Goal: Submit feedback/report problem: Provide input to the site owners about the experience or issues

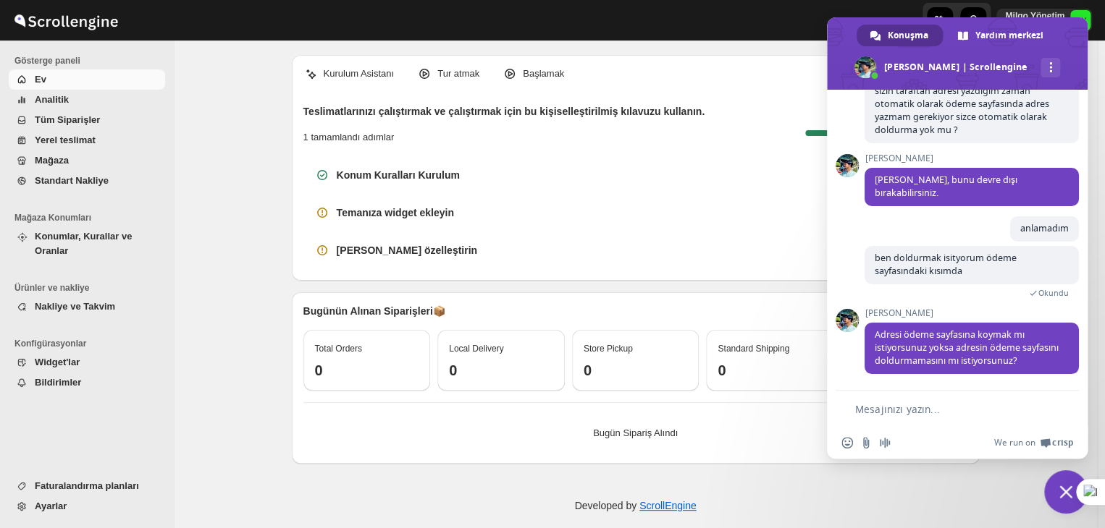
scroll to position [5816, 0]
click at [917, 413] on textarea "Mesajınızı yazın..." at bounding box center [948, 409] width 186 height 13
type textarea "dol"
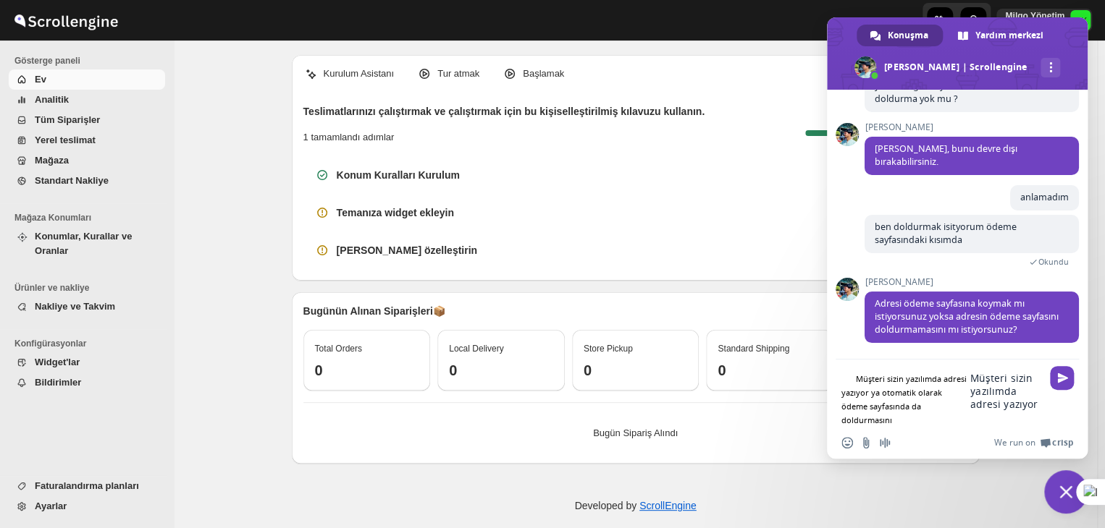
type textarea "Müşteri sizin yazılımda adresi yazıyor ya otomatik olarak ödeme sayfasında da d…"
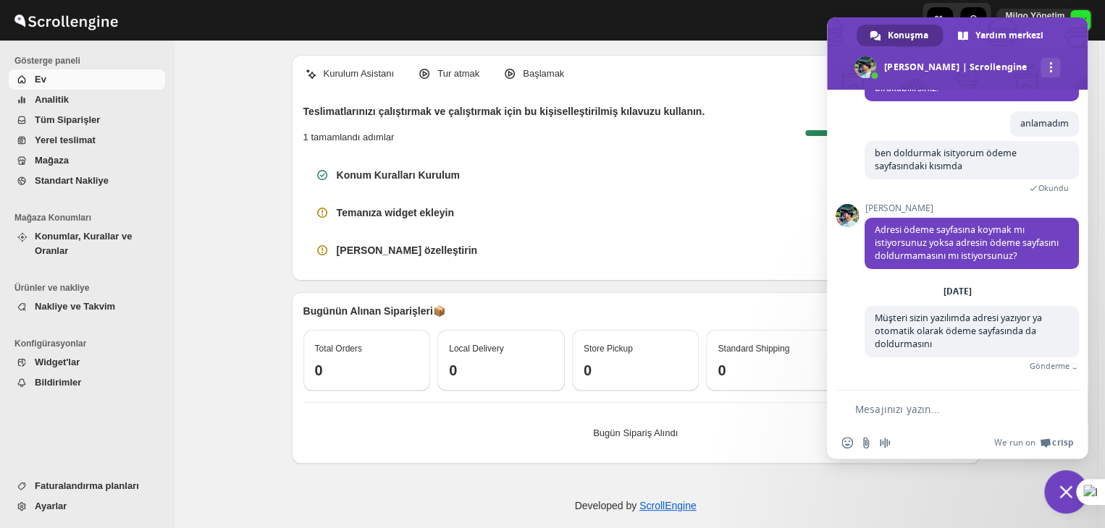
scroll to position [5907, 0]
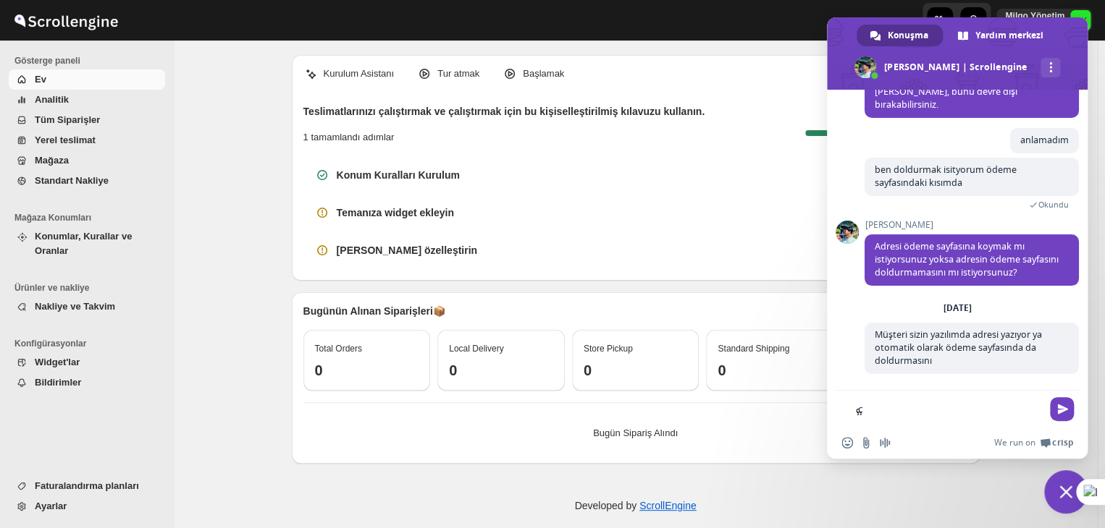
type textarea "ç"
click at [1053, 484] on span "Sohbeti kapat" at bounding box center [1065, 492] width 43 height 43
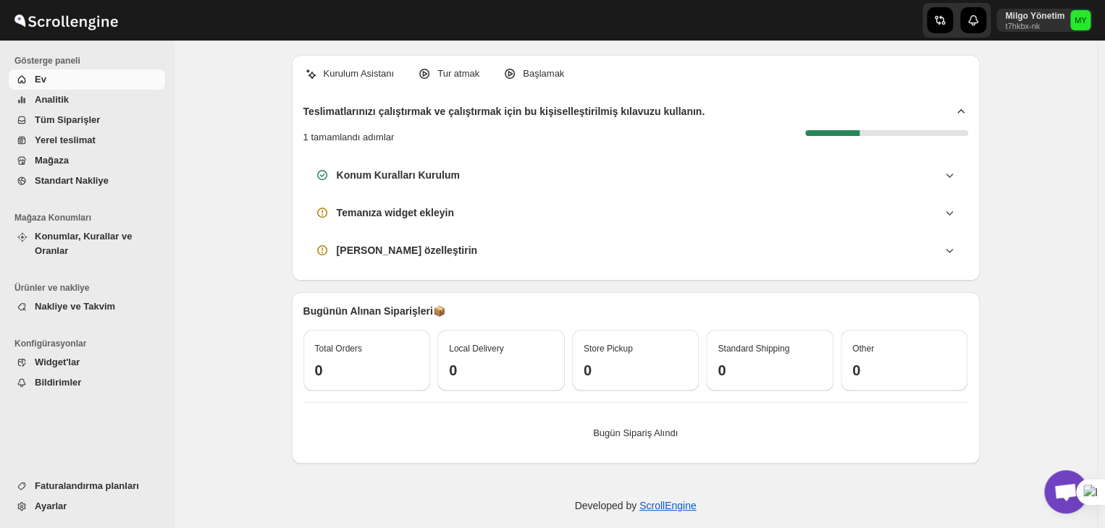
click at [81, 115] on span "Tüm Siparişler" at bounding box center [67, 119] width 65 height 11
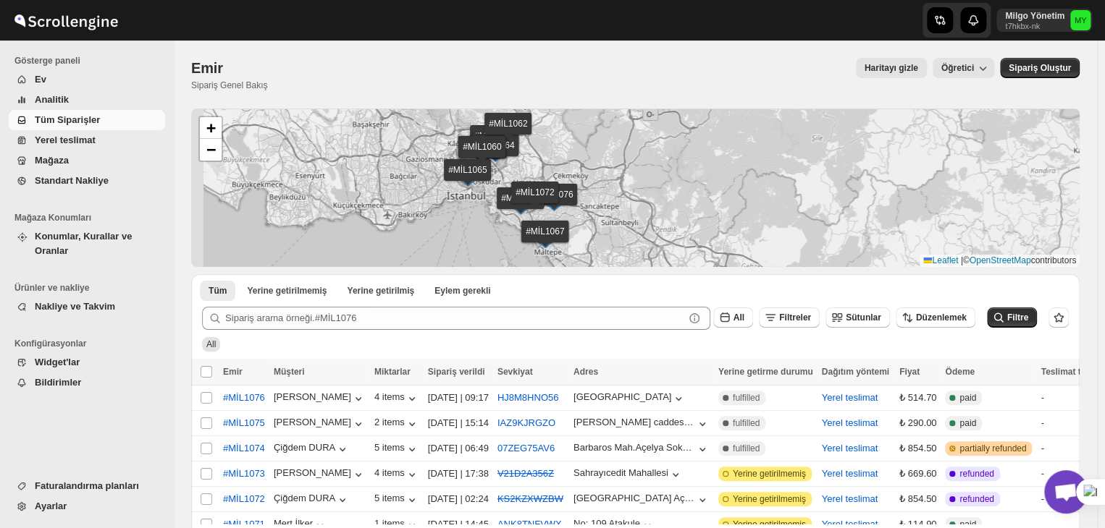
drag, startPoint x: 585, startPoint y: 154, endPoint x: 607, endPoint y: 172, distance: 28.8
click at [591, 147] on div "#MİL1076 #MİL1075 #MİL1074 #MİL1073 #MİL1072 #MİL1071 #MİL1070 #MİL1069 #MİL106…" at bounding box center [635, 188] width 888 height 159
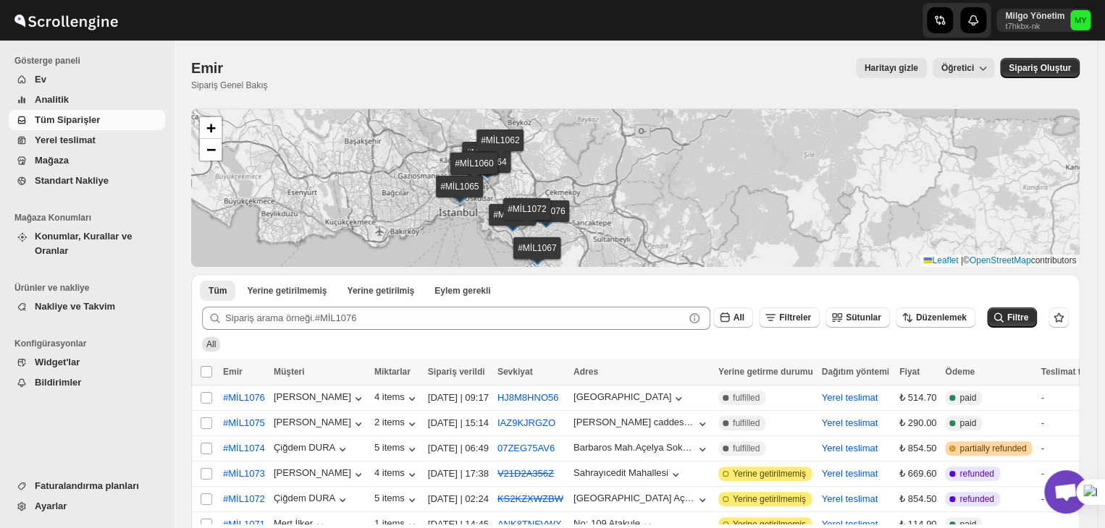
drag, startPoint x: 611, startPoint y: 174, endPoint x: 596, endPoint y: 195, distance: 26.1
click at [594, 198] on div "#MİL1076 #MİL1075 #MİL1074 #MİL1073 #MİL1072 #MİL1071 #MİL1070 #MİL1069 #MİL106…" at bounding box center [635, 188] width 888 height 159
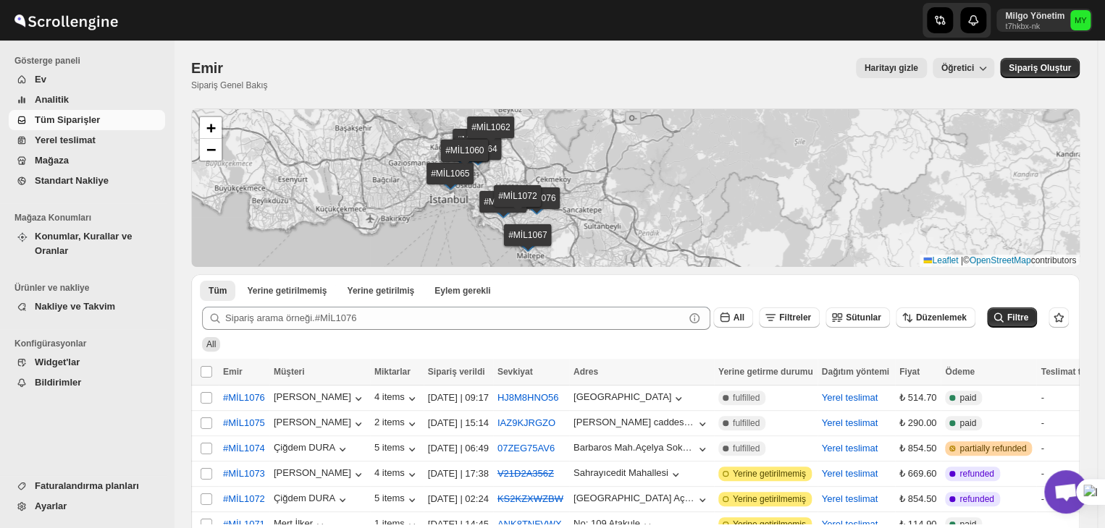
click at [591, 180] on div "#MİL1076 #MİL1075 #MİL1074 #MİL1073 #MİL1072 #MİL1071 #MİL1070 #MİL1069 #MİL106…" at bounding box center [635, 188] width 888 height 159
click at [108, 86] on span "Ev" at bounding box center [98, 79] width 127 height 14
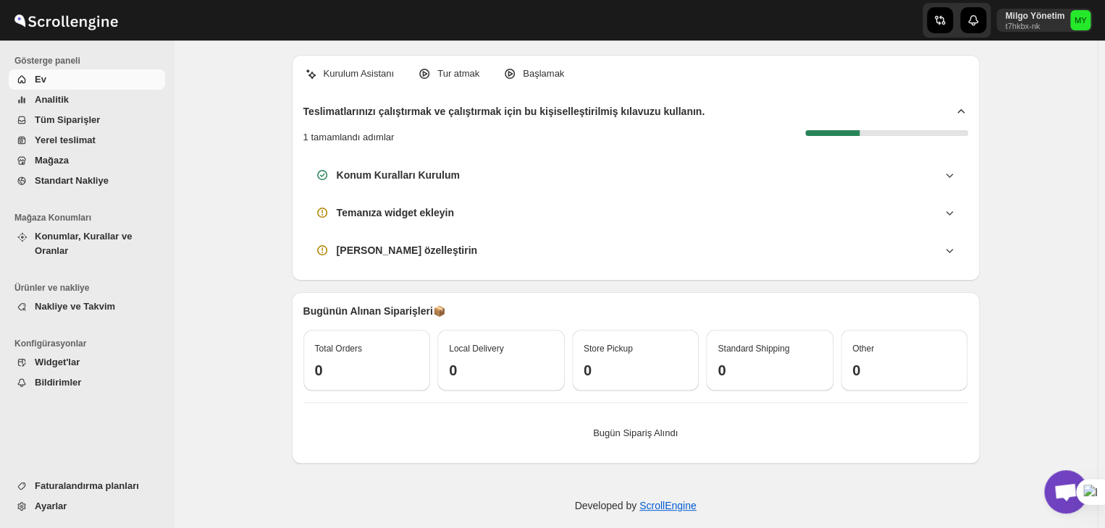
click at [1057, 482] on span "Açık sohbet" at bounding box center [1065, 492] width 43 height 43
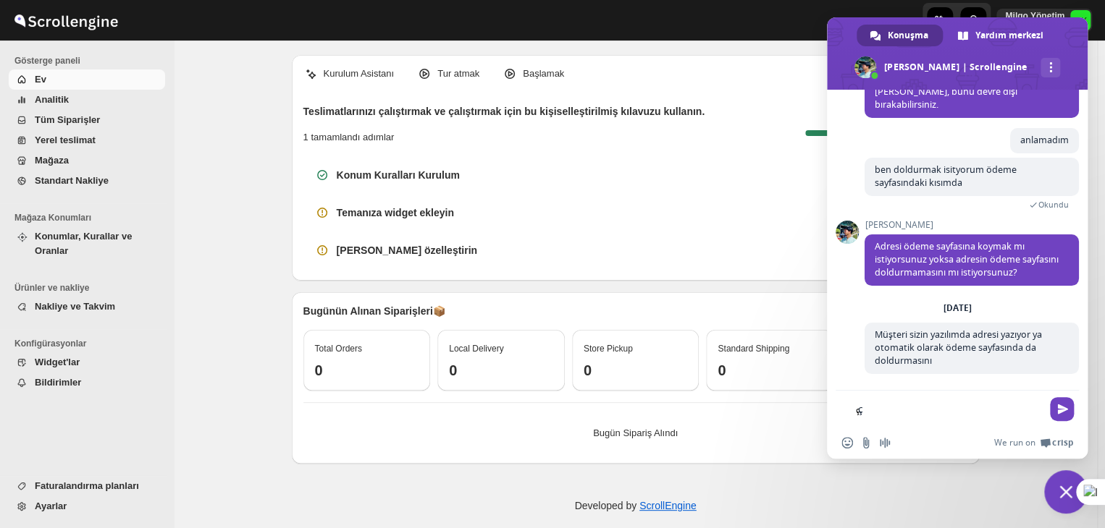
click at [965, 411] on textarea "ç" at bounding box center [949, 409] width 183 height 13
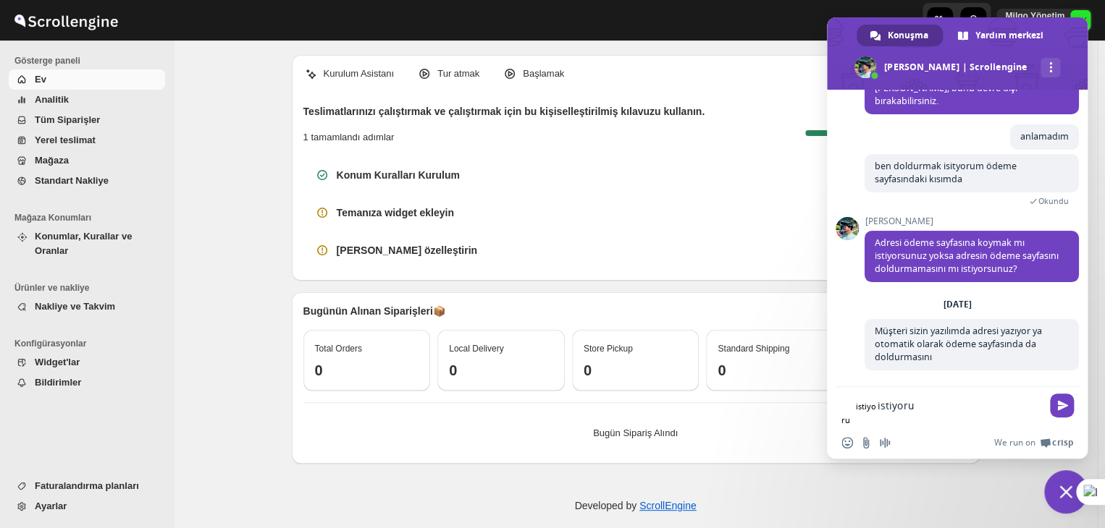
type textarea "istiyorum"
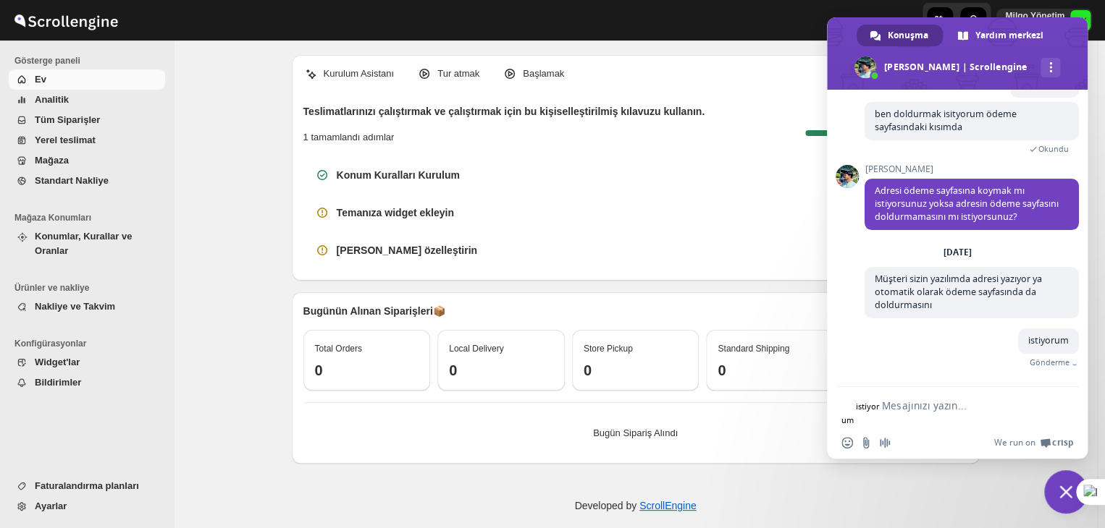
type textarea "?"
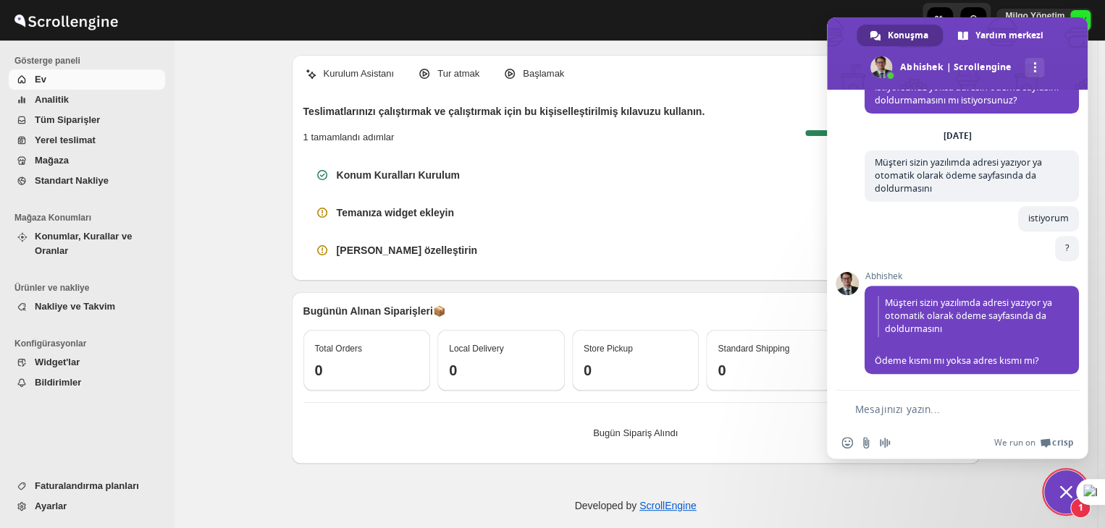
scroll to position [6082, 0]
click at [897, 412] on textarea "Mesajınızı yazın..." at bounding box center [948, 409] width 186 height 13
click at [874, 406] on textarea "Mesajınızı yazın..." at bounding box center [948, 409] width 186 height 13
click at [895, 411] on textarea "Mesajınızı yazın..." at bounding box center [948, 409] width 186 height 13
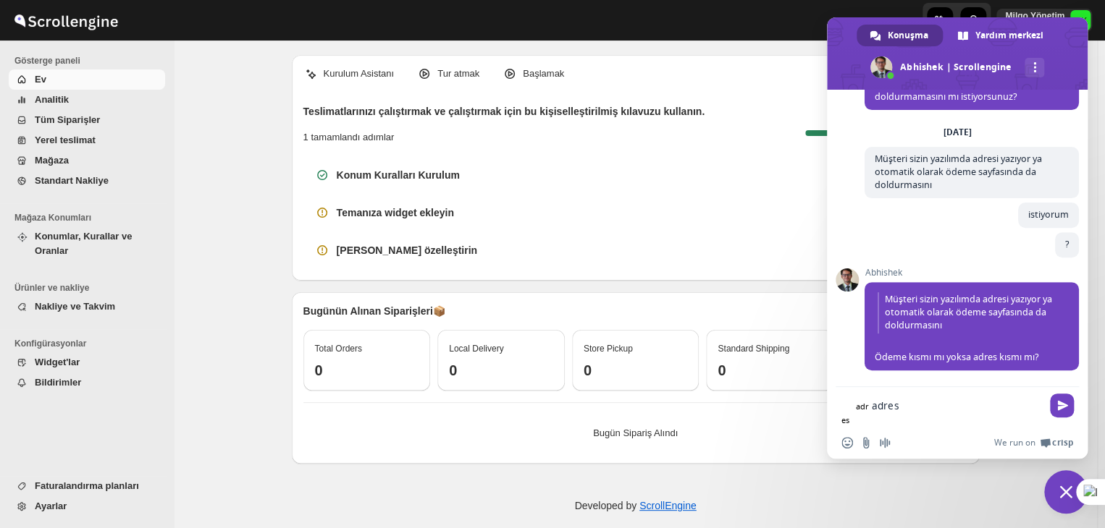
type textarea "adres"
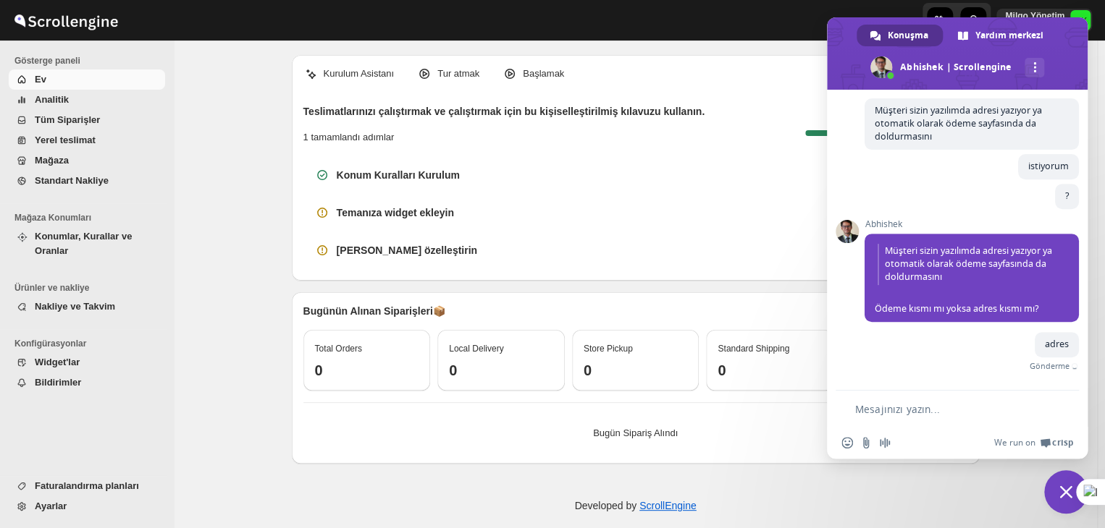
scroll to position [6118, 0]
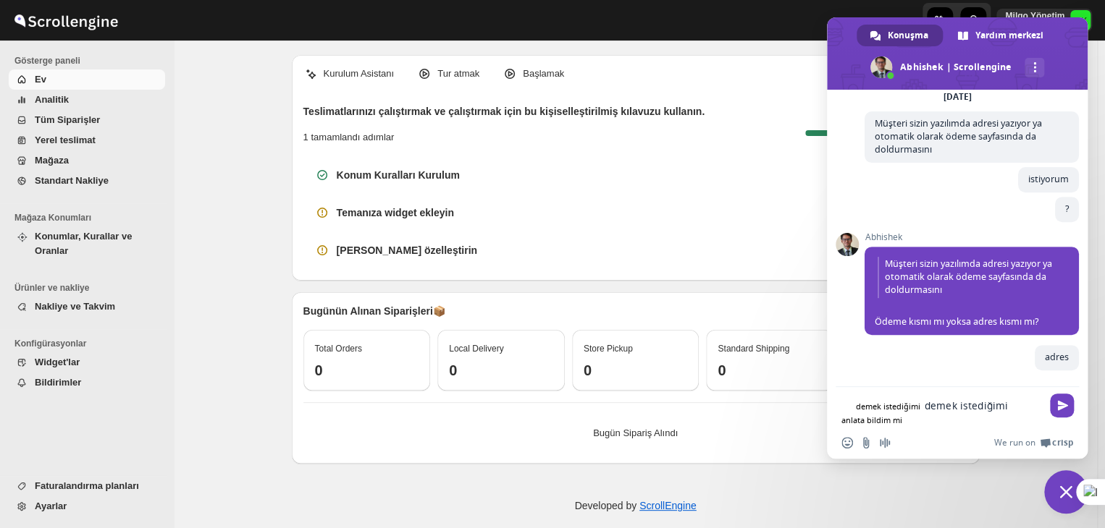
type textarea "demek istediğimi anlata bildim mi ?"
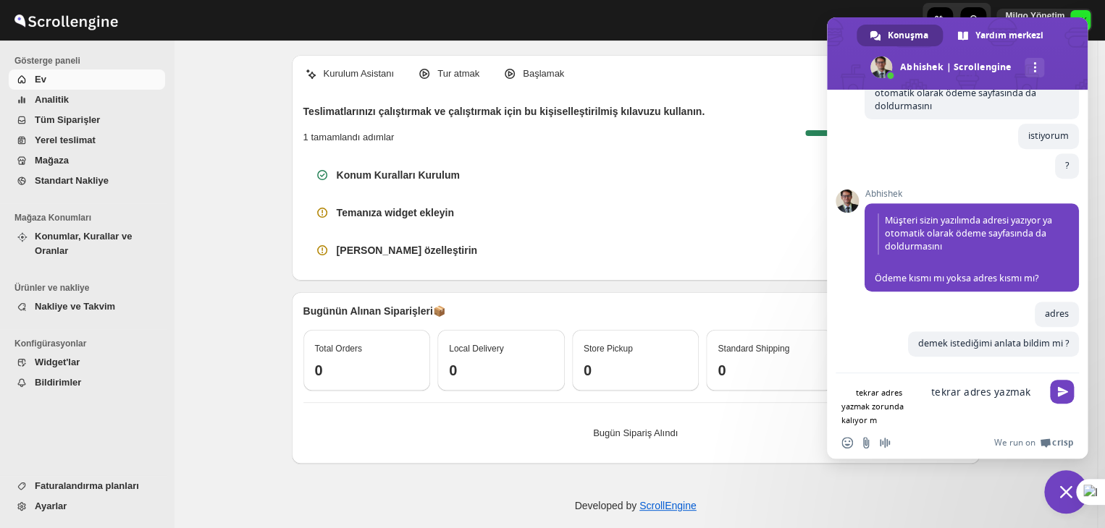
scroll to position [6150, 0]
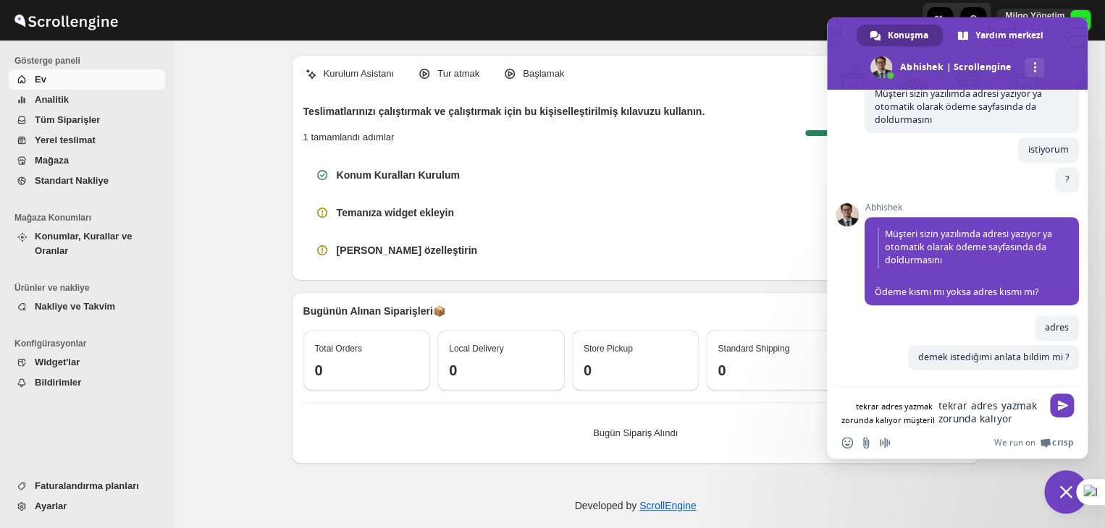
type textarea "tekrar adres yazmak zorunda kalıyor müşteriler"
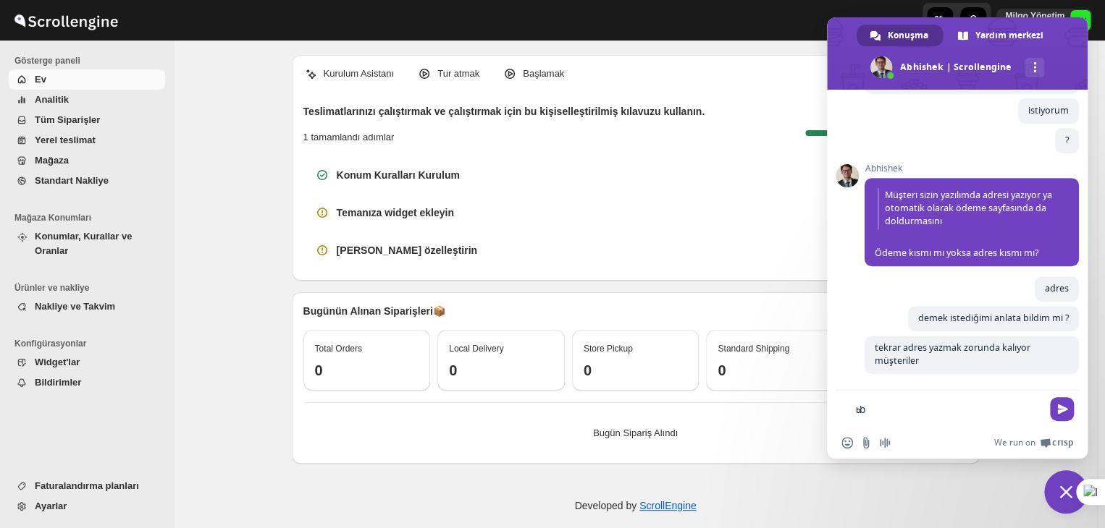
scroll to position [6192, 0]
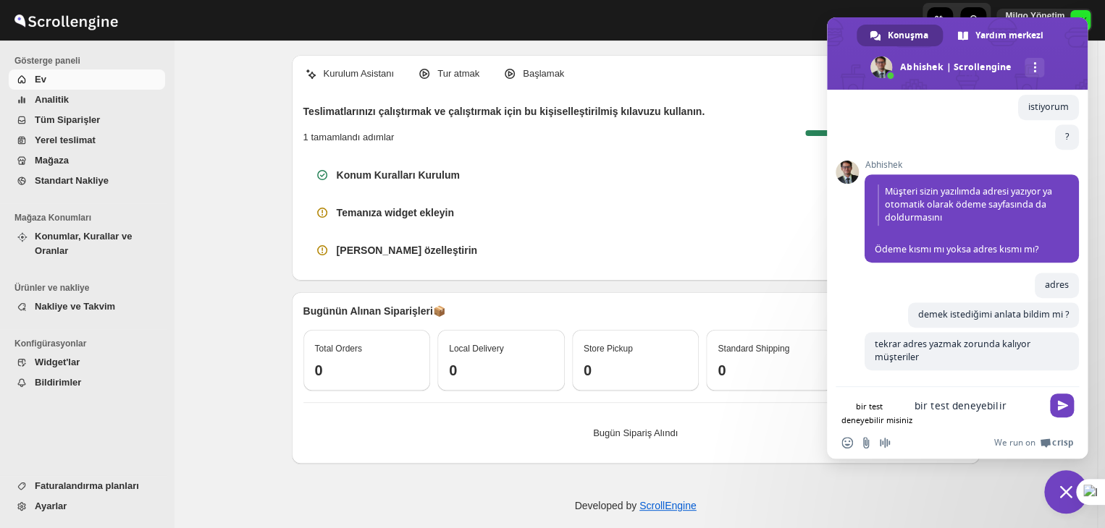
type textarea "bir test deneyebilir misiniz"
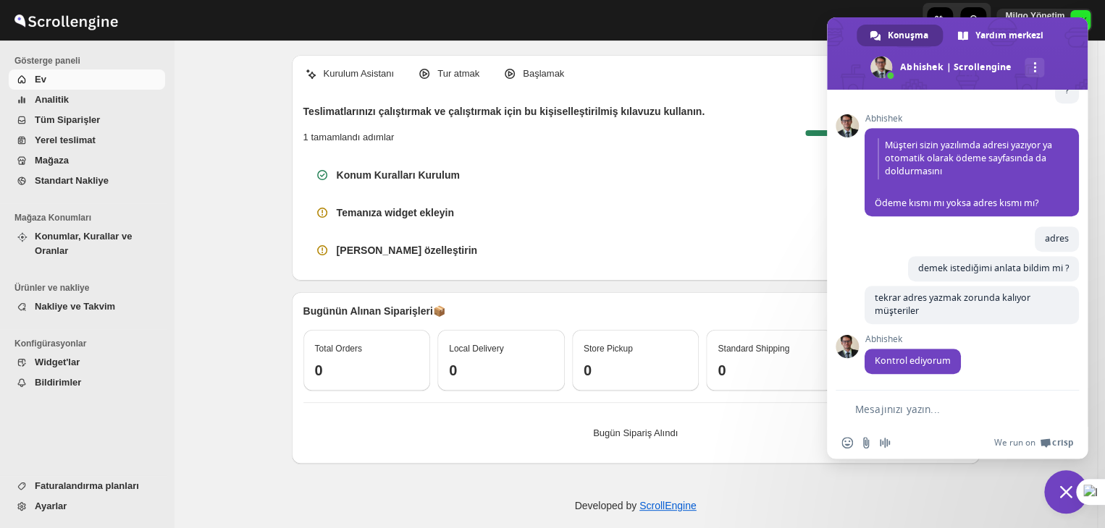
scroll to position [6243, 0]
click at [961, 408] on textarea "Mesajınızı yazın..." at bounding box center [948, 409] width 186 height 13
click at [953, 408] on textarea "Mesajınızı yazın..." at bounding box center [948, 409] width 186 height 13
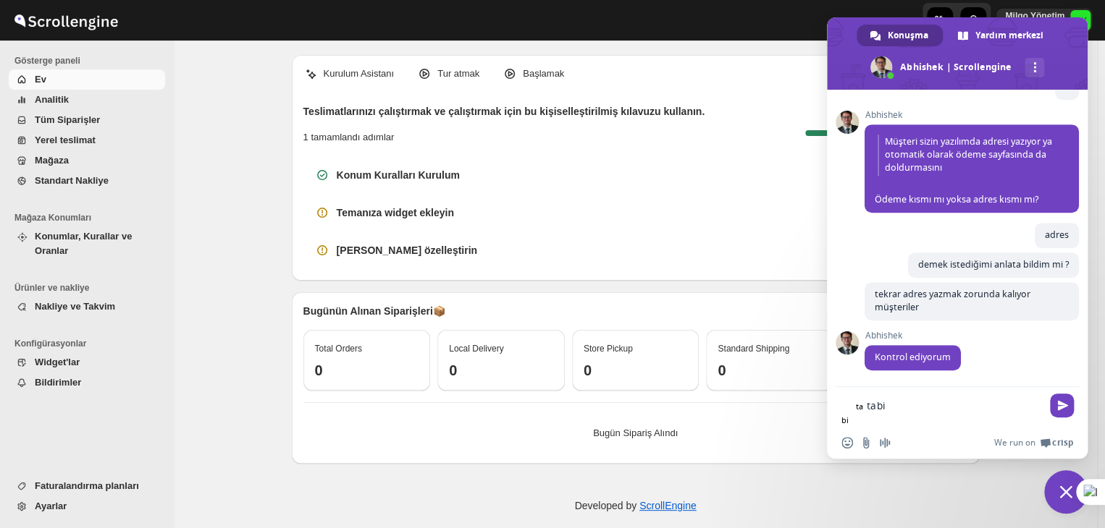
type textarea "tabii"
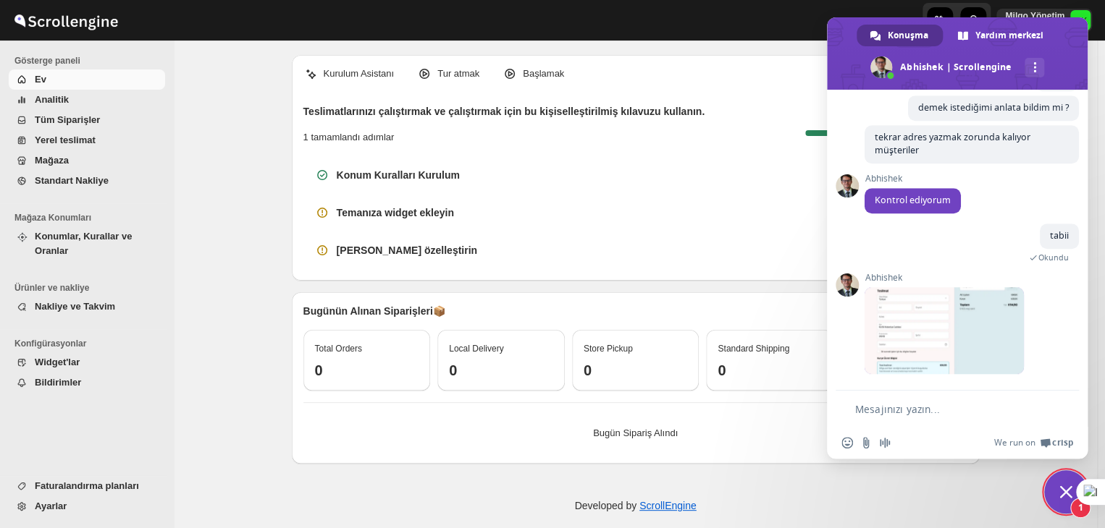
scroll to position [6390, 0]
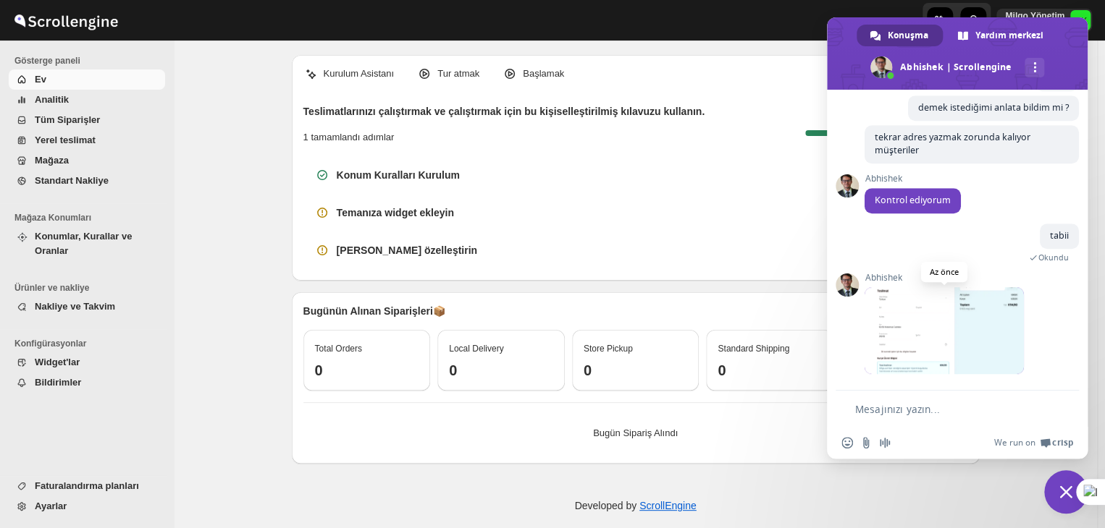
click at [939, 325] on span at bounding box center [943, 330] width 159 height 87
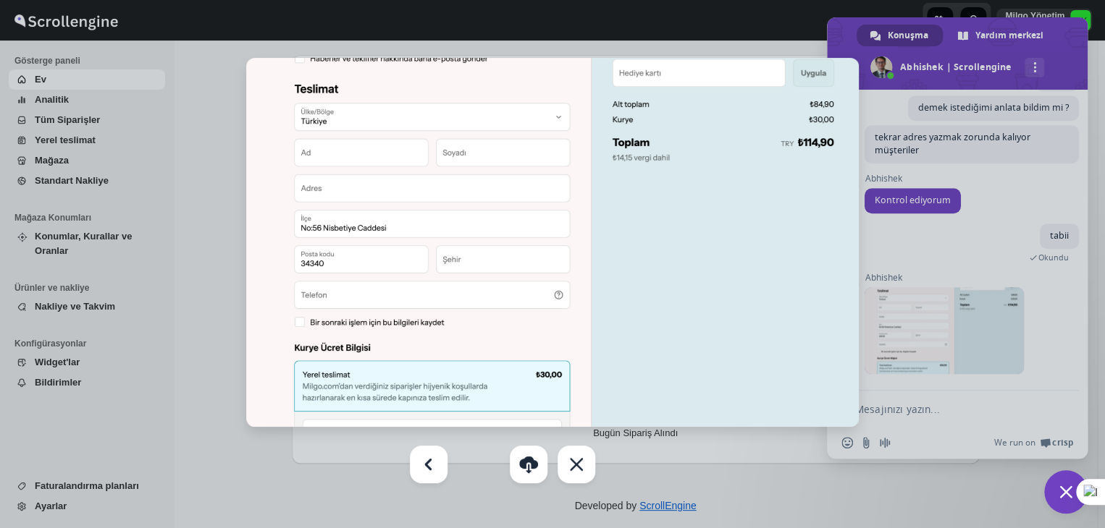
click at [939, 274] on div at bounding box center [552, 264] width 1105 height 528
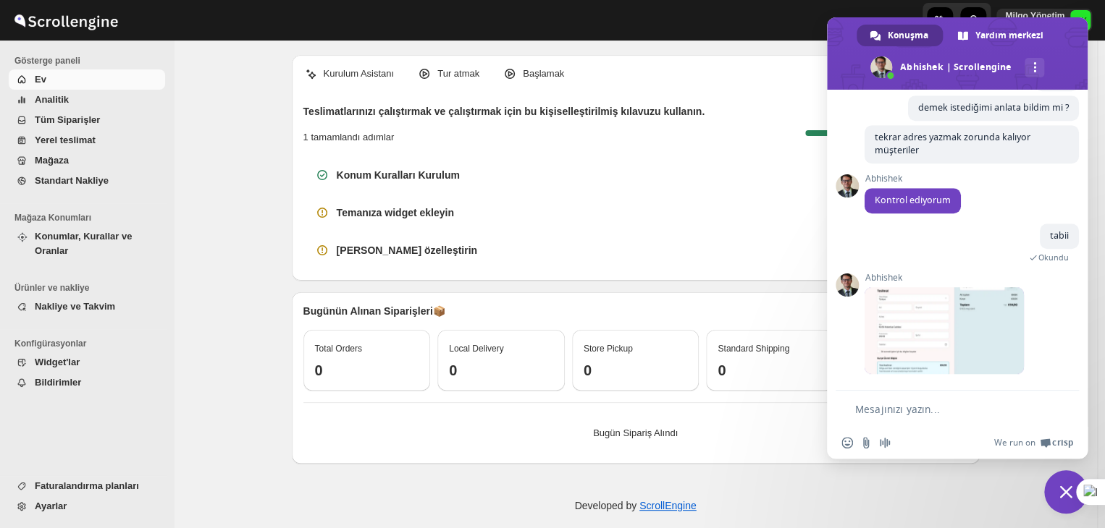
click at [921, 411] on textarea "Mesajınızı yazın..." at bounding box center [948, 409] width 186 height 13
click at [924, 321] on span at bounding box center [943, 330] width 159 height 87
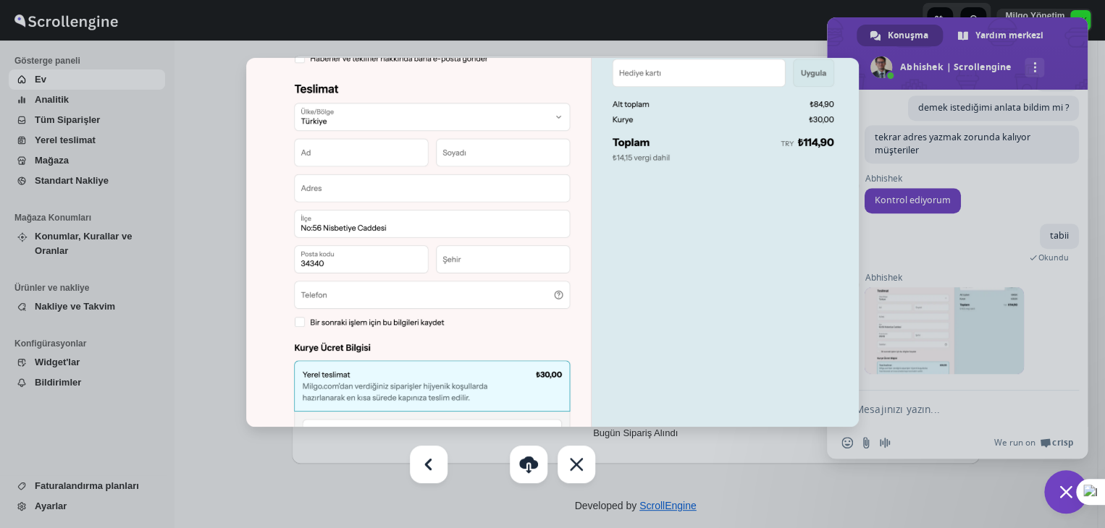
scroll to position [6419, 0]
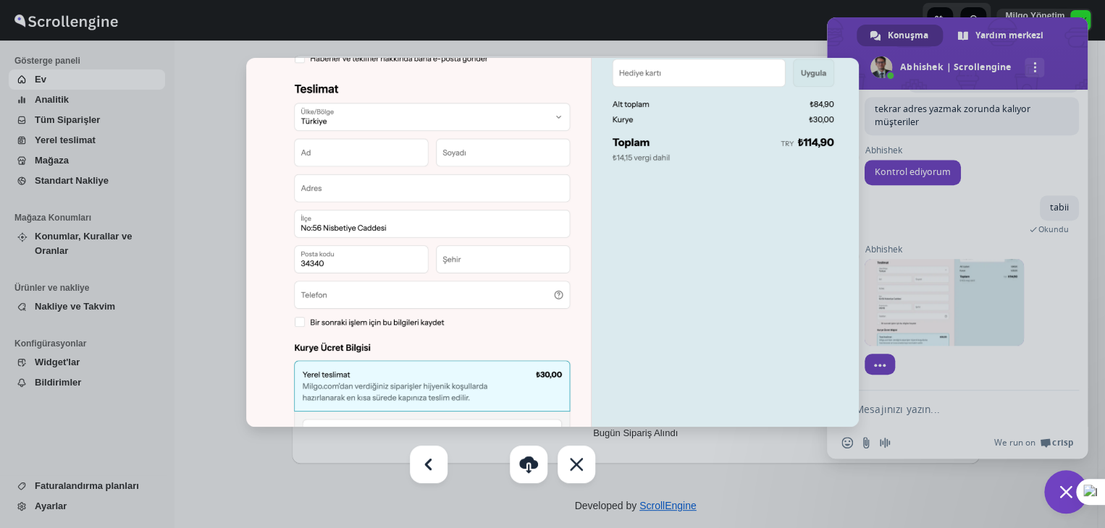
click at [929, 319] on div at bounding box center [552, 264] width 1105 height 528
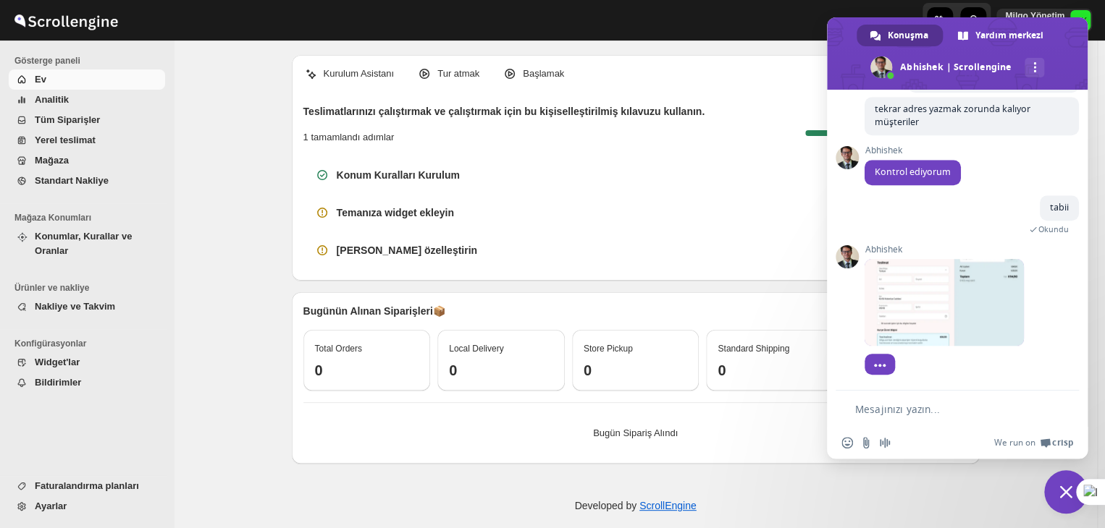
click at [929, 408] on textarea "Mesajınızı yazın..." at bounding box center [948, 409] width 186 height 13
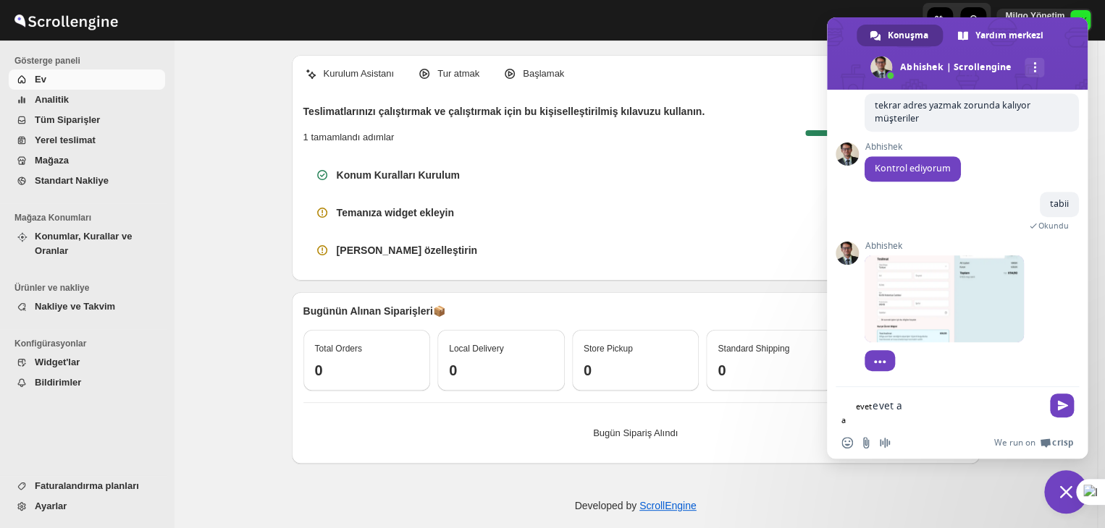
type textarea "evet"
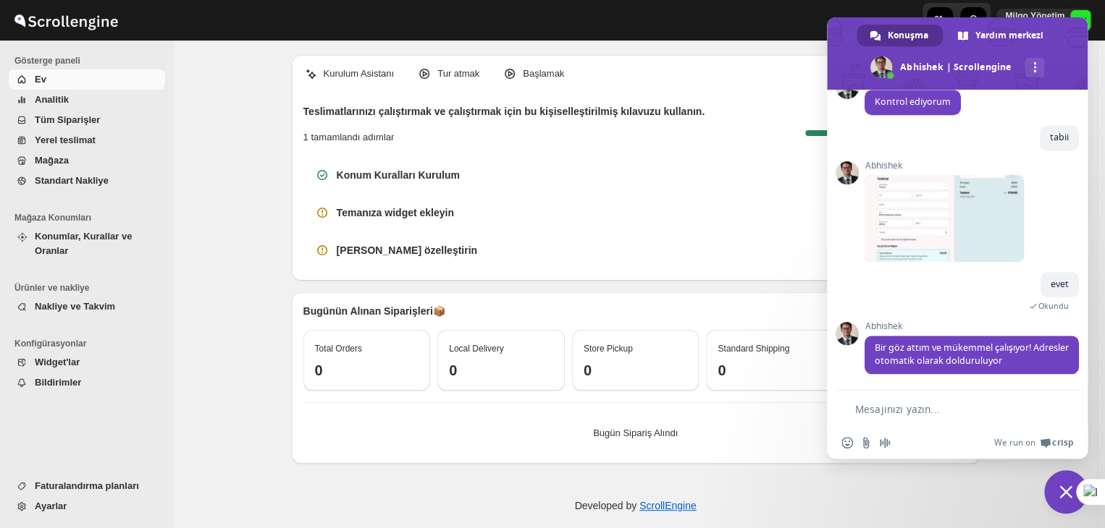
scroll to position [6490, 0]
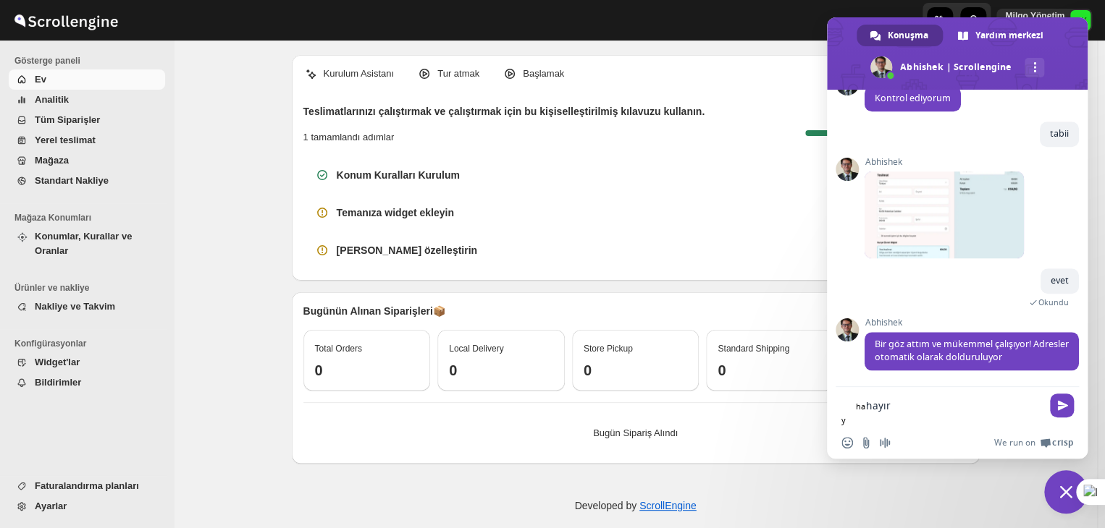
type textarea "hayır"
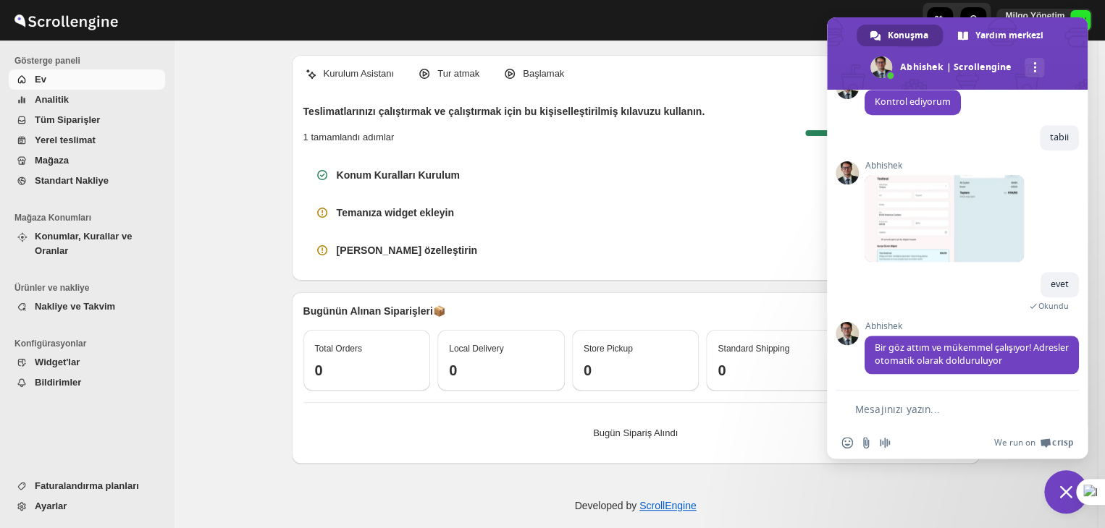
click at [921, 417] on form at bounding box center [941, 410] width 200 height 39
click at [921, 403] on textarea "Mesajınızı yazın..." at bounding box center [948, 409] width 186 height 13
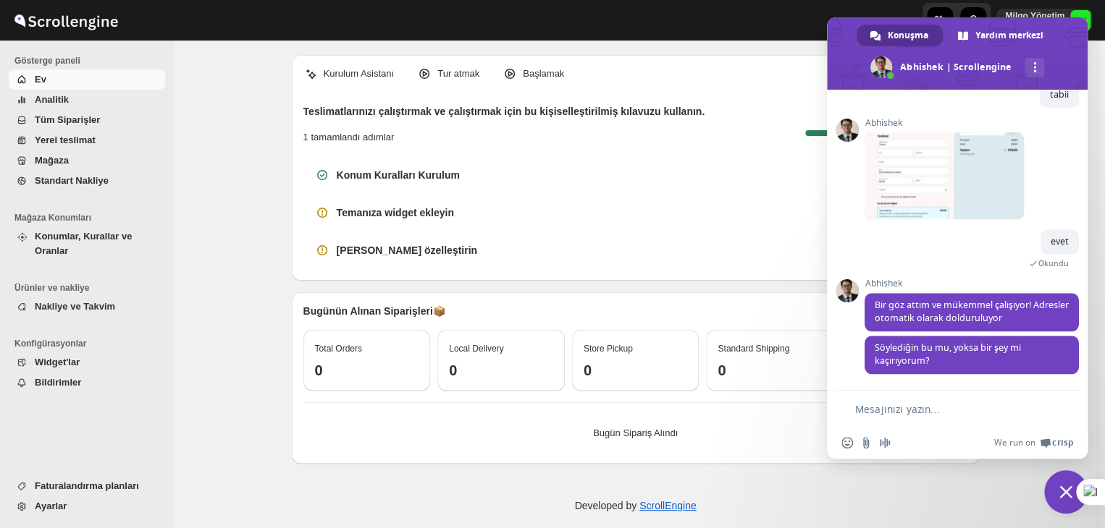
scroll to position [6534, 0]
click at [935, 421] on form at bounding box center [941, 410] width 200 height 39
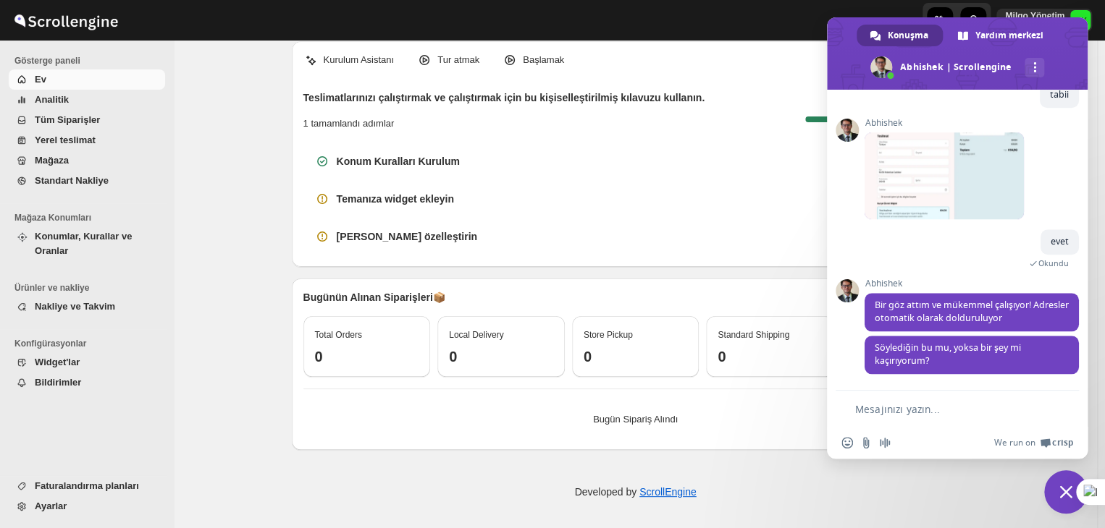
click at [927, 412] on textarea "Mesajınızı yazın..." at bounding box center [948, 409] width 186 height 13
click at [910, 398] on form at bounding box center [941, 410] width 200 height 39
click at [916, 405] on textarea "Mesajınızı yazın..." at bounding box center [948, 409] width 186 height 13
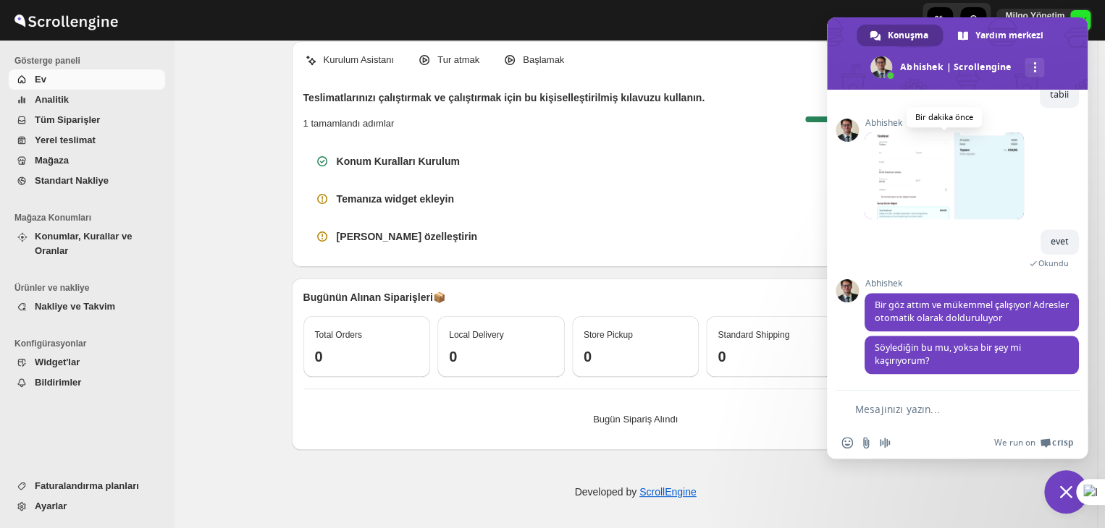
click at [906, 169] on span at bounding box center [943, 175] width 159 height 87
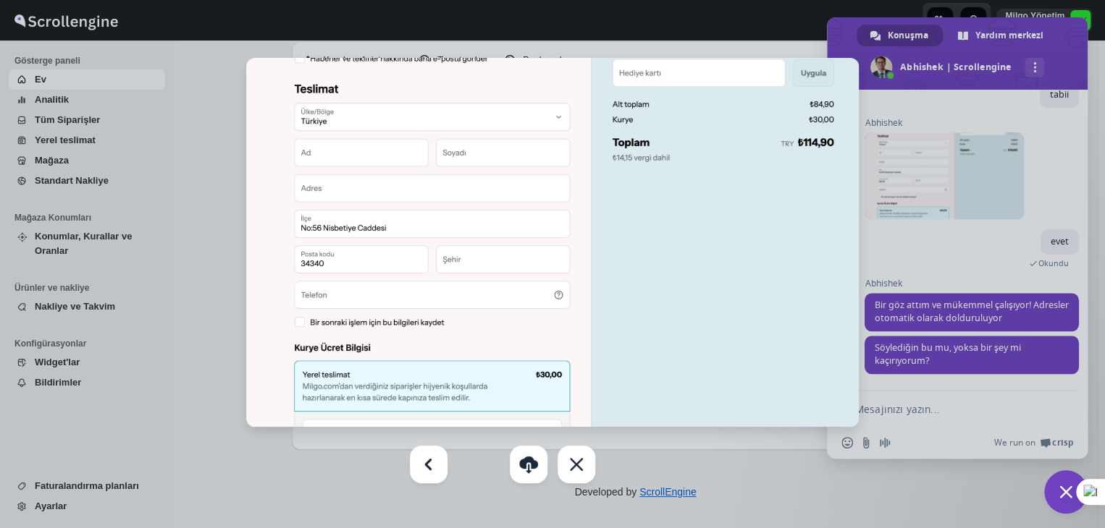
click at [963, 241] on div at bounding box center [552, 264] width 1105 height 528
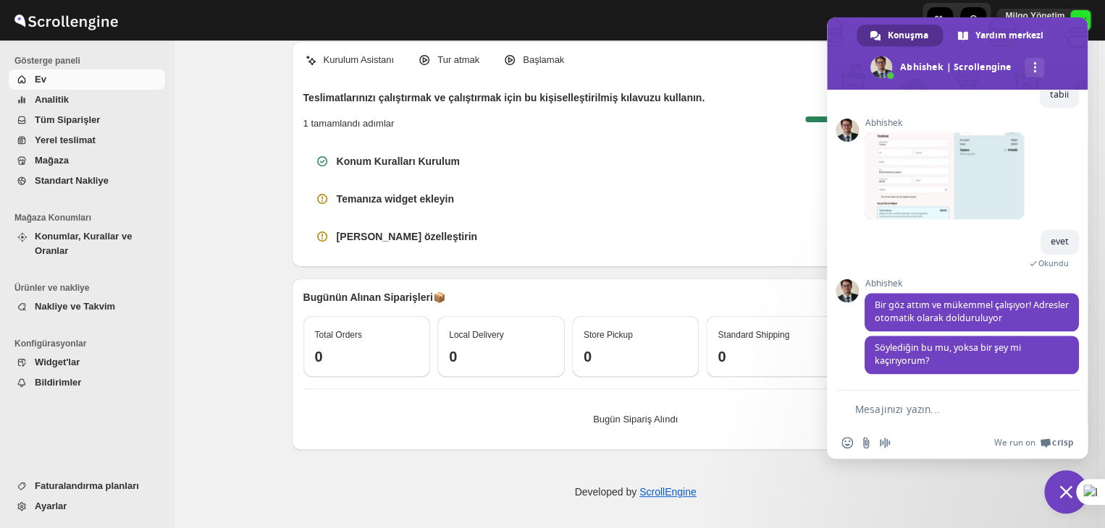
click at [946, 395] on form at bounding box center [941, 410] width 200 height 39
click at [936, 400] on form at bounding box center [941, 410] width 200 height 39
click at [903, 414] on textarea "Mesajınızı yazın..." at bounding box center [948, 409] width 186 height 13
click at [903, 414] on textarea "hayır" at bounding box center [948, 409] width 186 height 13
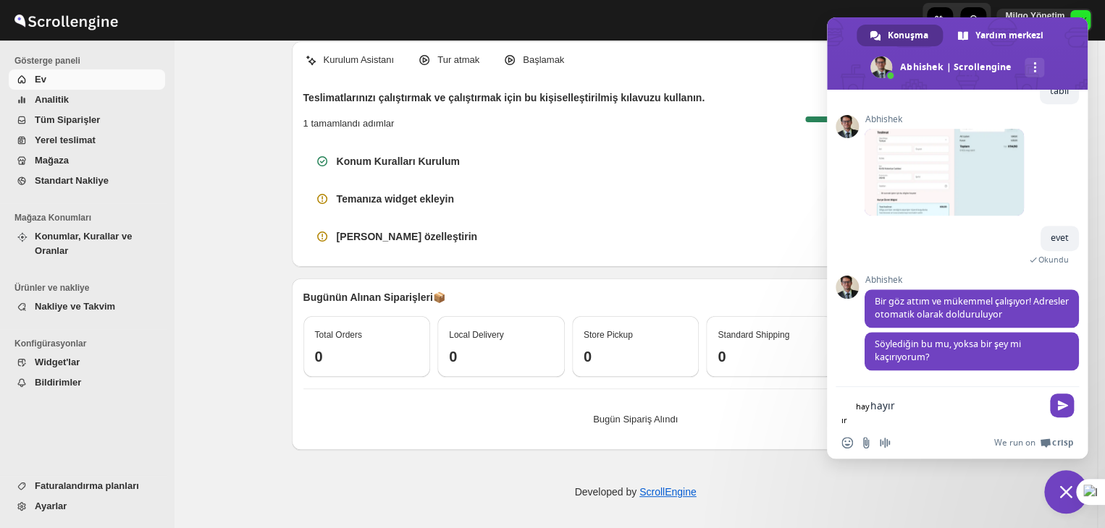
type textarea "hayır"
click at [718, 176] on div "Konum Kuralları Kurulum" at bounding box center [635, 162] width 665 height 38
click at [1059, 487] on span "Sohbeti kapat" at bounding box center [1065, 492] width 13 height 13
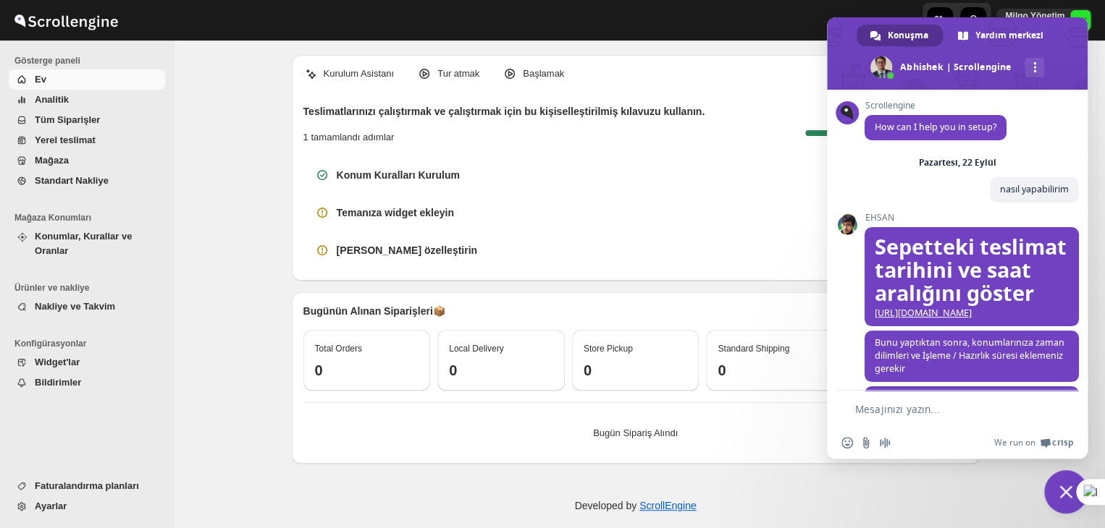
click at [900, 421] on form at bounding box center [941, 410] width 200 height 39
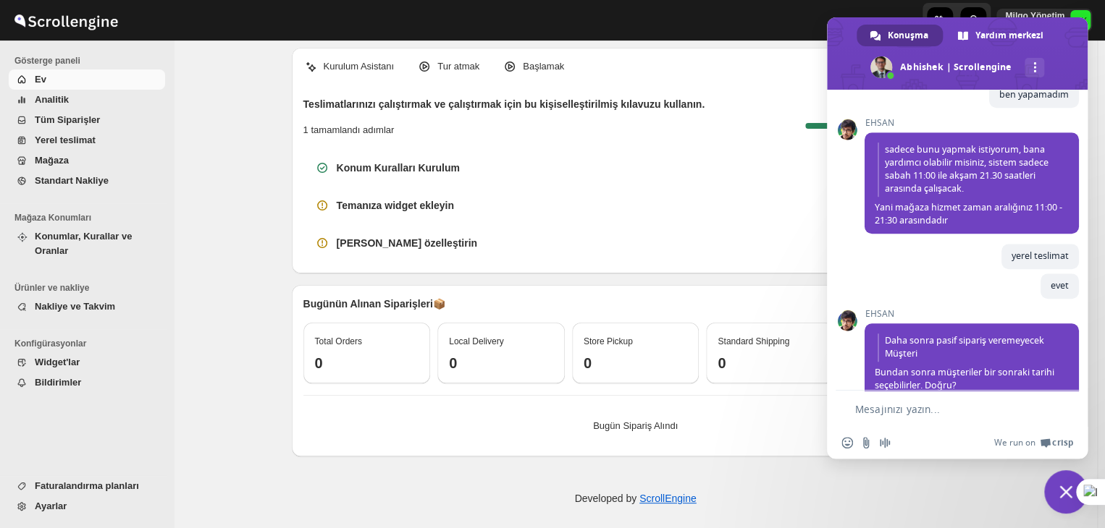
scroll to position [14, 0]
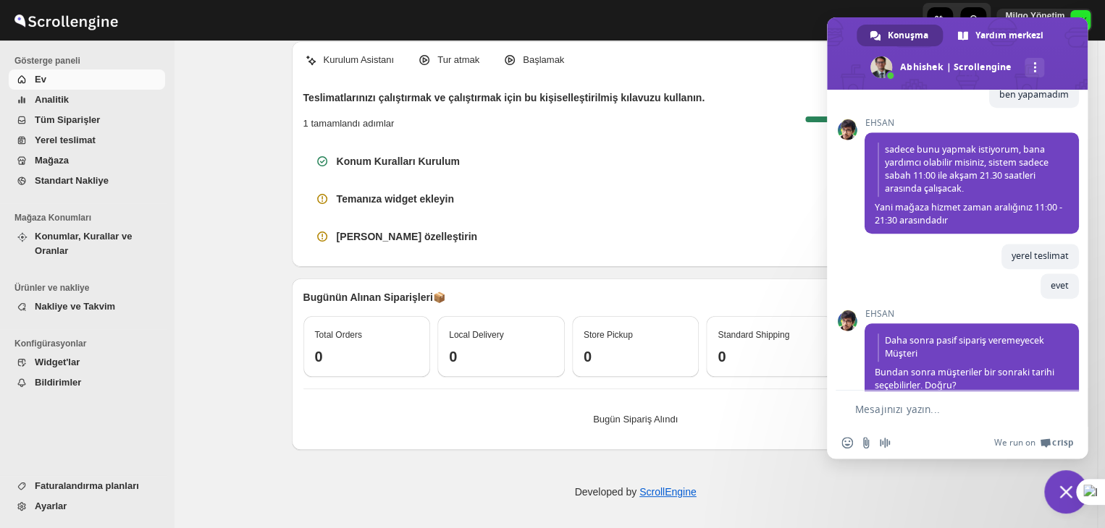
click at [906, 423] on form at bounding box center [941, 410] width 200 height 39
click at [901, 410] on textarea "Mesajınızı yazın..." at bounding box center [948, 409] width 186 height 13
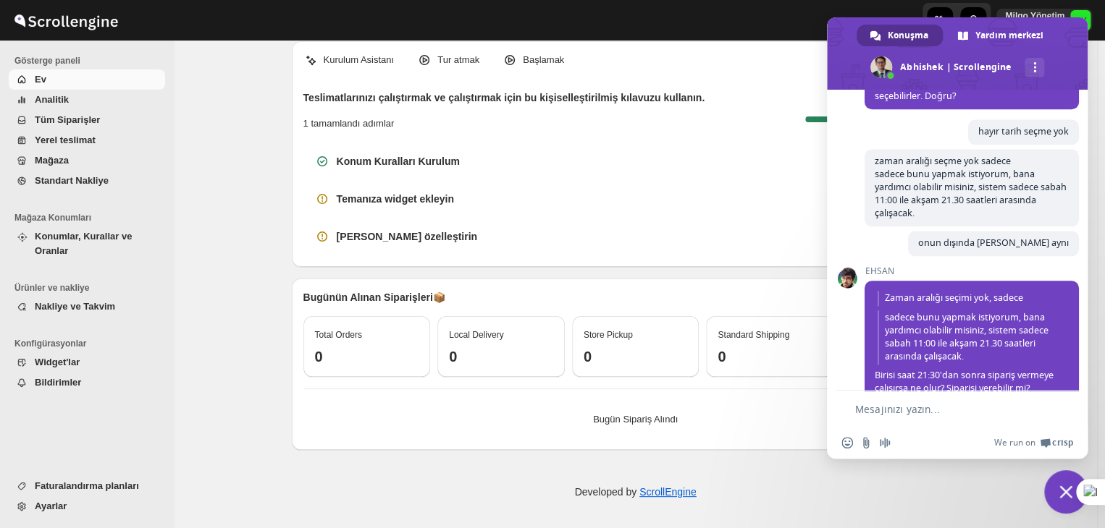
scroll to position [1158, 0]
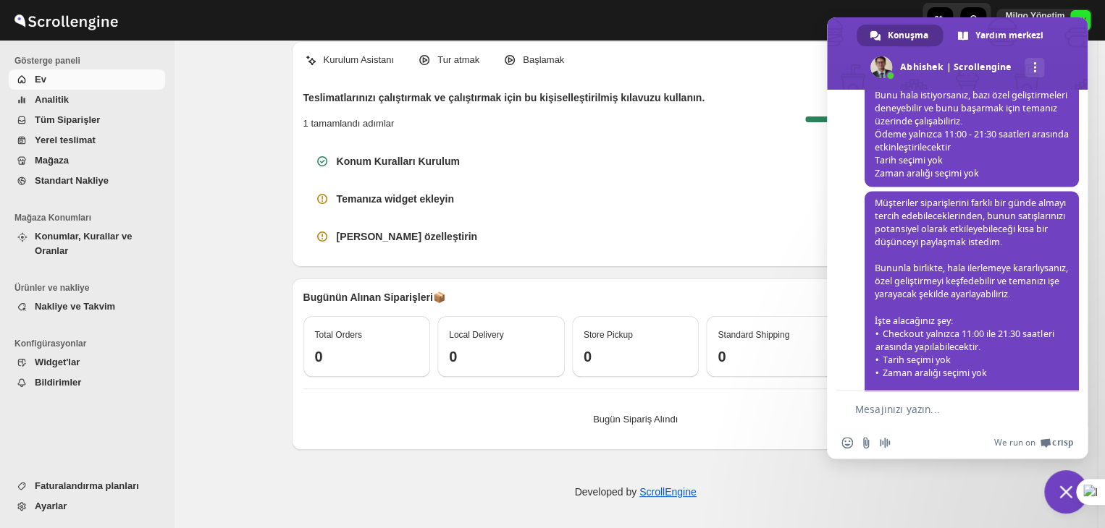
click at [918, 408] on textarea "Mesajınızı yazın..." at bounding box center [948, 409] width 186 height 13
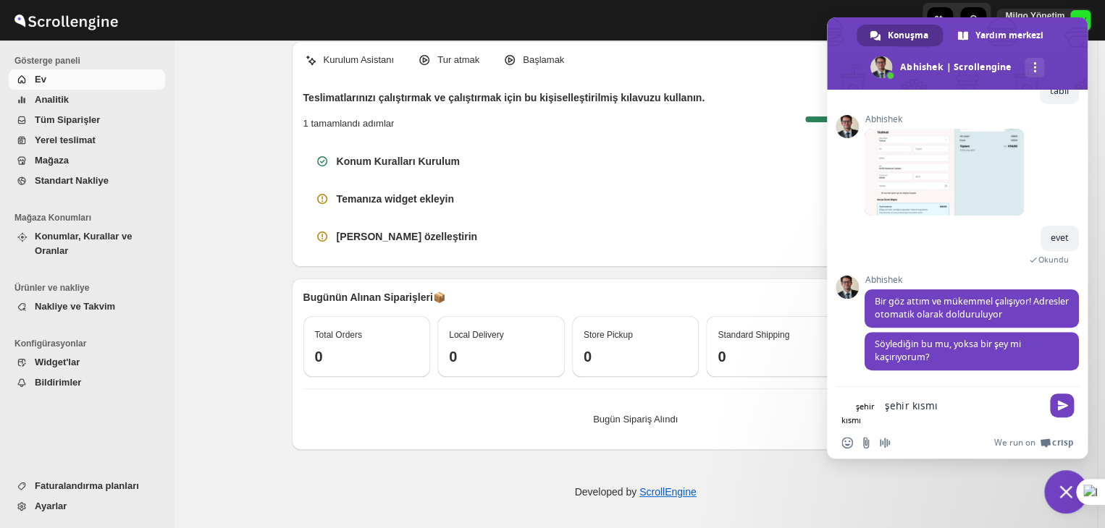
scroll to position [5985, 0]
click at [921, 410] on textarea "şehir kısmı" at bounding box center [963, 406] width 156 height 13
click at [922, 410] on textarea "şehir kısmı" at bounding box center [963, 406] width 156 height 13
type textarea "şehir kısmı gelmiyor"
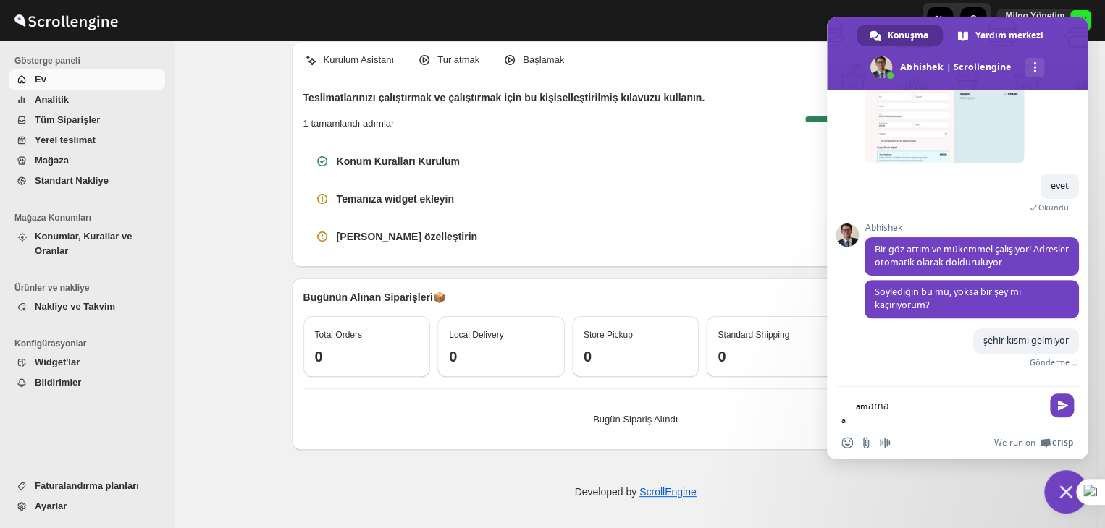
type textarea "ama"
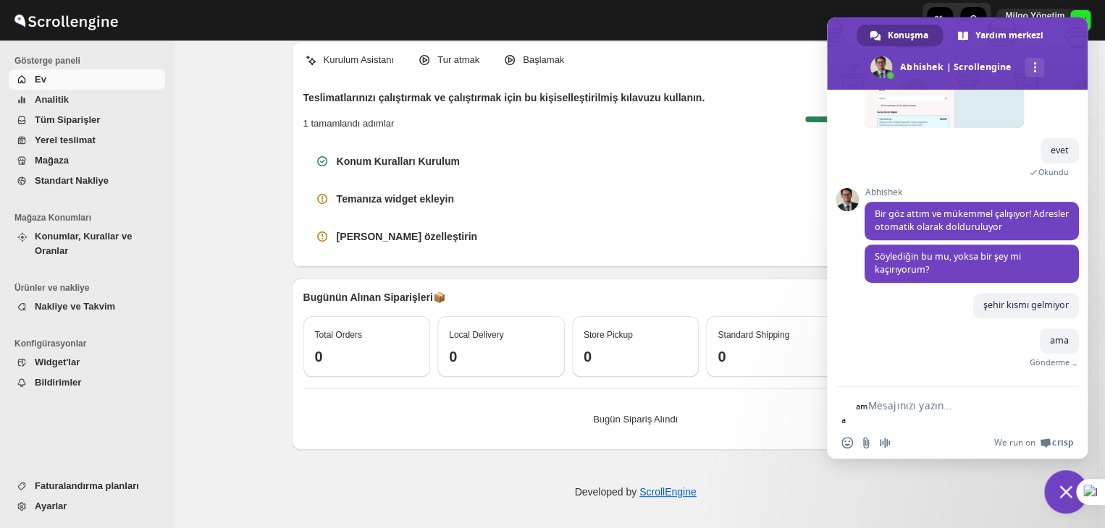
scroll to position [6052, 0]
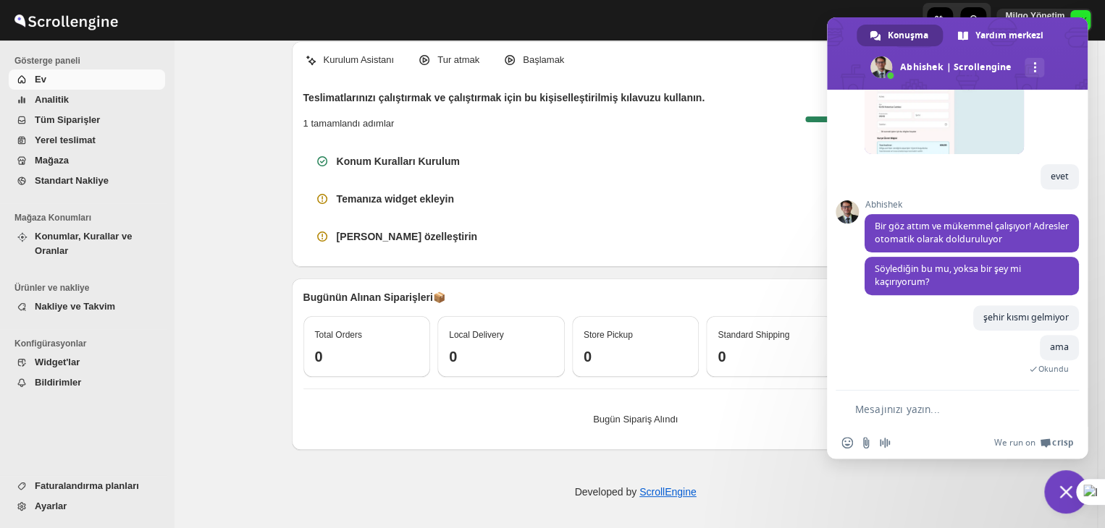
type textarea "1"
click at [899, 415] on textarea "Mesajınızı yazın..." at bounding box center [948, 409] width 186 height 13
type textarea "?"
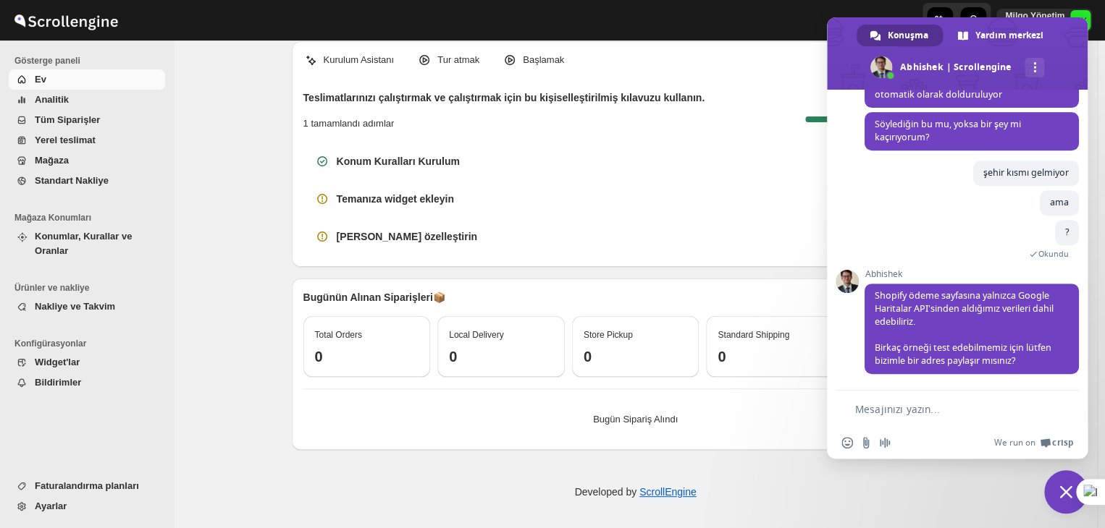
scroll to position [6199, 0]
click at [908, 406] on textarea "Mesajınızı yazın..." at bounding box center [948, 409] width 186 height 13
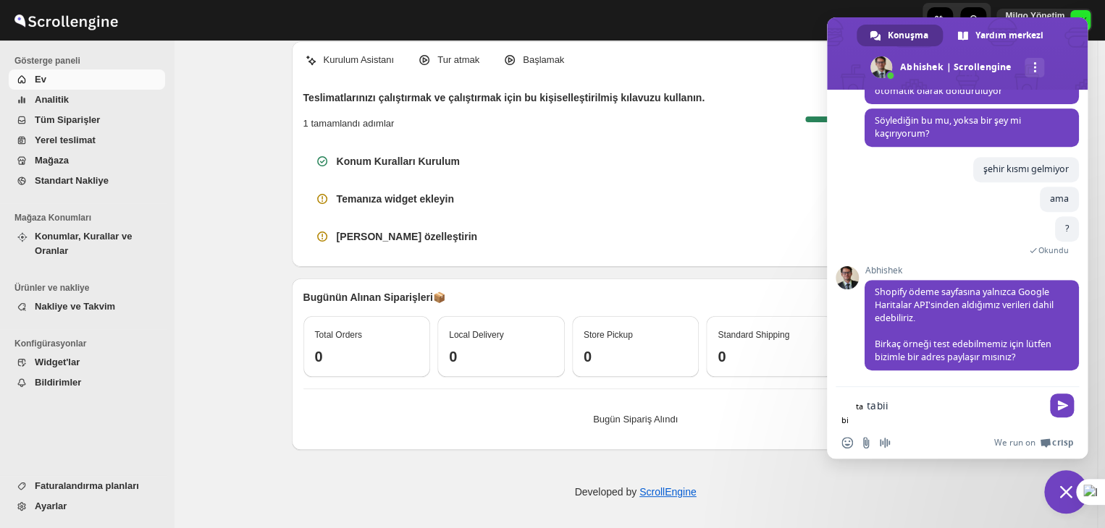
type textarea "tabii"
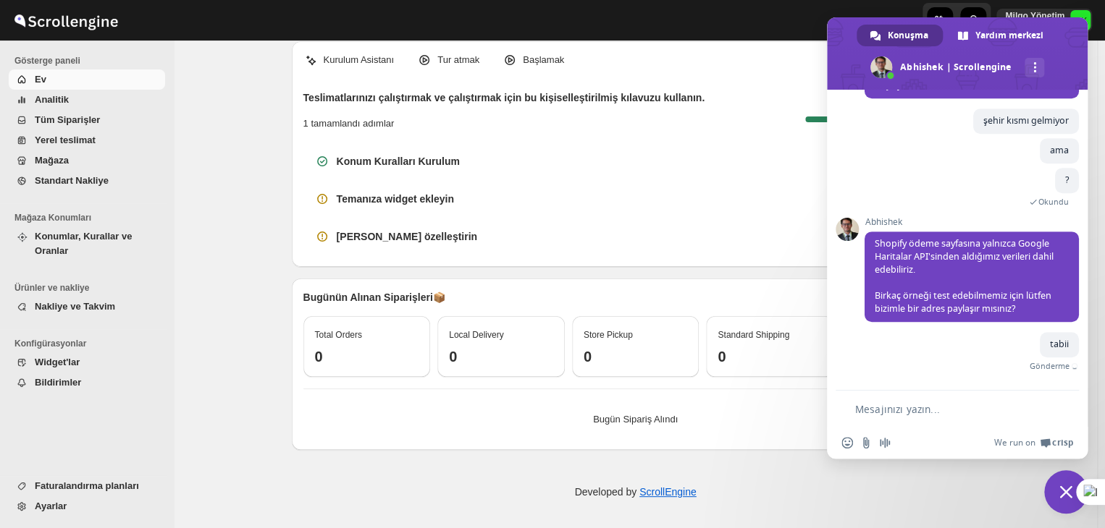
scroll to position [6236, 0]
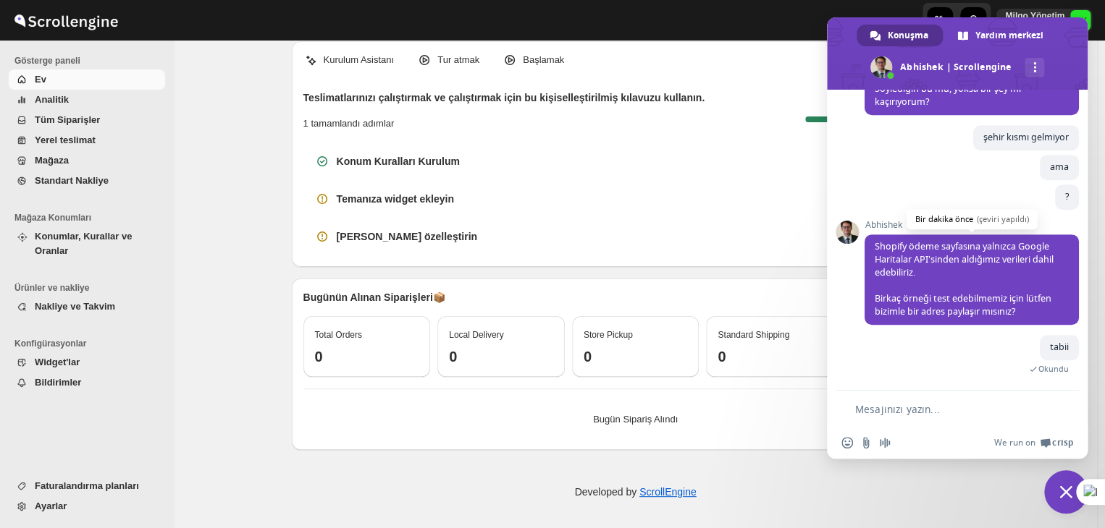
paste textarea "Dikilitaş, [PERSON_NAME]. No:109, 34349 [GEOGRAPHIC_DATA]/[GEOGRAPHIC_DATA], [G…"
type textarea "Dikilitaş, [PERSON_NAME]. No:109, 34349 [GEOGRAPHIC_DATA]/[GEOGRAPHIC_DATA], [G…"
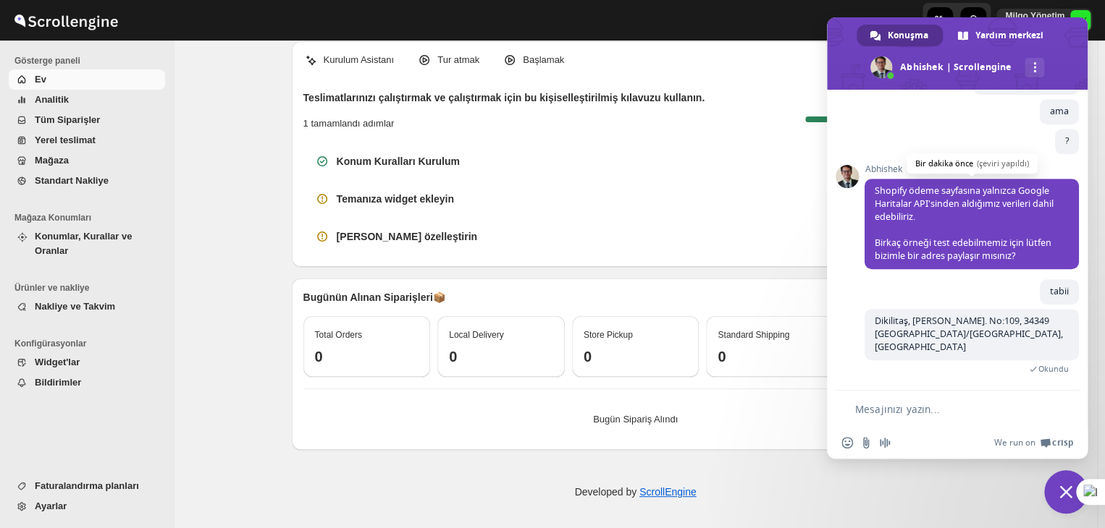
scroll to position [6280, 0]
click at [909, 334] on span "Dikilitaş, [PERSON_NAME]. No:109, 34349 [GEOGRAPHIC_DATA]/[GEOGRAPHIC_DATA], [G…" at bounding box center [968, 334] width 188 height 38
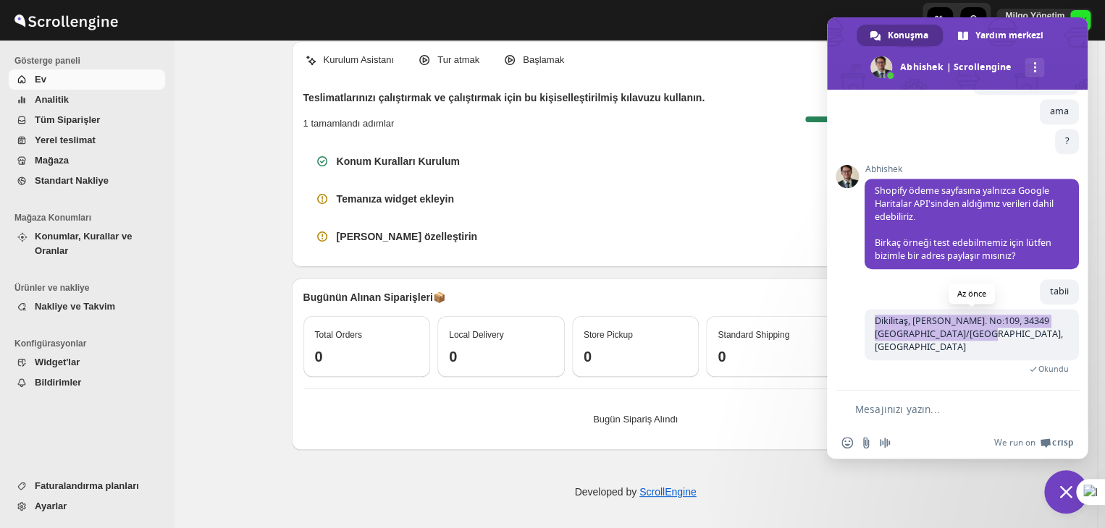
click at [909, 334] on span "Dikilitaş, [PERSON_NAME]. No:109, 34349 [GEOGRAPHIC_DATA]/[GEOGRAPHIC_DATA], [G…" at bounding box center [968, 334] width 188 height 38
click at [982, 390] on div at bounding box center [971, 390] width 214 height 1
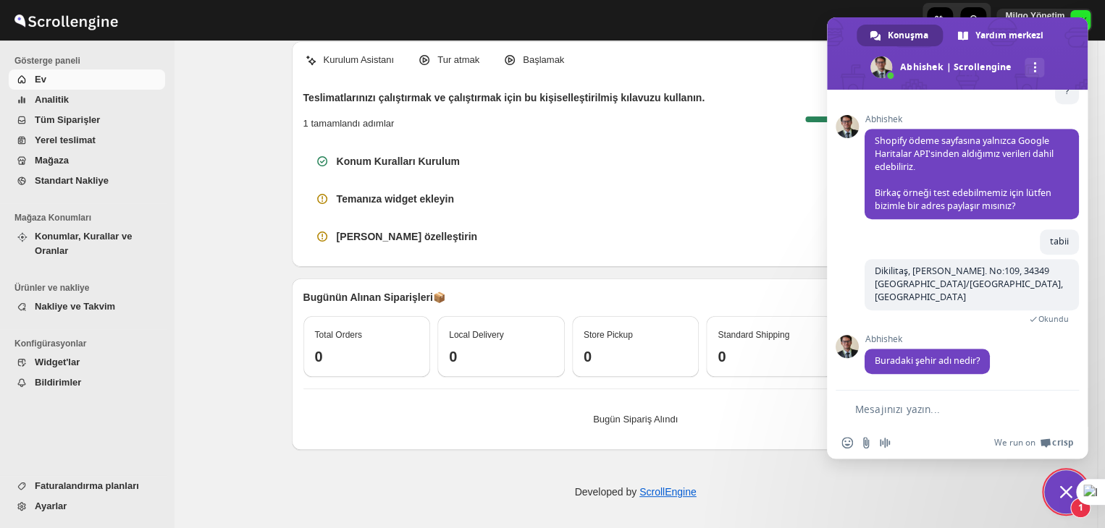
scroll to position [6330, 0]
click at [932, 393] on form at bounding box center [941, 410] width 200 height 39
click at [880, 416] on form at bounding box center [941, 410] width 200 height 39
click at [877, 413] on textarea "Mesajınızı yazın..." at bounding box center [948, 409] width 186 height 13
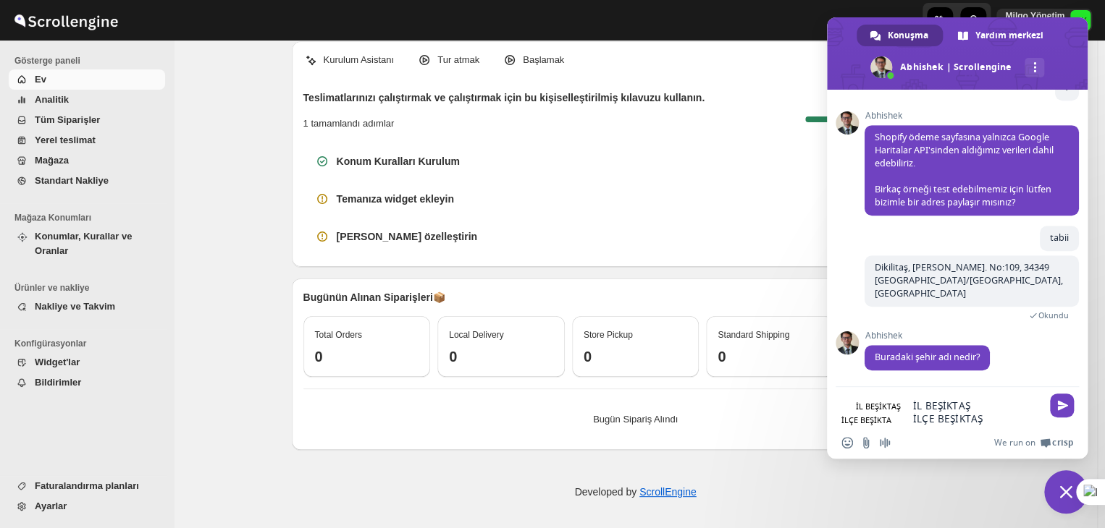
type textarea "İL BEŞİKTAŞ İLÇE BEŞİKTAŞ"
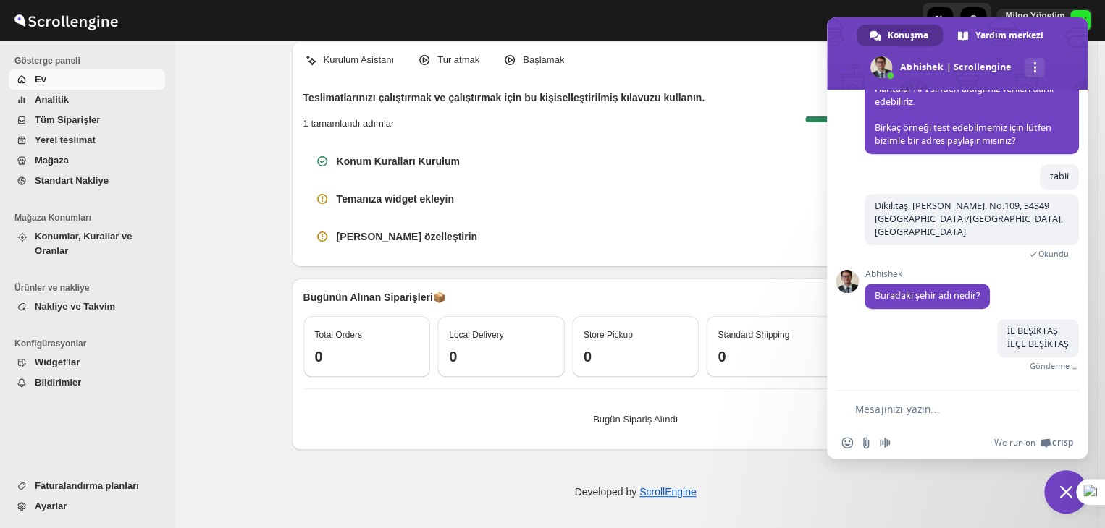
scroll to position [6380, 0]
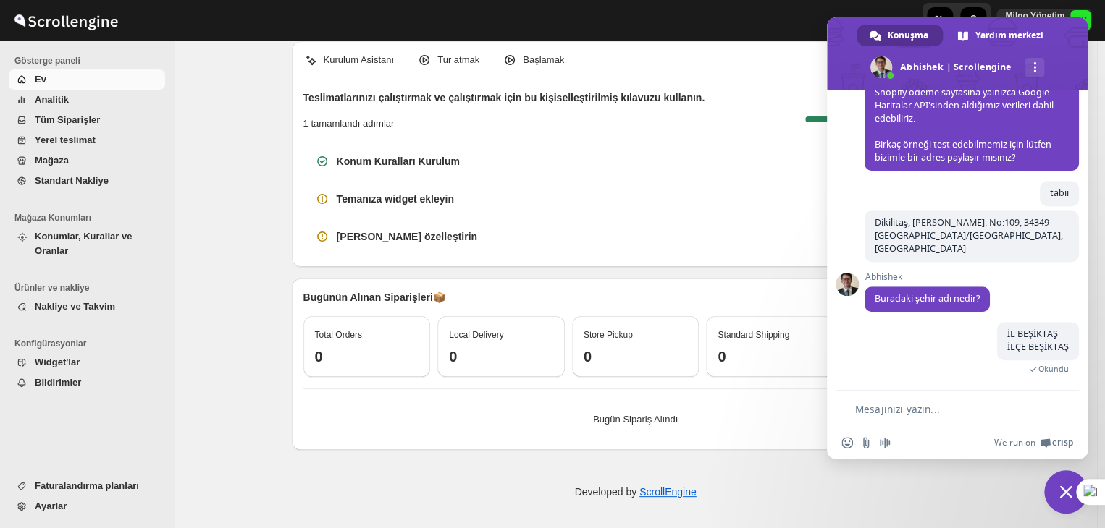
click at [896, 408] on textarea "Mesajınızı yazın..." at bounding box center [948, 409] width 186 height 13
drag, startPoint x: 1014, startPoint y: 348, endPoint x: 1044, endPoint y: 351, distance: 29.8
click at [1044, 351] on span "İL BEŞİKTAŞ İLÇE BEŞİKTAŞ" at bounding box center [1038, 340] width 62 height 25
drag, startPoint x: 1056, startPoint y: 350, endPoint x: 991, endPoint y: 332, distance: 67.8
click at [997, 332] on span "İL BEŞİKTAŞ İLÇE BEŞİKTAŞ" at bounding box center [1038, 341] width 82 height 38
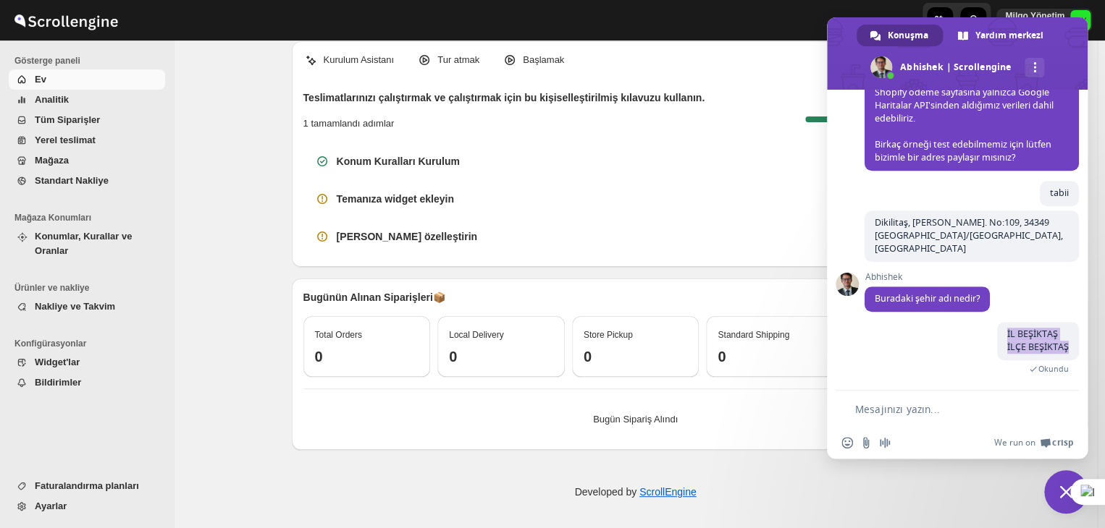
copy span "İL BEŞİKTAŞ İLÇE BEŞİKTAŞ"
click at [900, 410] on textarea "Mesajınızı yazın..." at bounding box center [948, 409] width 186 height 13
paste textarea "İL BEŞİKTAŞ İLÇE BEŞİKTAŞ"
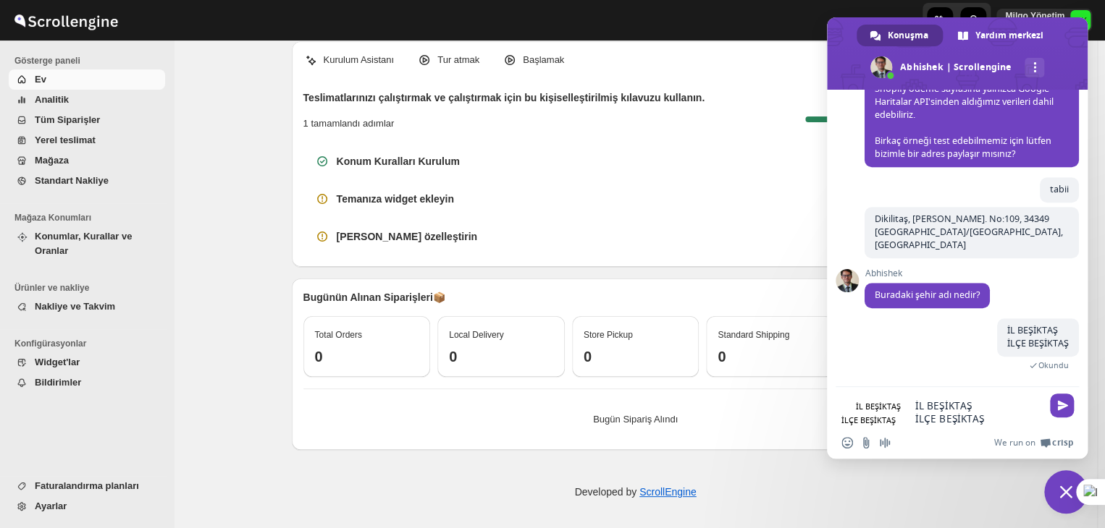
click at [914, 403] on textarea "İL BEŞİKTAŞ İLÇE BEŞİKTAŞ" at bounding box center [977, 413] width 127 height 26
type textarea "İL İstanbul İLÇE BEŞİKTAŞ"
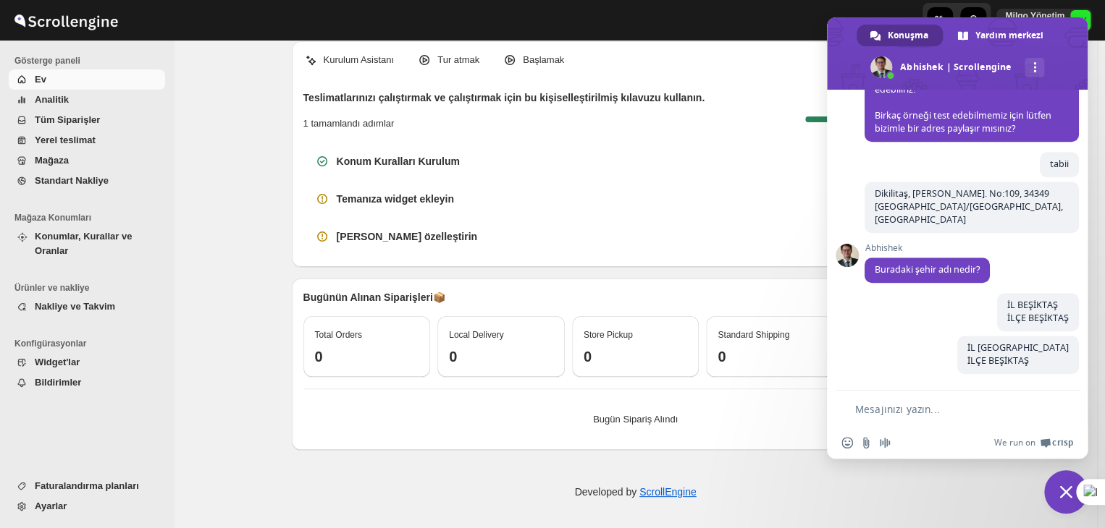
scroll to position [6424, 0]
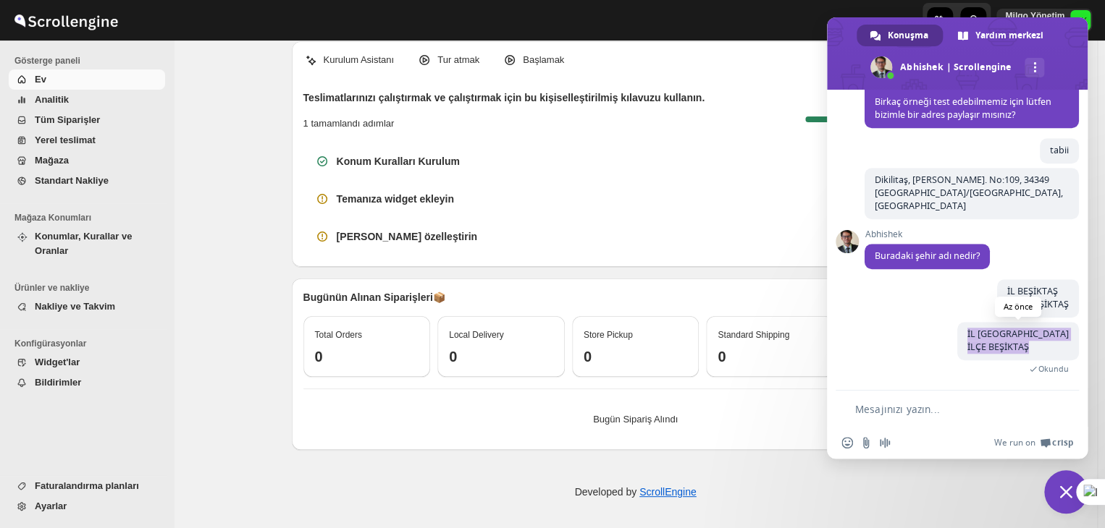
drag, startPoint x: 1058, startPoint y: 345, endPoint x: 991, endPoint y: 334, distance: 68.3
click at [991, 334] on span "İL İstanbul İLÇE BEŞİKTAŞ" at bounding box center [1018, 341] width 122 height 38
drag, startPoint x: 1009, startPoint y: 345, endPoint x: 895, endPoint y: 386, distance: 120.7
click at [895, 384] on div "İL İstanbul İLÇE BEŞİKTAŞ Az önce Okundu" at bounding box center [971, 356] width 214 height 68
drag, startPoint x: 1060, startPoint y: 351, endPoint x: 984, endPoint y: 334, distance: 78.0
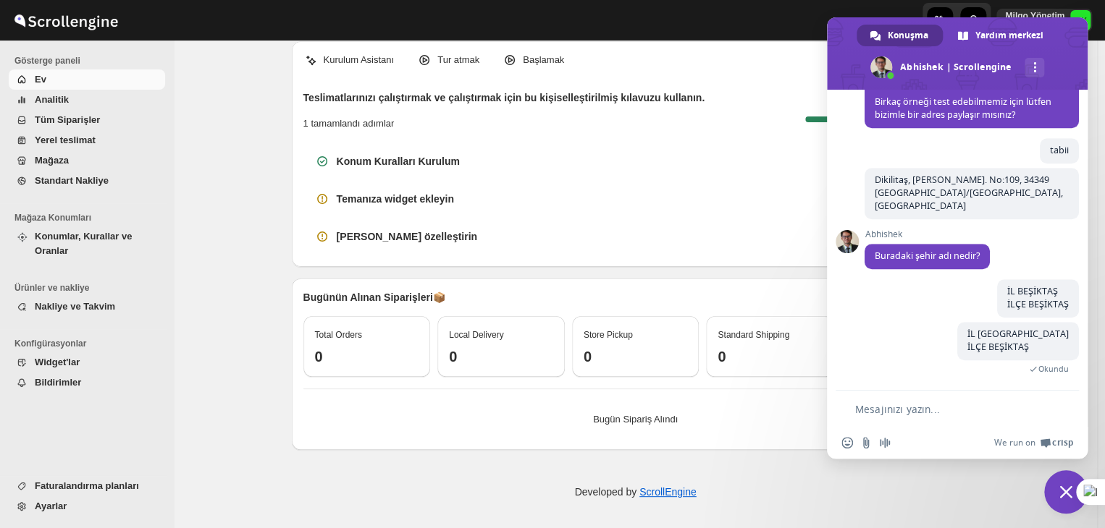
click at [984, 334] on div "İL İstanbul İLÇE BEŞİKTAŞ Az önce Okundu" at bounding box center [971, 356] width 214 height 68
click at [1026, 345] on span "İL İstanbul İLÇE BEŞİKTAŞ" at bounding box center [1017, 340] width 101 height 25
drag, startPoint x: 1060, startPoint y: 348, endPoint x: 992, endPoint y: 332, distance: 69.9
click at [992, 332] on span "İL İstanbul İLÇE BEŞİKTAŞ" at bounding box center [1018, 341] width 122 height 38
click at [898, 188] on span "Dikilitaş, [PERSON_NAME]. No:109, 34349 [GEOGRAPHIC_DATA]/[GEOGRAPHIC_DATA], [G…" at bounding box center [968, 193] width 188 height 38
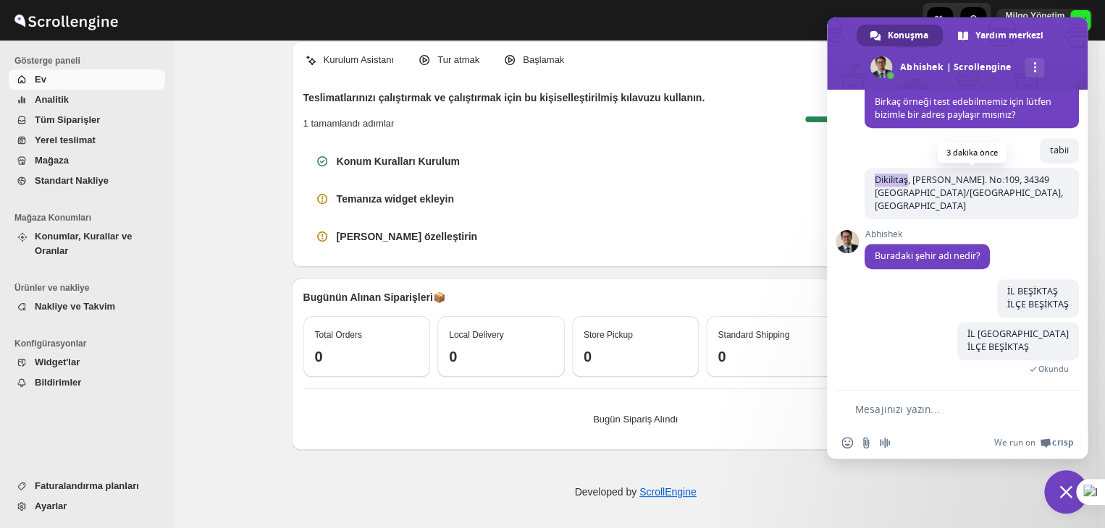
click at [898, 188] on span "Dikilitaş, [PERSON_NAME]. No:109, 34349 [GEOGRAPHIC_DATA]/[GEOGRAPHIC_DATA], [G…" at bounding box center [968, 193] width 188 height 38
click at [1007, 186] on span "Dikilitaş, [PERSON_NAME]. No:109, 34349 [GEOGRAPHIC_DATA]/[GEOGRAPHIC_DATA], [G…" at bounding box center [968, 193] width 188 height 38
copy span "34349"
click at [903, 407] on textarea "Mesajınızı yazın..." at bounding box center [948, 409] width 186 height 13
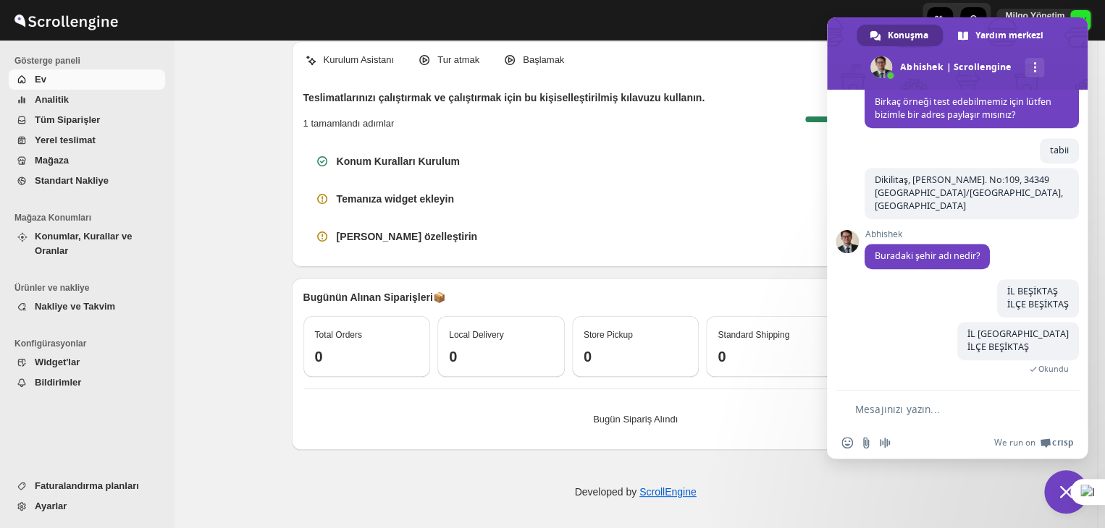
paste textarea "34349"
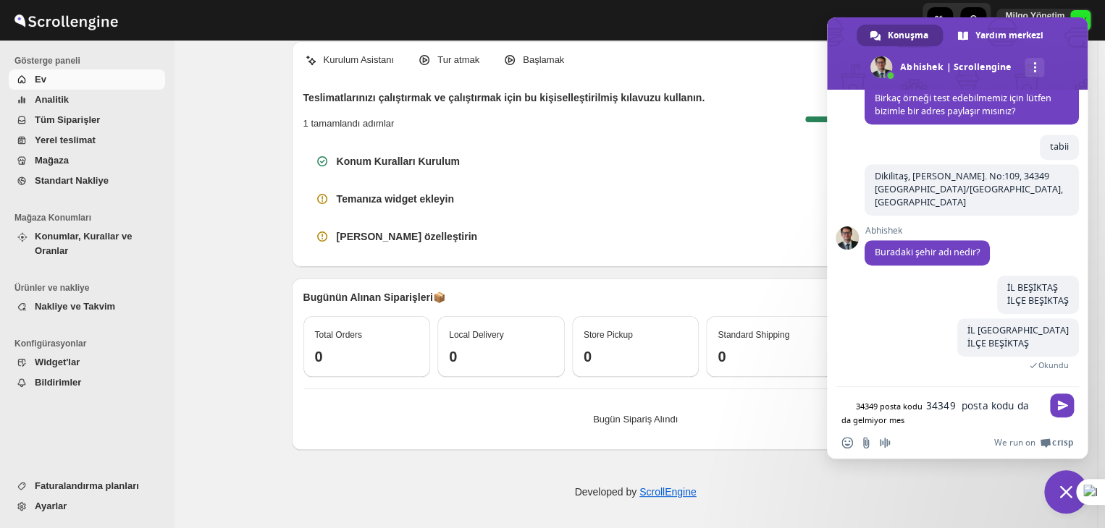
type textarea "34349 posta kodu da gelmiyor mesela"
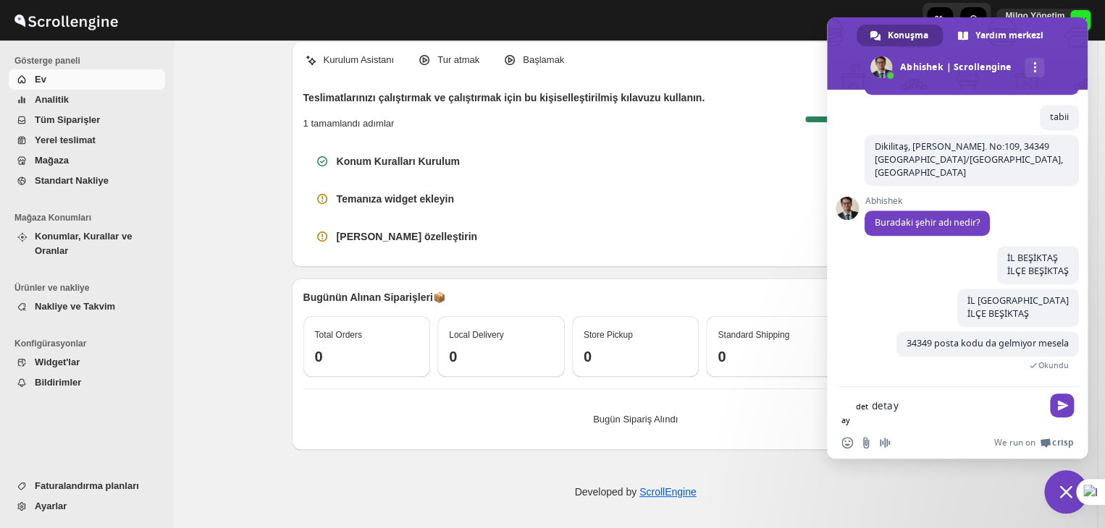
scroll to position [6454, 0]
type textarea "detaylı olarak adresleri alabilir miyiz ?"
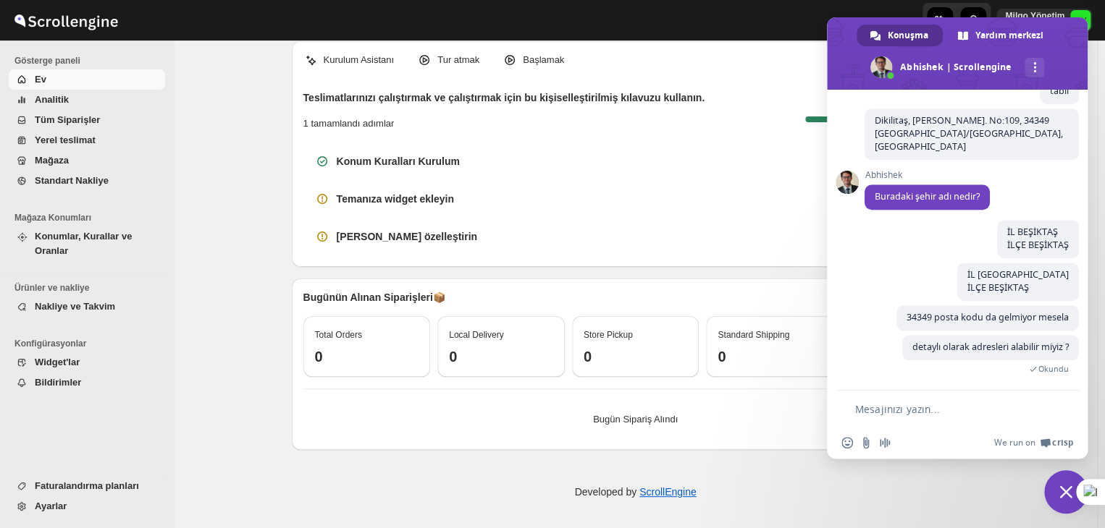
scroll to position [6485, 0]
click at [882, 423] on form at bounding box center [941, 410] width 200 height 39
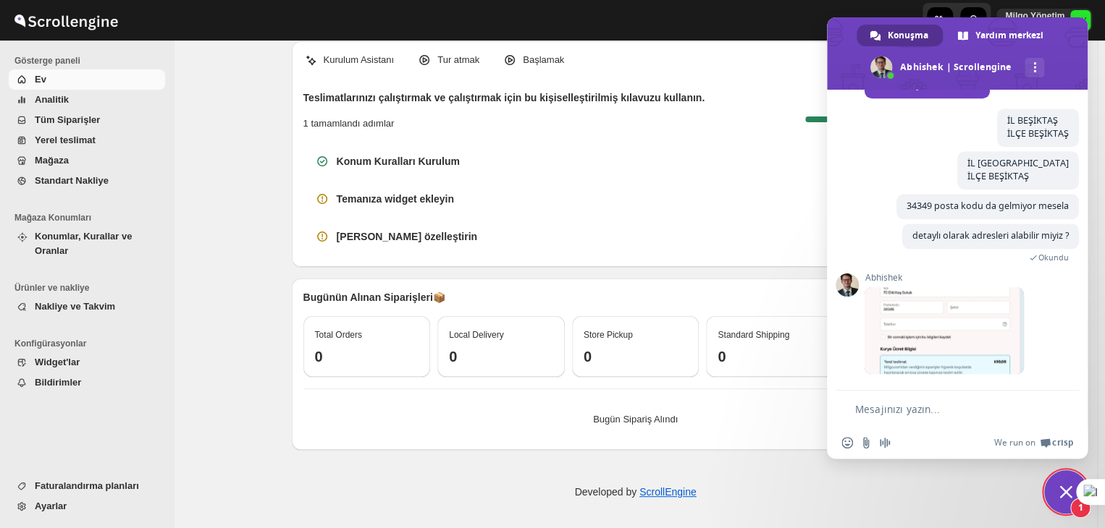
scroll to position [6596, 0]
click at [949, 337] on span at bounding box center [943, 330] width 159 height 87
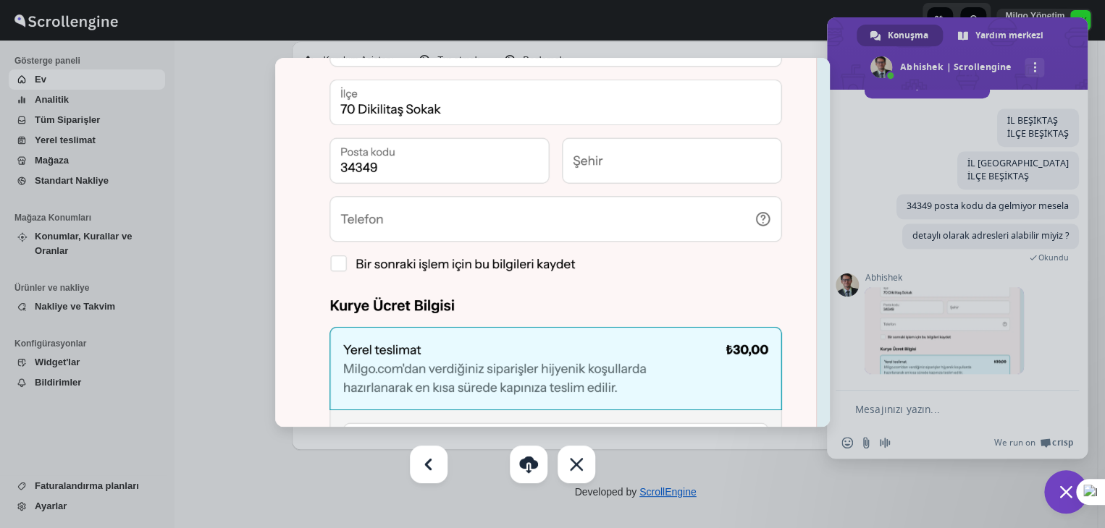
click at [944, 245] on div at bounding box center [552, 264] width 1105 height 528
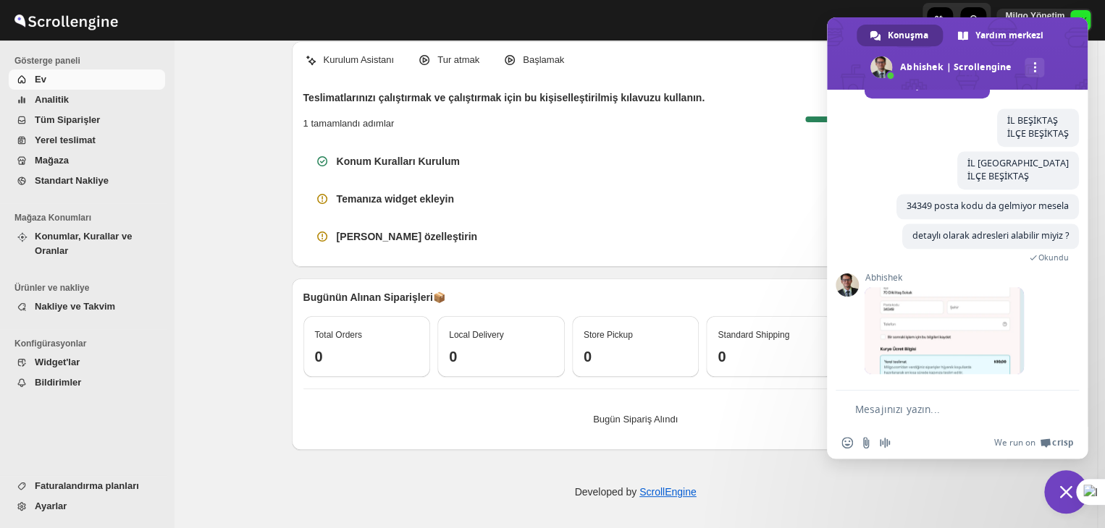
click at [927, 419] on form at bounding box center [941, 410] width 200 height 39
click at [918, 403] on textarea "Mesajınızı yazın..." at bounding box center [948, 409] width 186 height 13
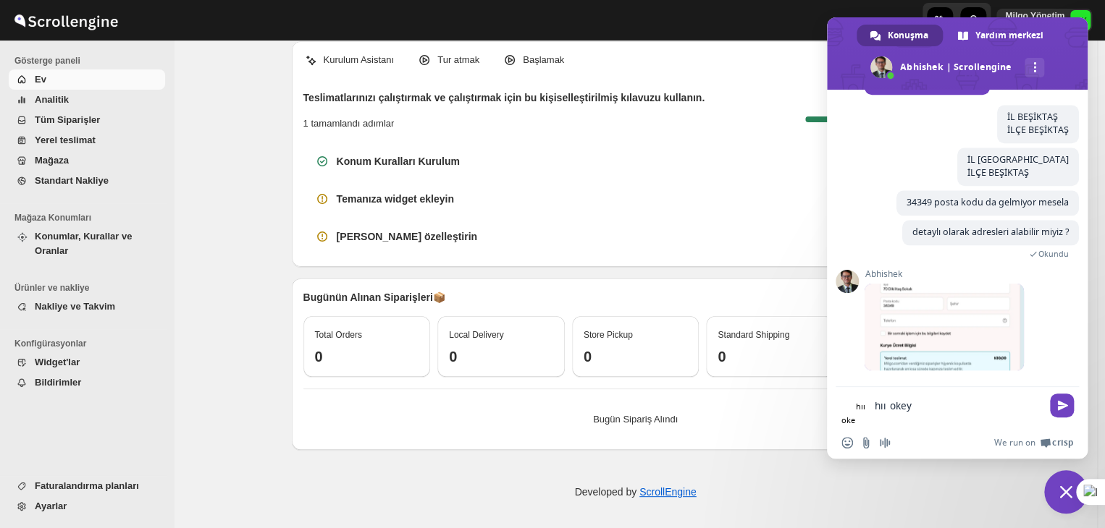
type textarea "hıı okey"
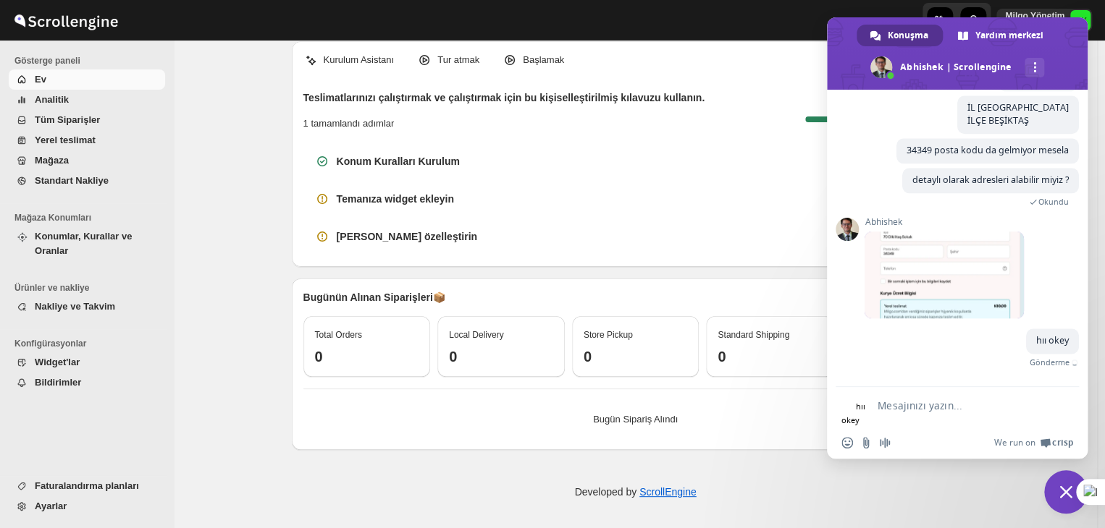
scroll to position [6632, 0]
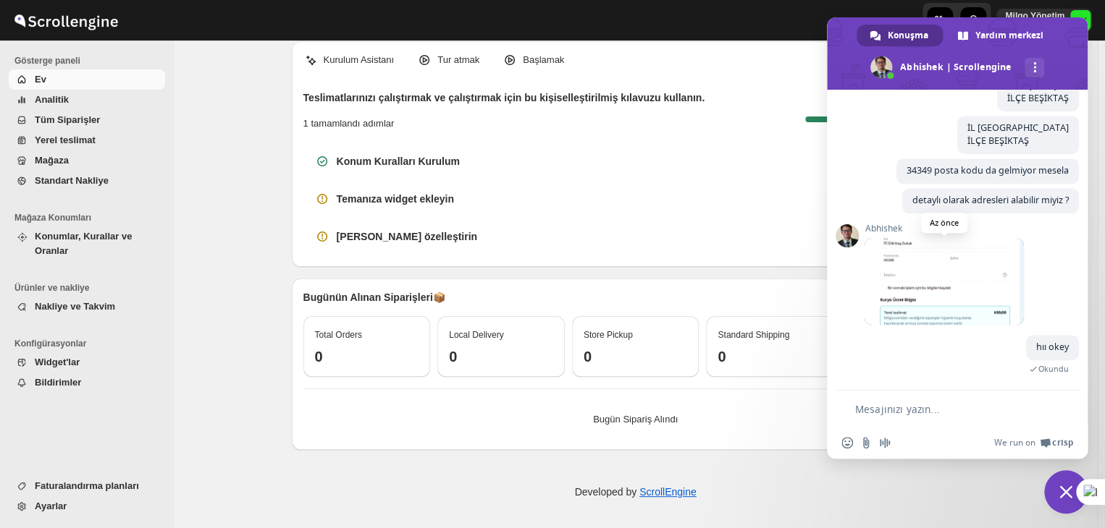
click at [918, 298] on span at bounding box center [943, 281] width 159 height 87
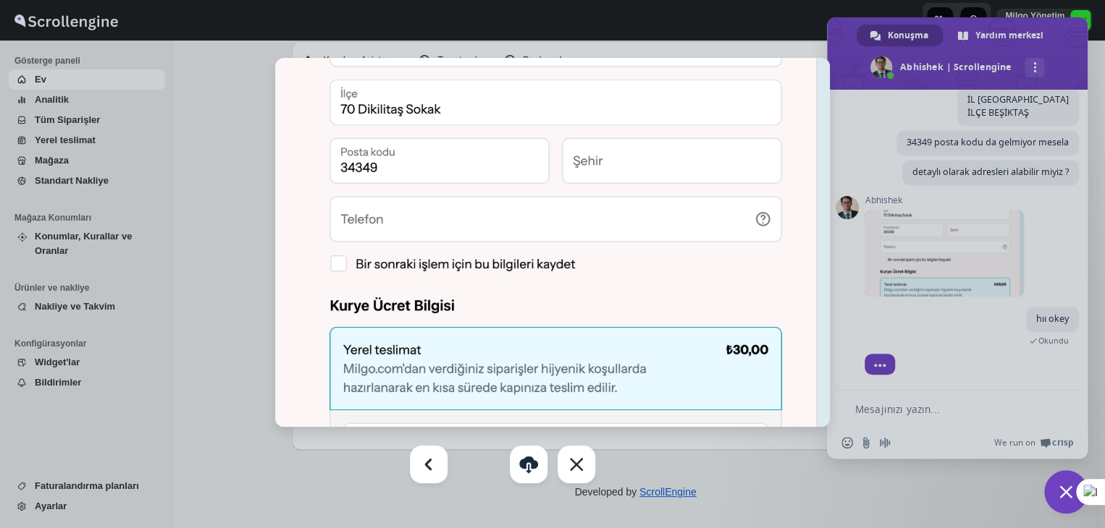
click at [921, 262] on div at bounding box center [552, 264] width 1105 height 528
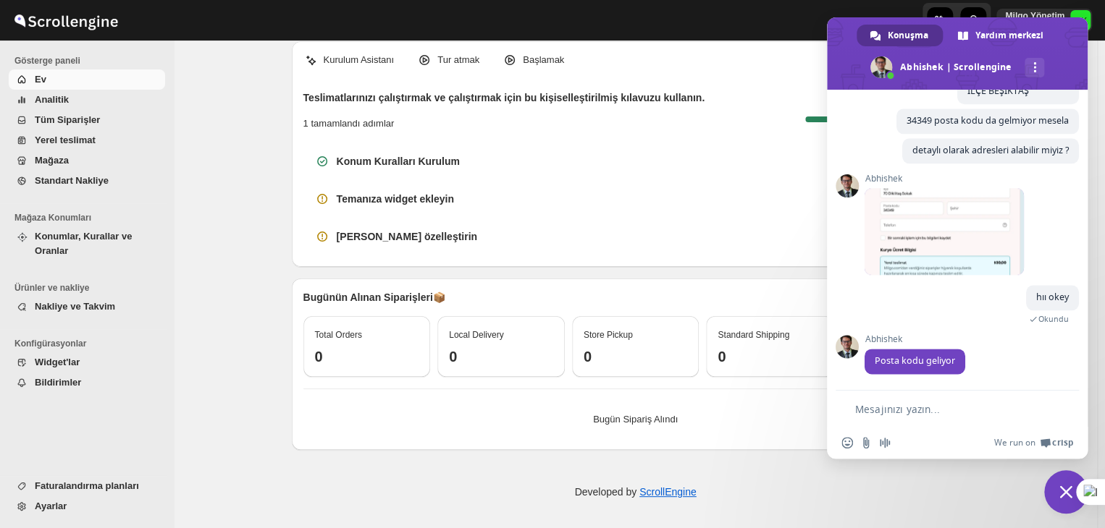
scroll to position [6683, 0]
click at [916, 402] on form at bounding box center [941, 410] width 200 height 39
click at [929, 210] on span at bounding box center [943, 231] width 159 height 87
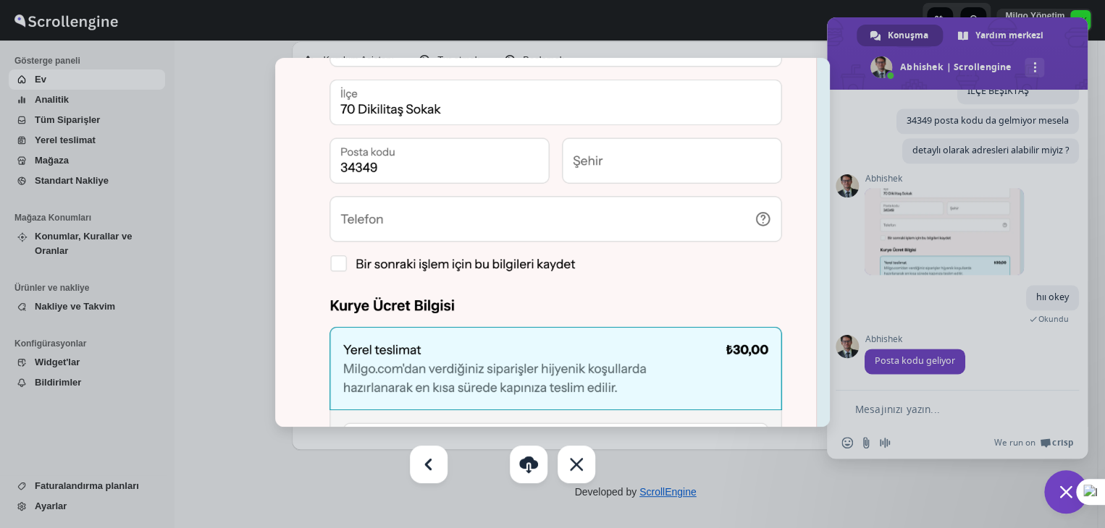
click at [944, 294] on div at bounding box center [552, 264] width 1105 height 528
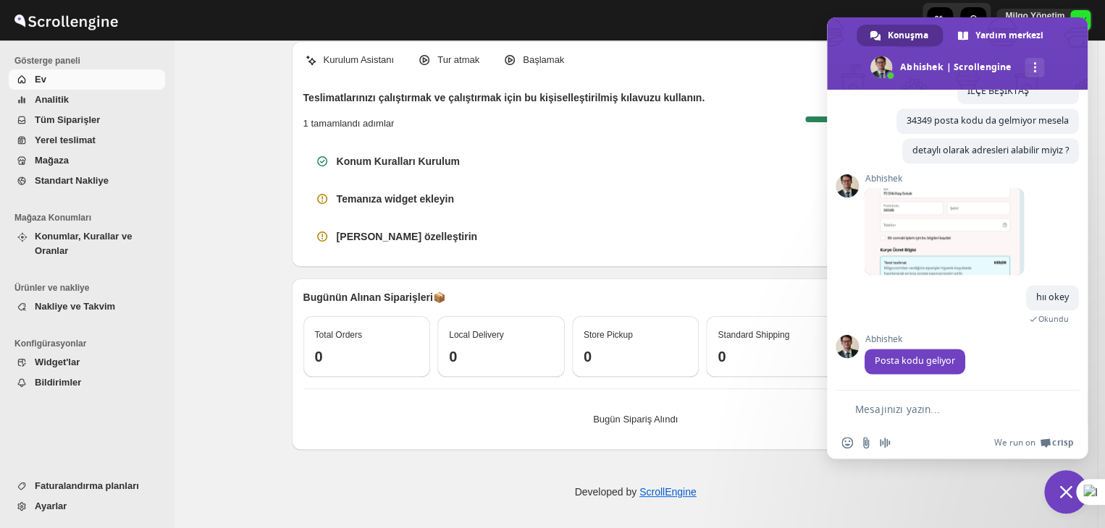
click at [929, 400] on form at bounding box center [941, 410] width 200 height 39
click at [918, 418] on form at bounding box center [941, 410] width 200 height 39
click at [919, 411] on textarea "Mesajınızı yazın..." at bounding box center [948, 409] width 186 height 13
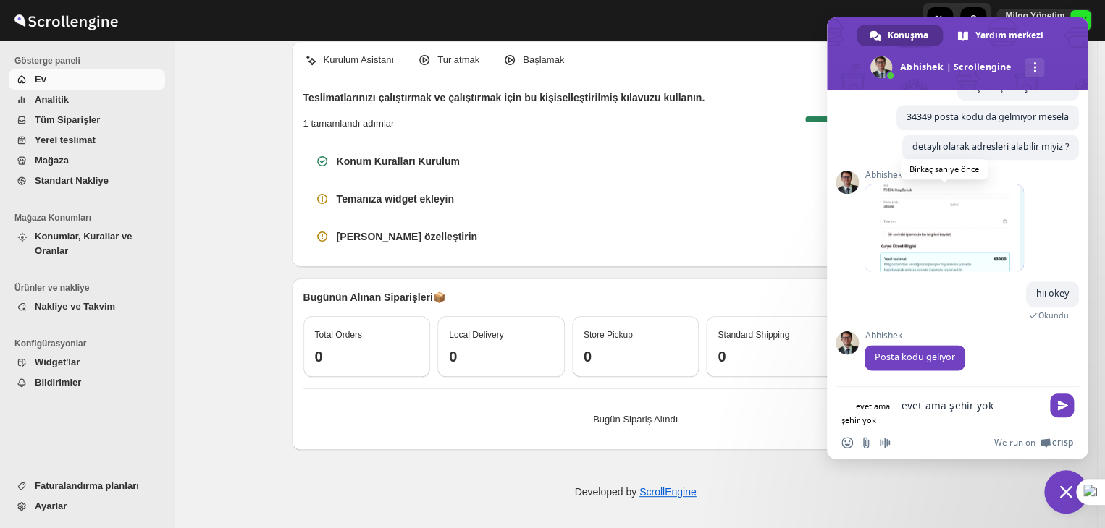
click at [917, 249] on span at bounding box center [943, 228] width 159 height 87
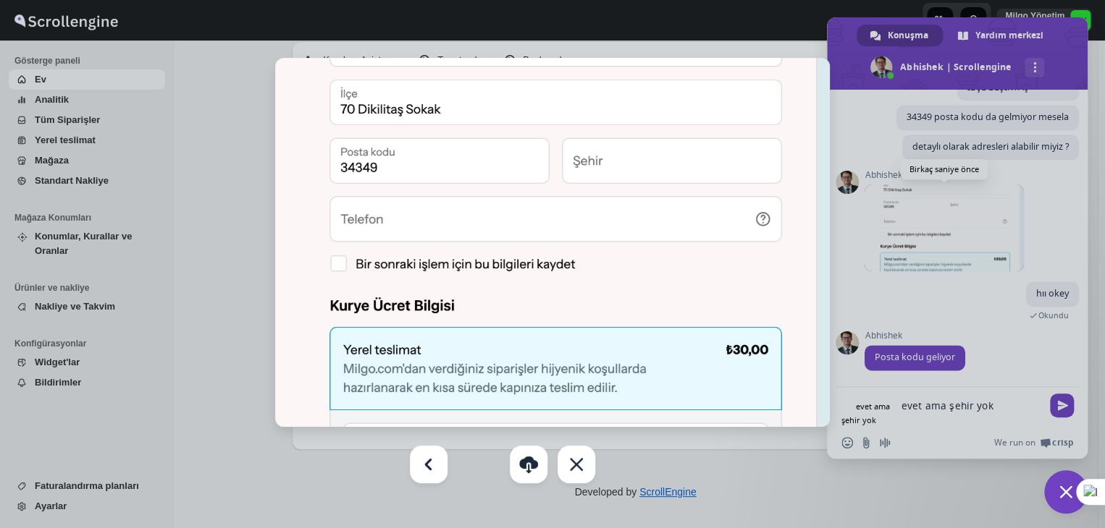
click at [905, 246] on div at bounding box center [552, 264] width 1105 height 528
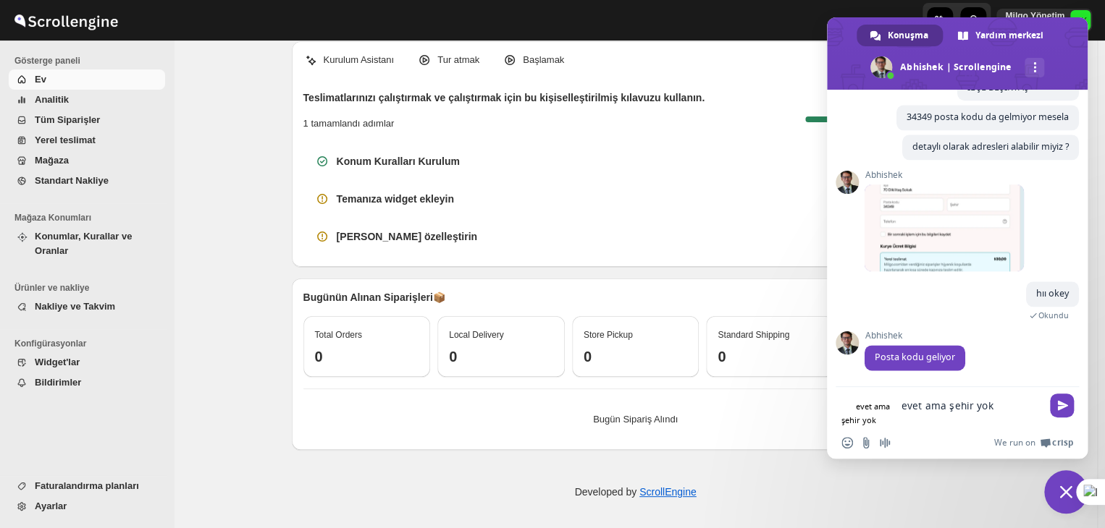
click at [935, 411] on textarea "evet ama şehir yok" at bounding box center [971, 406] width 140 height 13
click at [933, 248] on span at bounding box center [943, 228] width 159 height 87
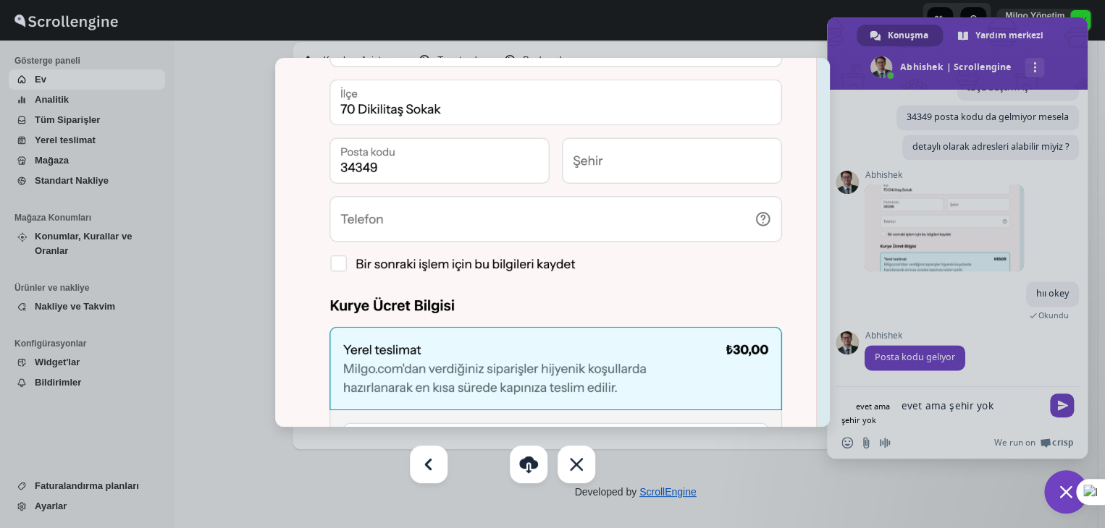
click at [943, 298] on div at bounding box center [552, 264] width 1105 height 528
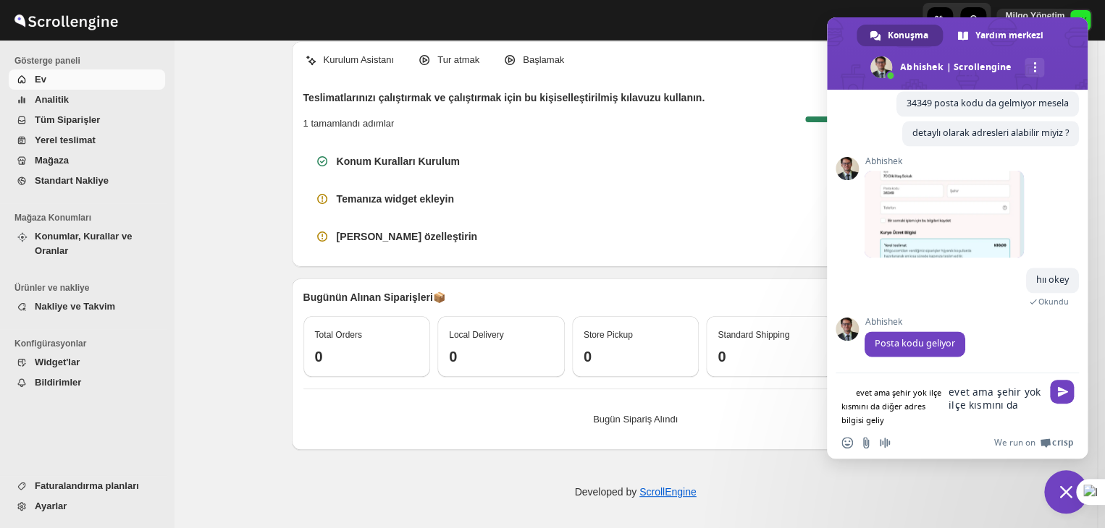
type textarea "evet ama şehir yok ilçe kısmını da diğer adres bilgisi geliyor"
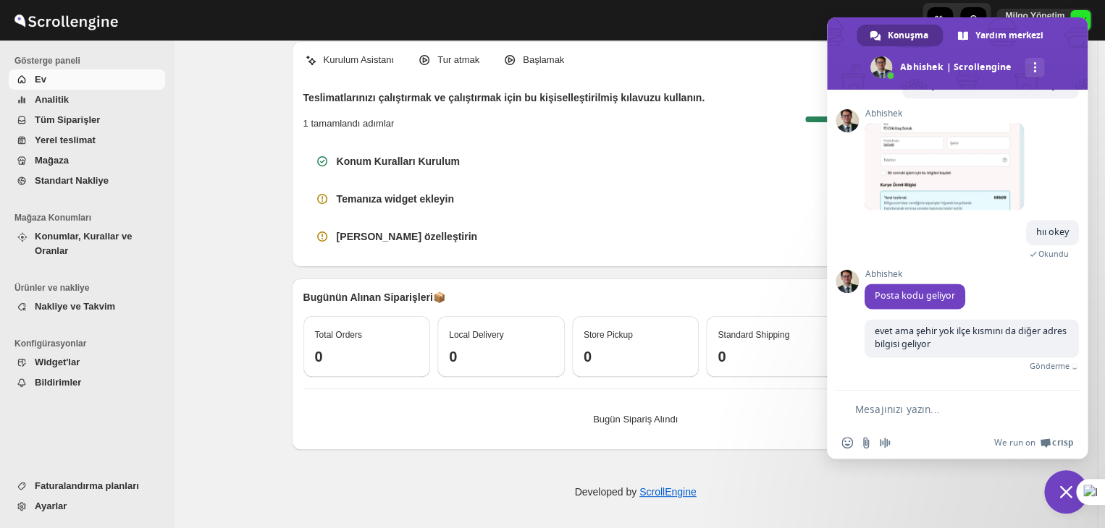
scroll to position [6732, 0]
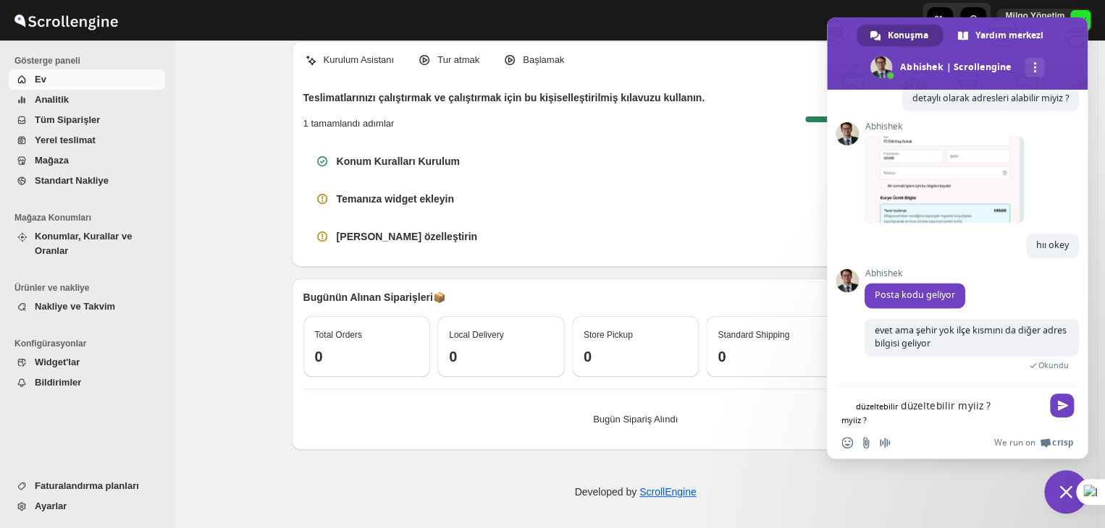
type textarea "düzeltebilir myiiz ?"
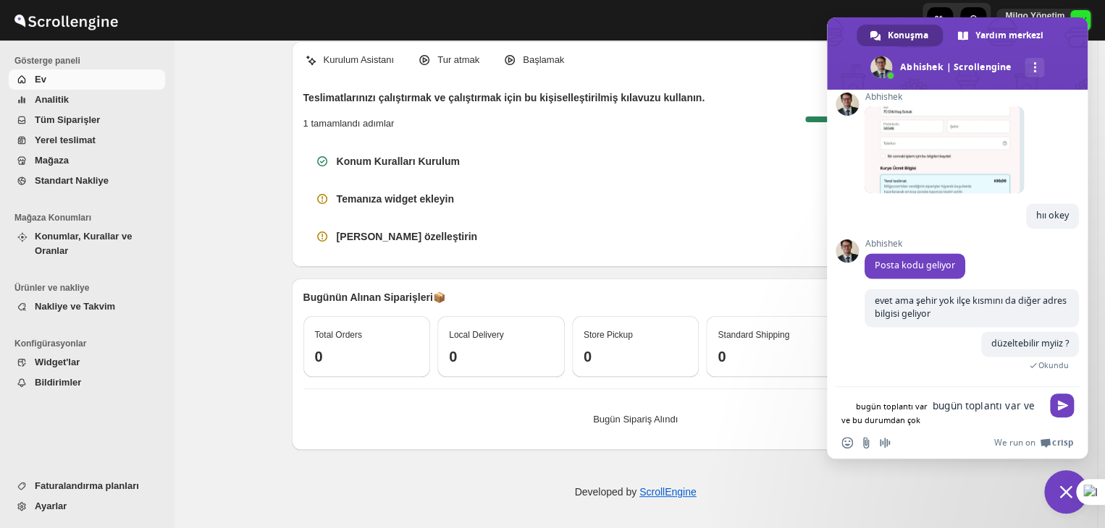
scroll to position [6790, 0]
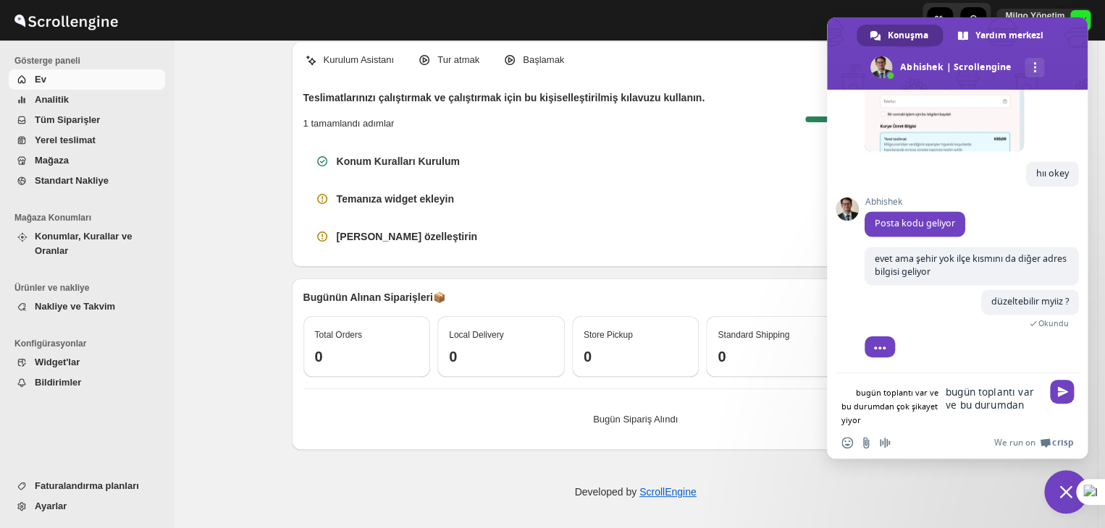
type textarea "bugün toplantı var ve bu durumdan çok şikayet yiyoruz"
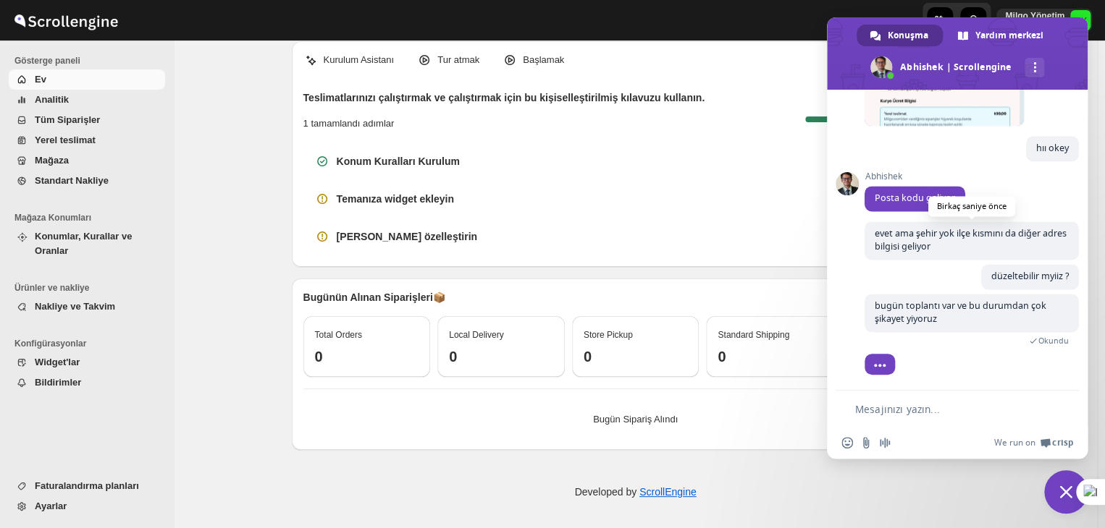
scroll to position [6834, 0]
click at [217, 207] on div "Kurulum Asistanı Tur atmak Başlamak Teslimatlarınızı çalıştırmak ve çalıştırmak…" at bounding box center [635, 278] width 923 height 502
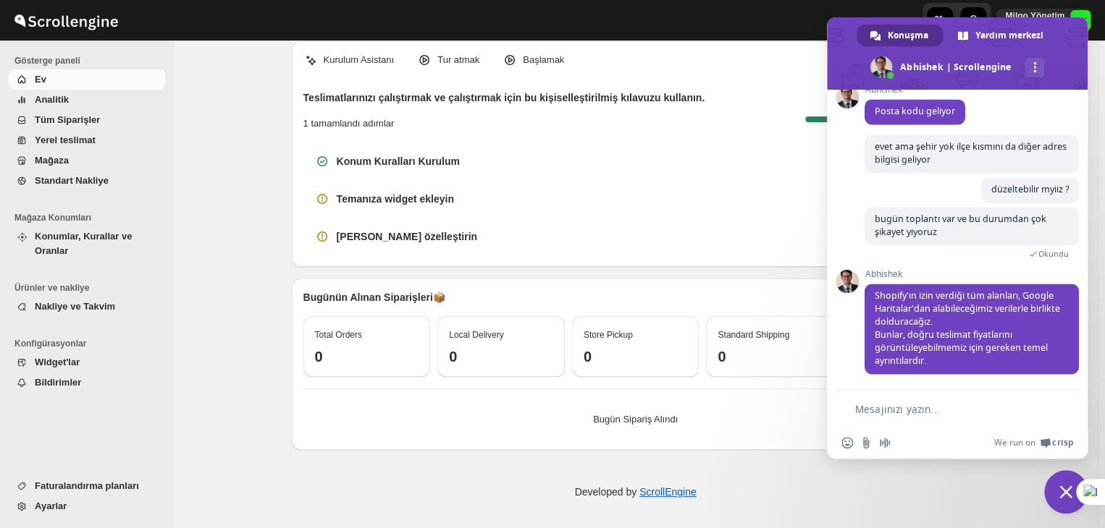
scroll to position [6925, 0]
click at [912, 409] on textarea "Mesajınızı yazın..." at bounding box center [948, 409] width 186 height 13
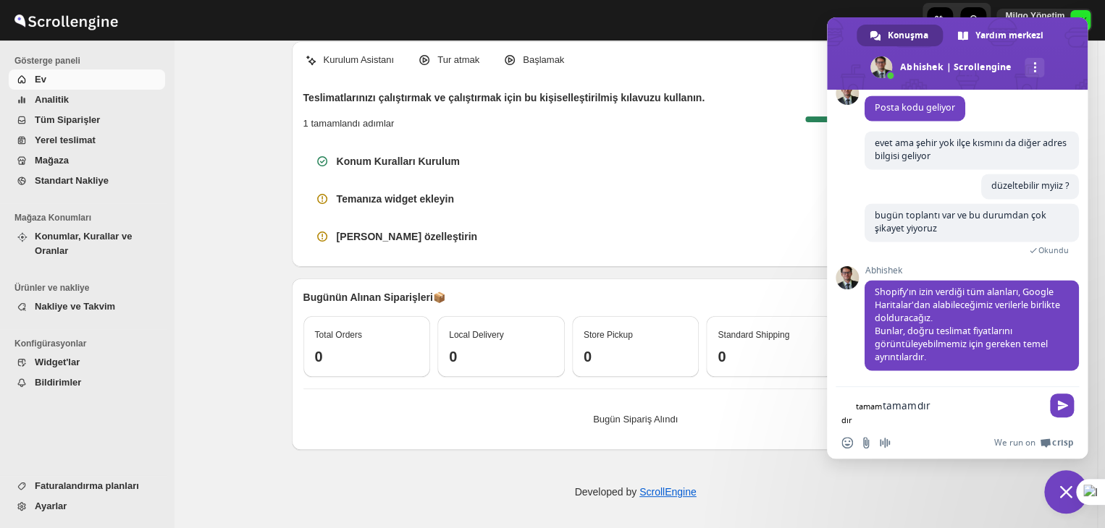
type textarea "tamamdır"
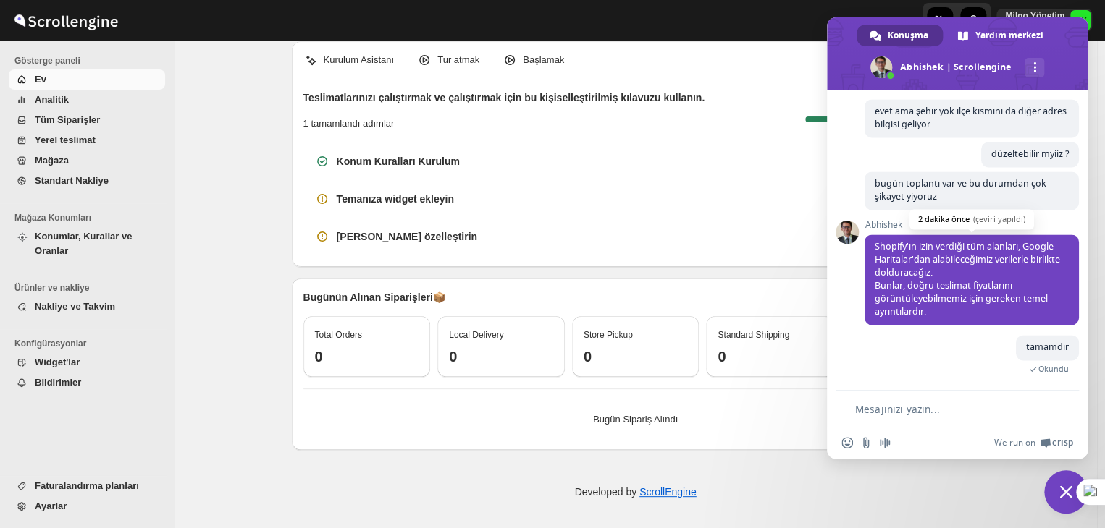
scroll to position [6599, 0]
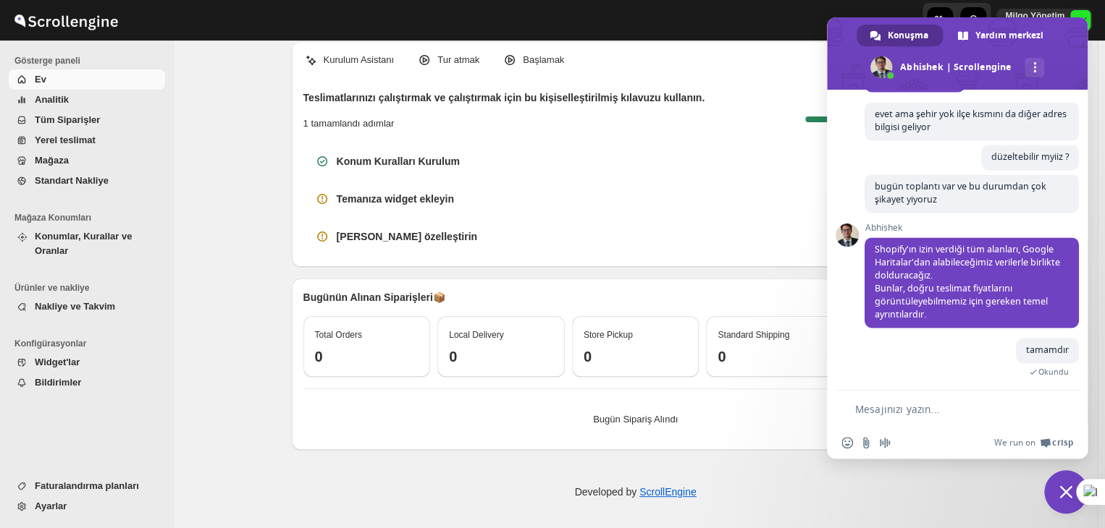
click at [998, 410] on textarea "Mesajınızı yazın..." at bounding box center [948, 409] width 186 height 13
click at [860, 444] on input "Dosya gönder" at bounding box center [866, 443] width 12 height 12
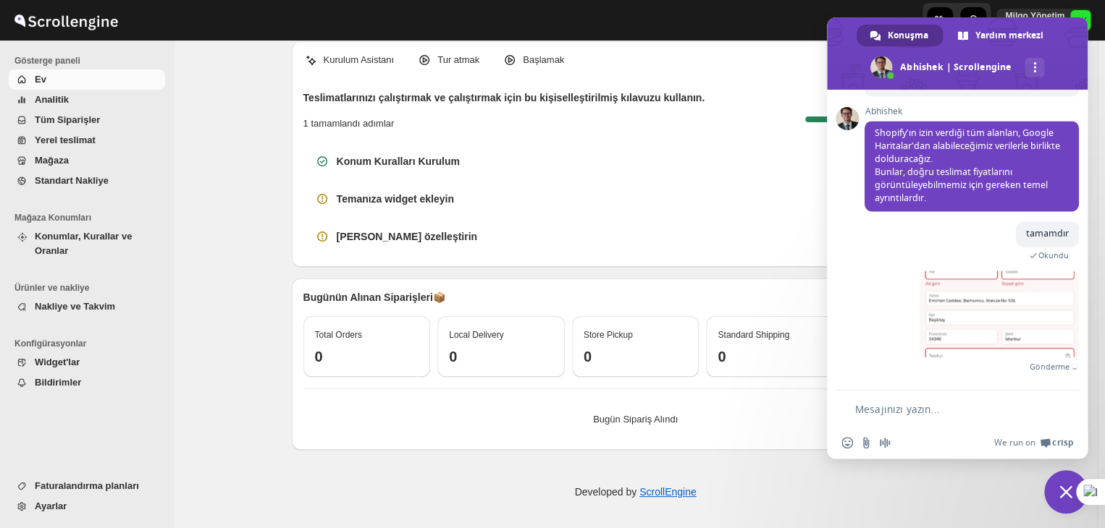
click at [953, 408] on textarea "Mesajınızı yazın..." at bounding box center [948, 409] width 186 height 13
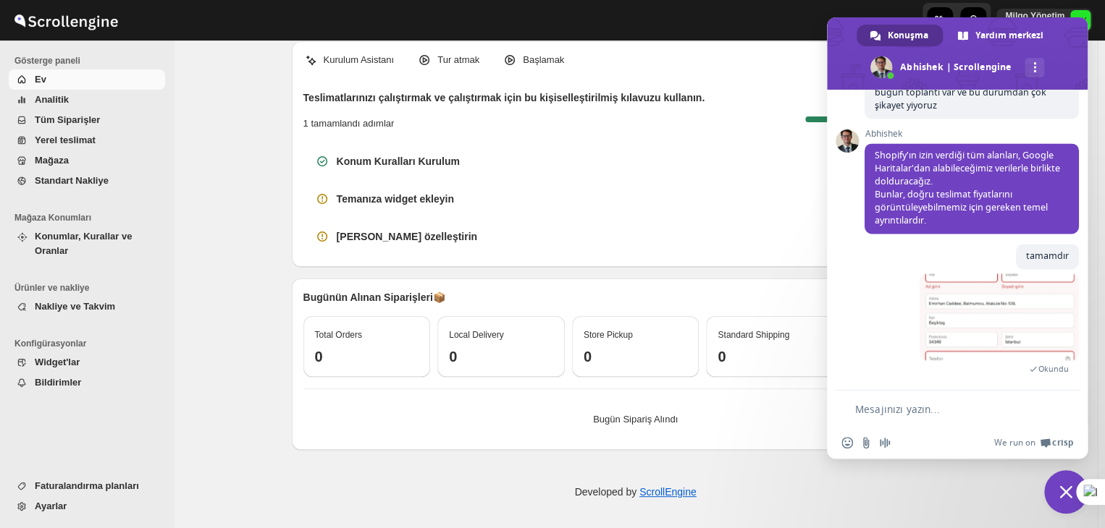
scroll to position [7052, 0]
click at [950, 318] on span at bounding box center [998, 317] width 159 height 87
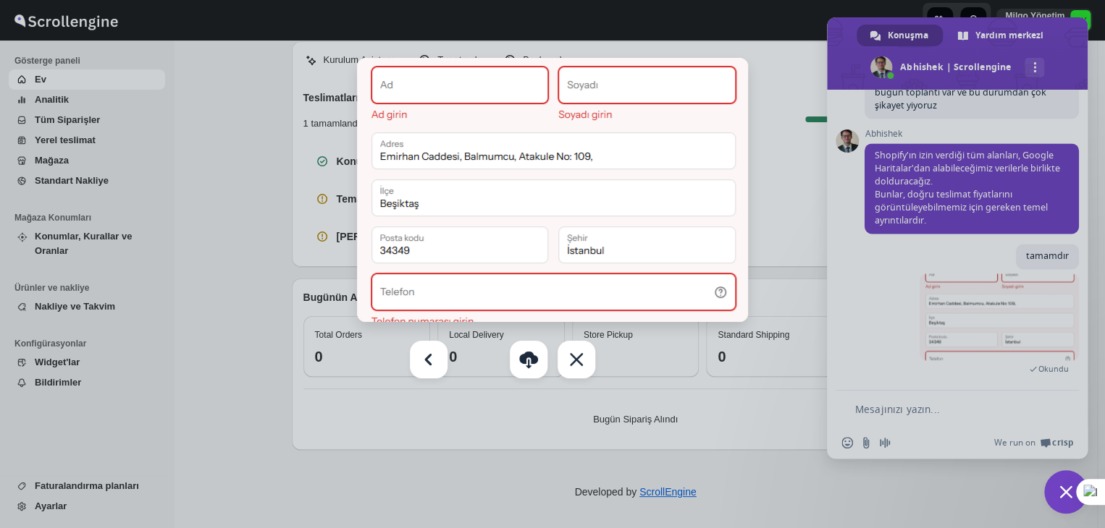
click at [932, 268] on div at bounding box center [552, 264] width 1105 height 528
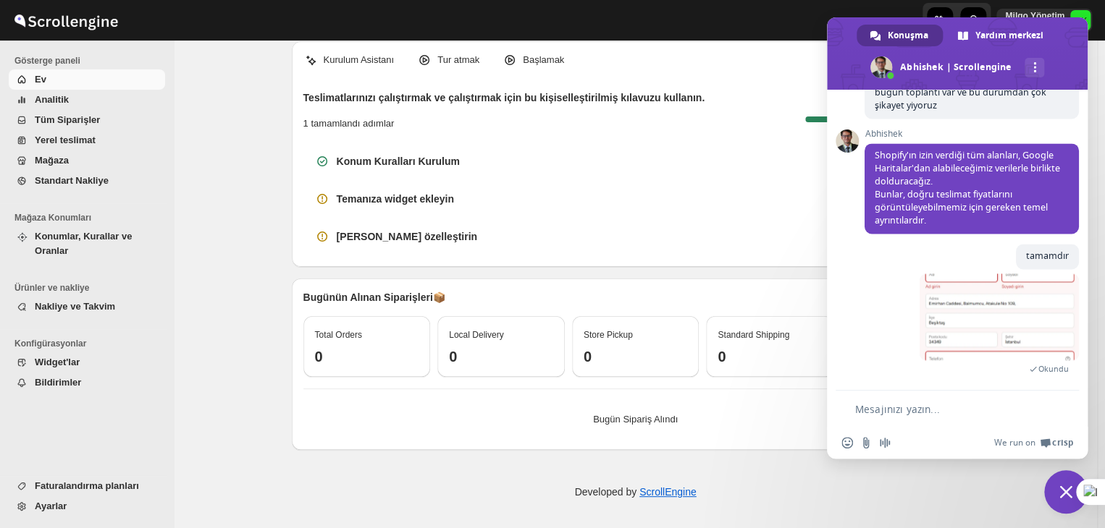
click at [926, 416] on form at bounding box center [941, 410] width 200 height 39
click at [940, 408] on textarea "Mesajınızı yazın..." at bounding box center [948, 409] width 186 height 13
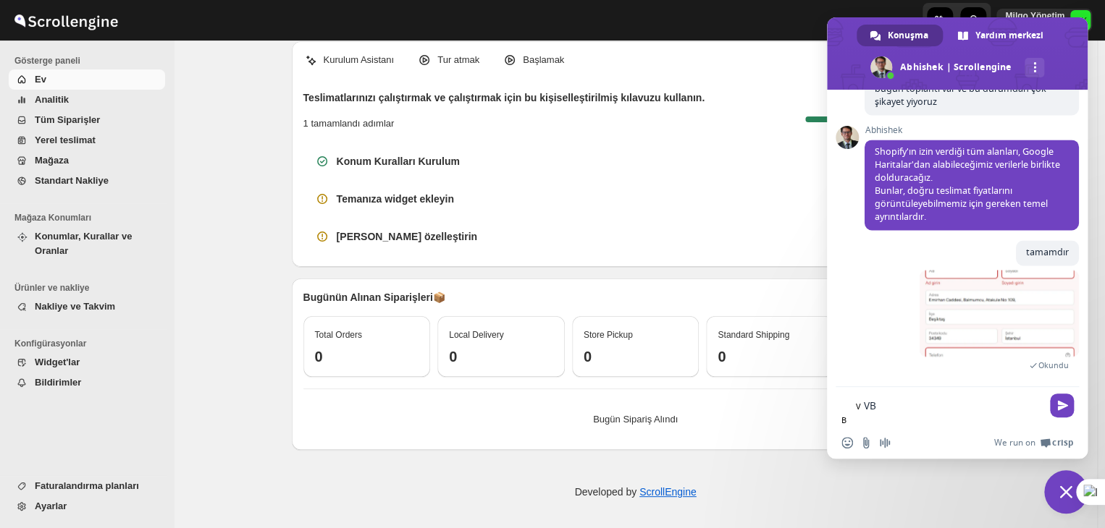
type textarea "V"
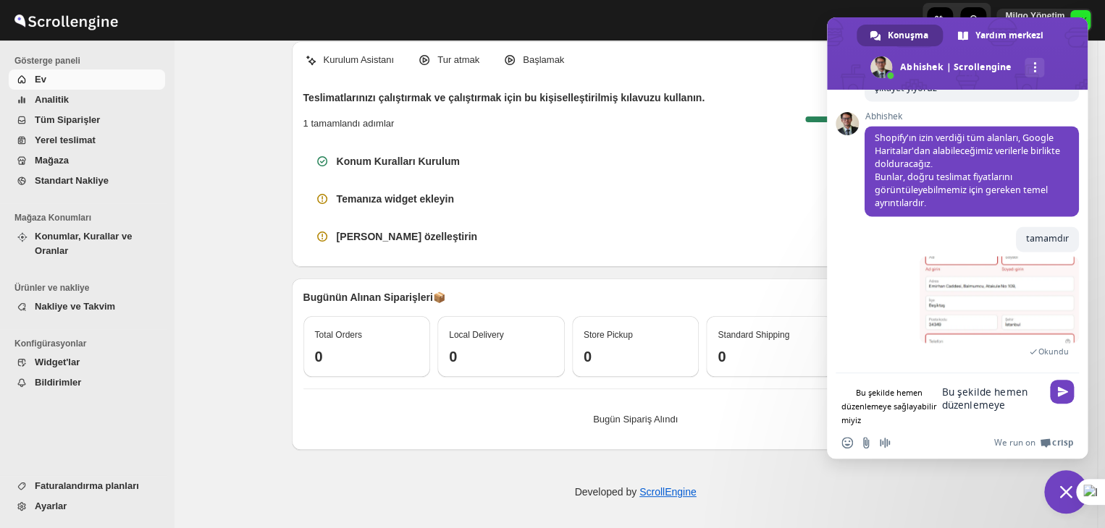
type textarea "Bu şekilde hemen düzenlemeye sağlayabilir miyiz ?"
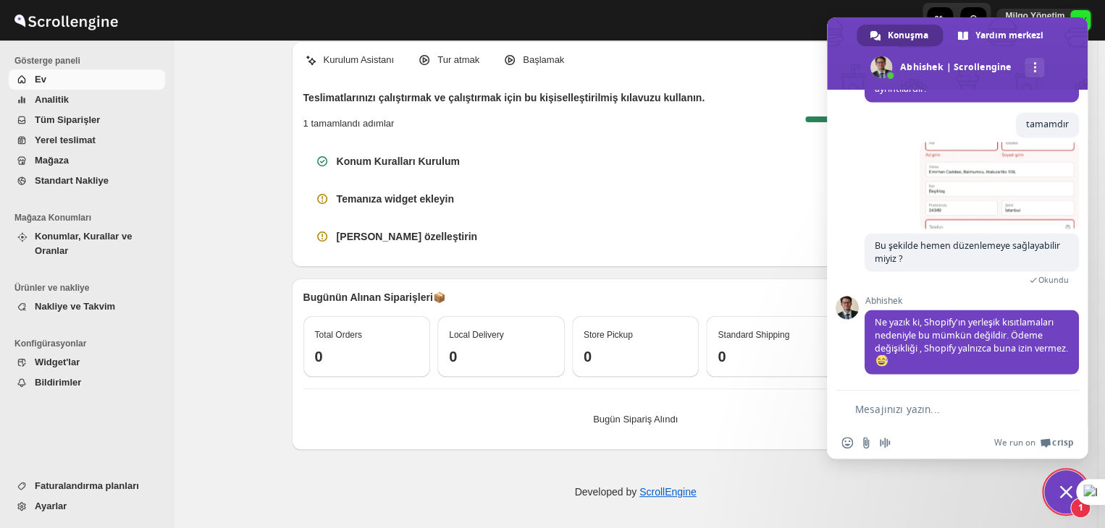
scroll to position [7187, 0]
click at [890, 413] on textarea "Mesajınızı yazın..." at bounding box center [948, 409] width 186 height 13
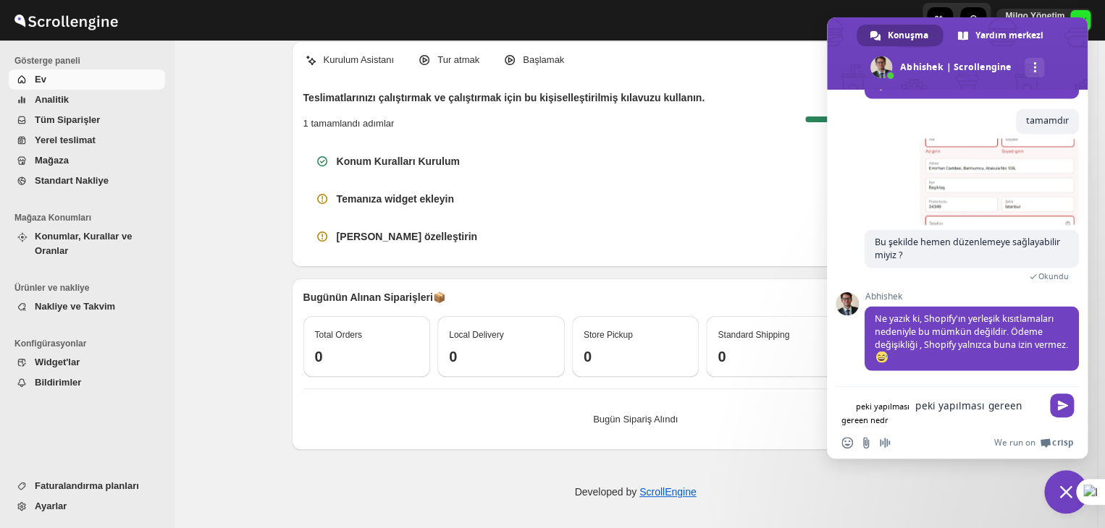
type textarea "peki yapılması gereen nedri"
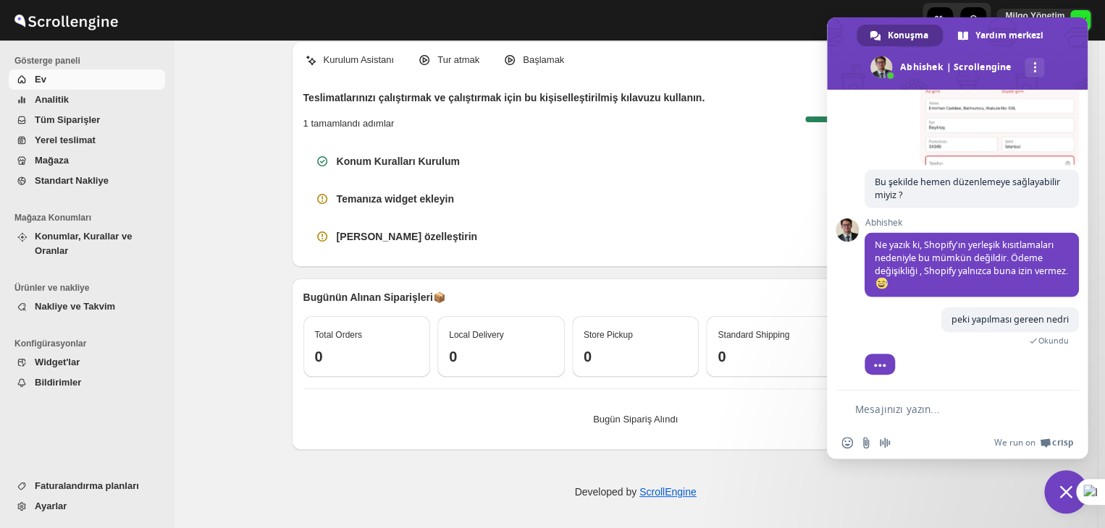
scroll to position [7314, 0]
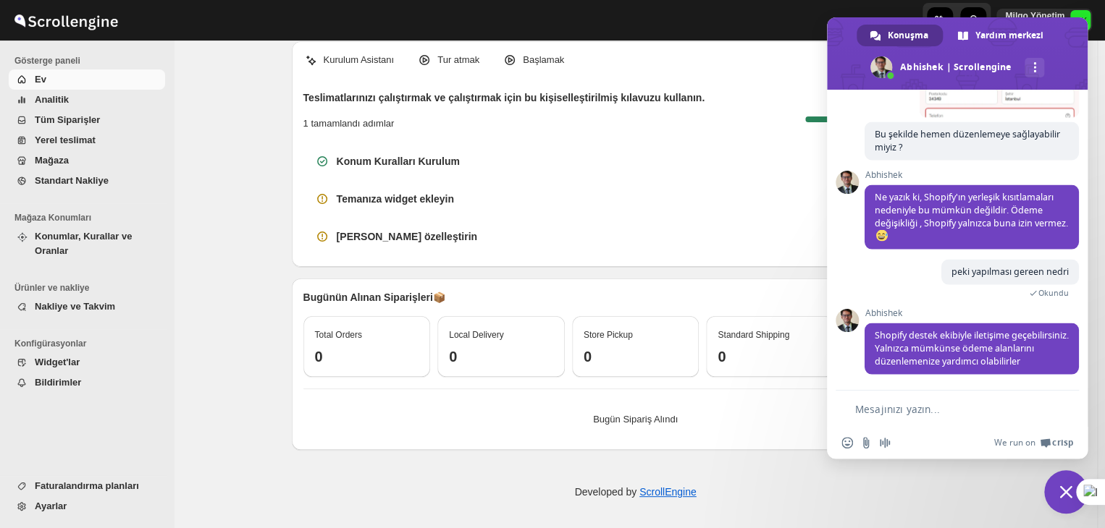
click at [911, 415] on textarea "Mesajınızı yazın..." at bounding box center [948, 409] width 186 height 13
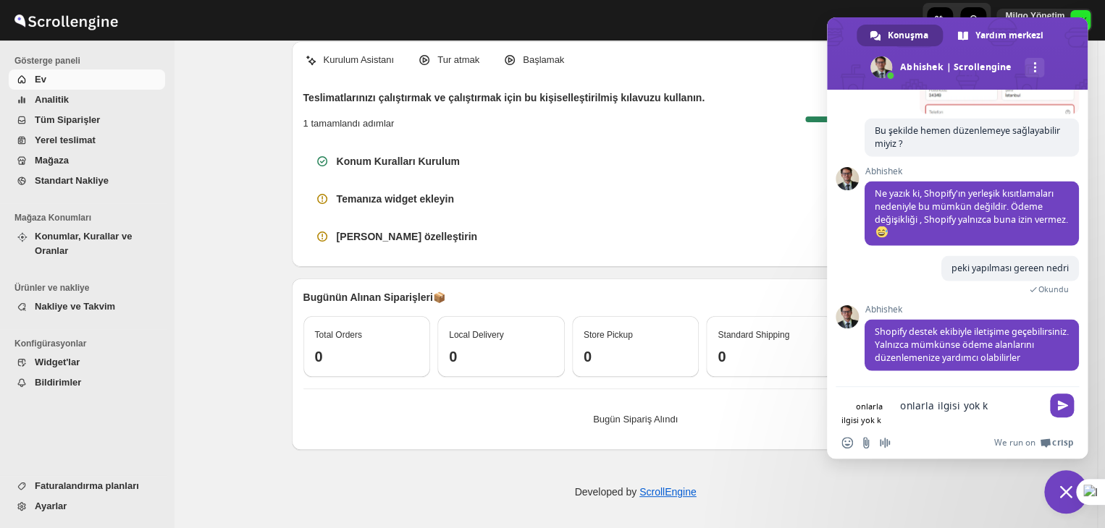
type textarea "onlarla ilgisi yok ki"
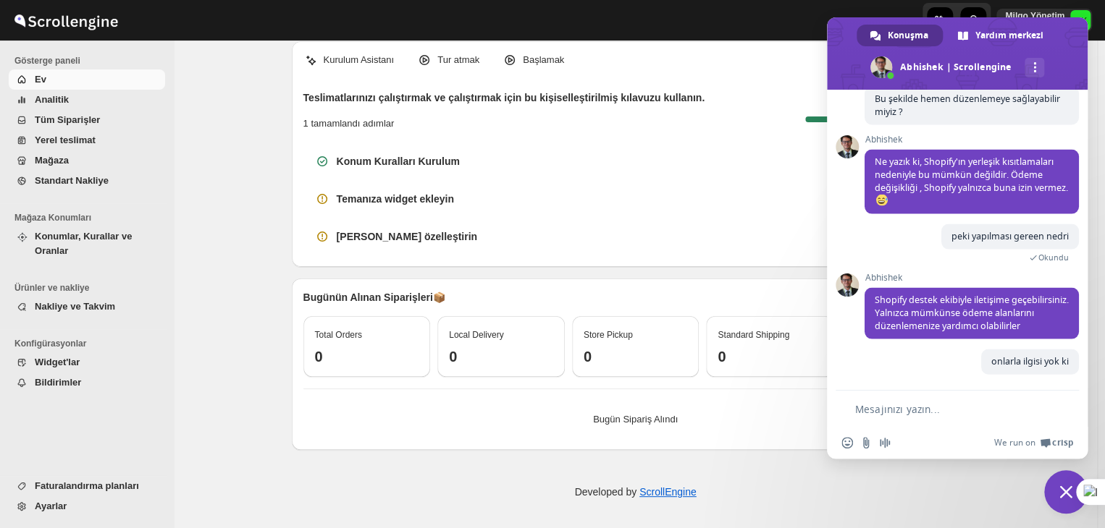
scroll to position [7351, 0]
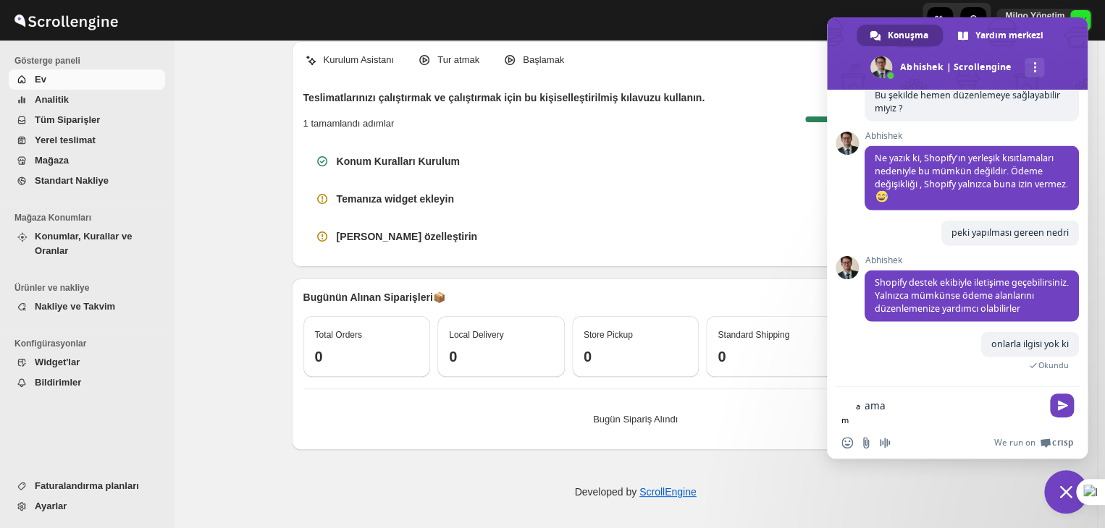
type textarea "ama"
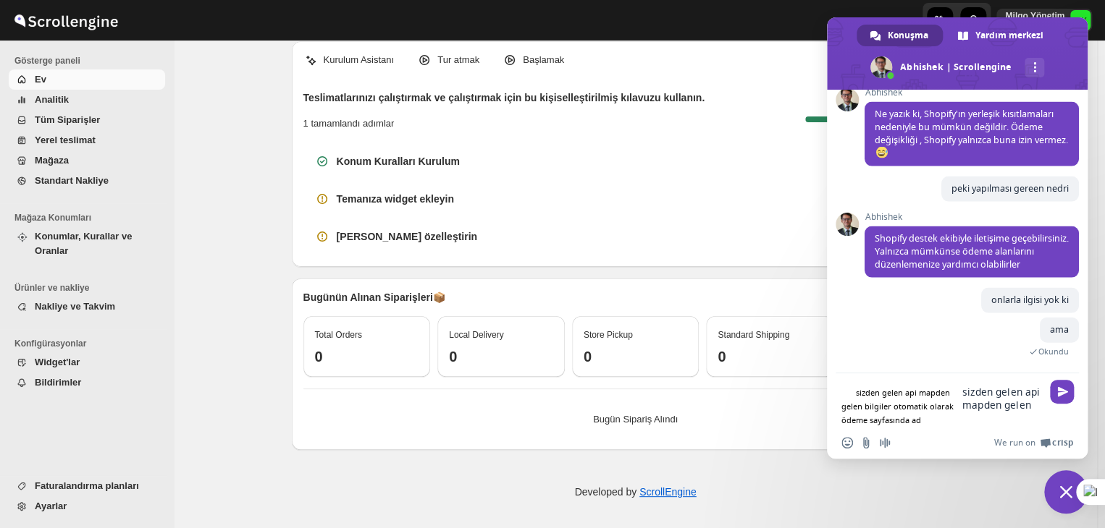
scroll to position [7396, 0]
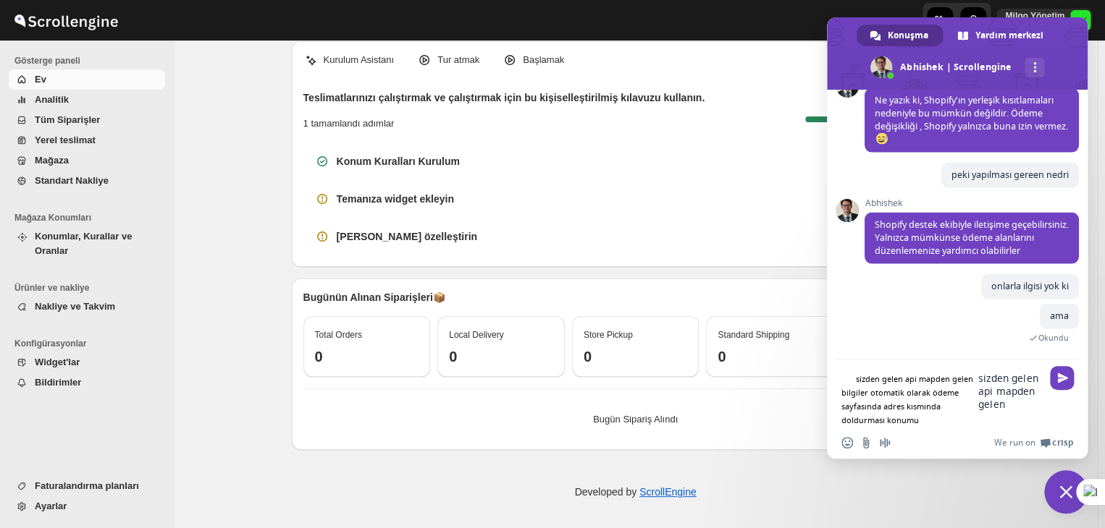
type textarea "sizden gelen api mapden gelen bilgiler otomatik olarak ödeme sayfasında adres k…"
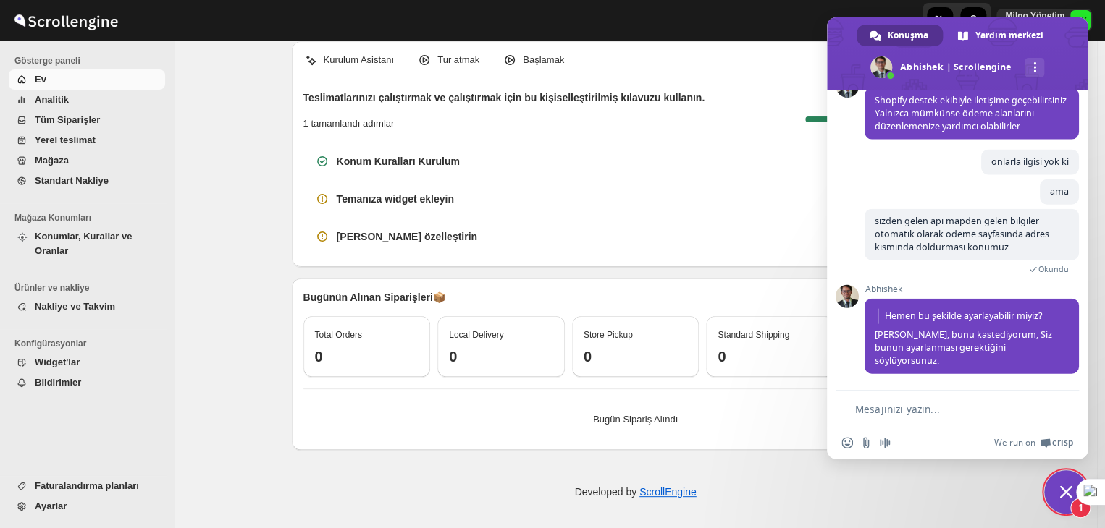
scroll to position [7526, 0]
click at [913, 404] on textarea "Mesajınızı yazın..." at bounding box center [948, 409] width 186 height 13
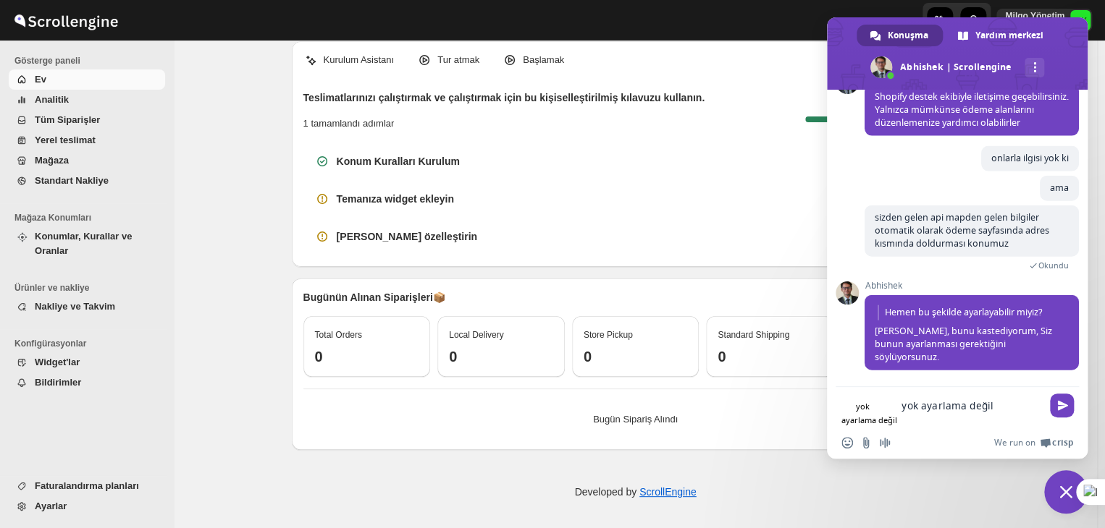
type textarea "yok ayarlama değil"
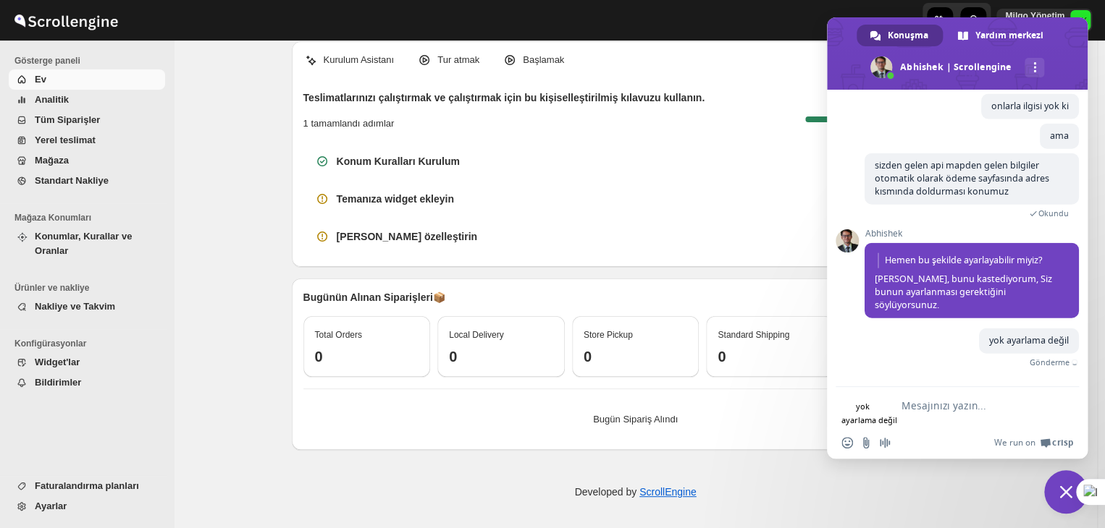
scroll to position [7563, 0]
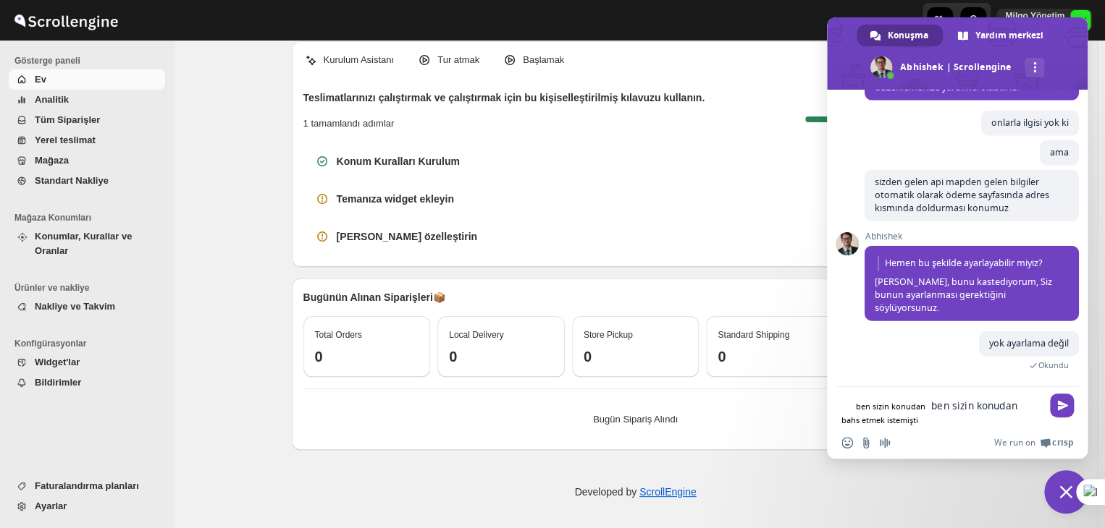
type textarea "ben sizin konudan bahs etmek istemiştim"
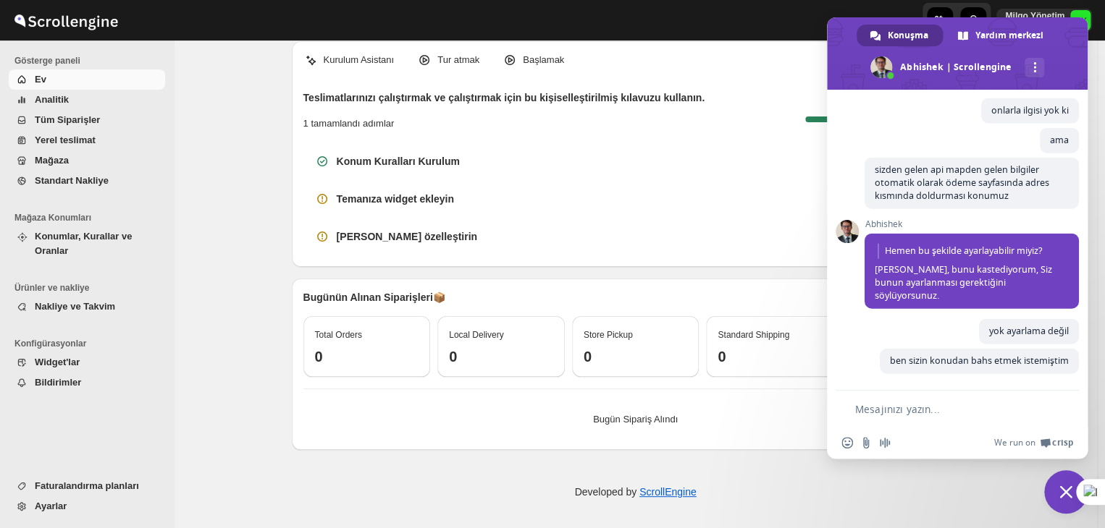
scroll to position [7593, 0]
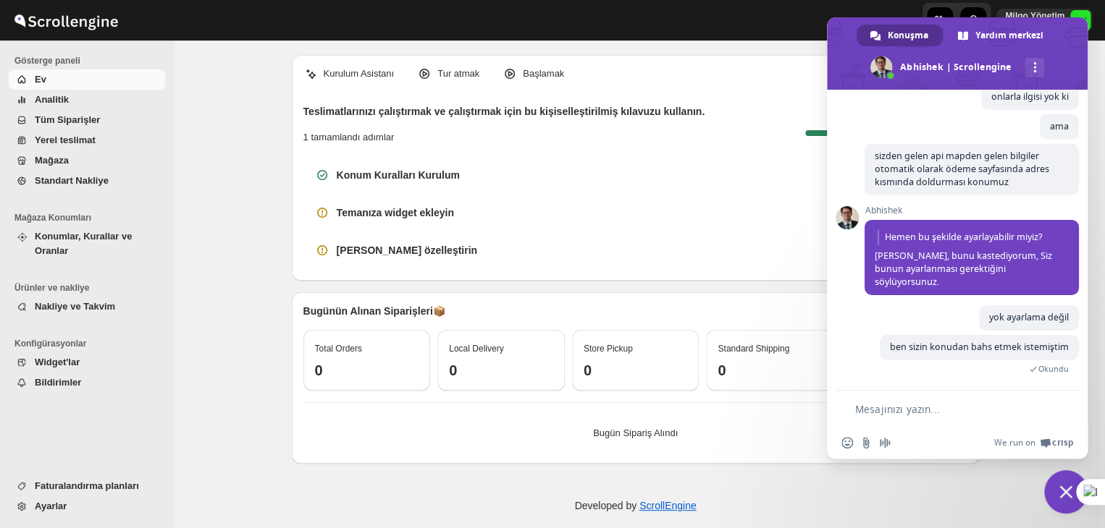
click at [898, 400] on form at bounding box center [941, 410] width 200 height 39
click at [902, 406] on textarea "Mesajınızı yazın..." at bounding box center [948, 409] width 186 height 13
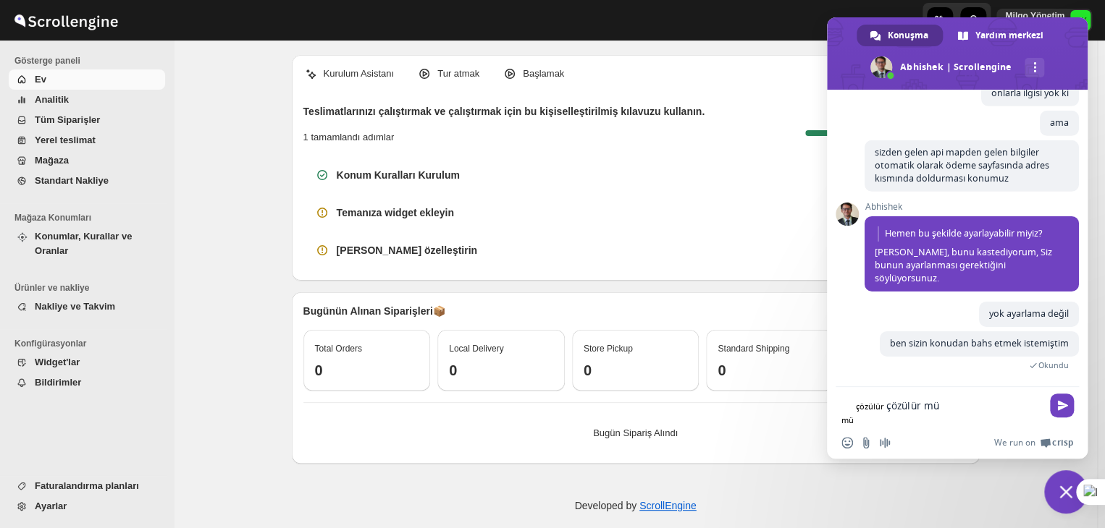
type textarea "çözülür mü _"
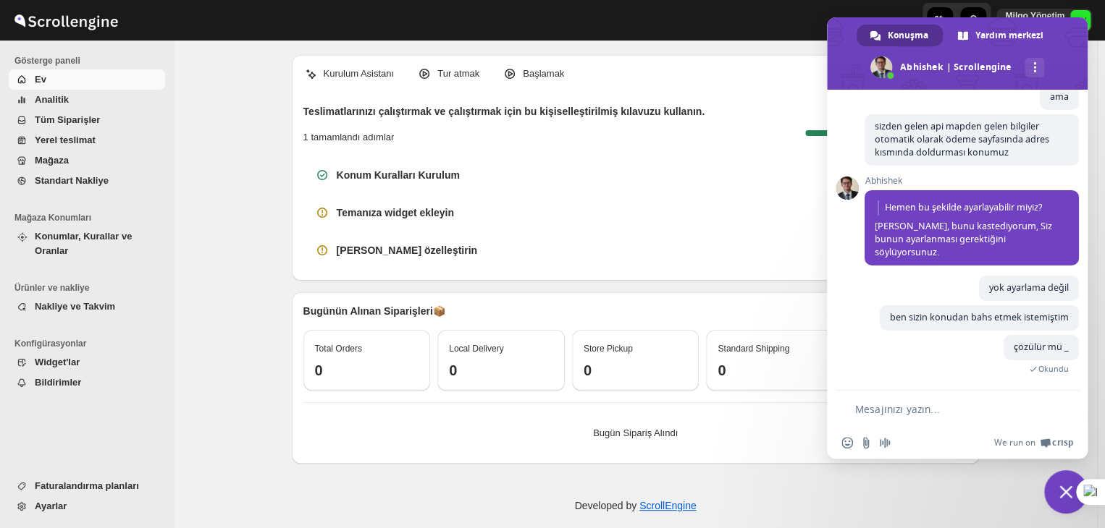
scroll to position [5262, 0]
click at [1060, 493] on span "Sohbeti kapat" at bounding box center [1065, 492] width 13 height 13
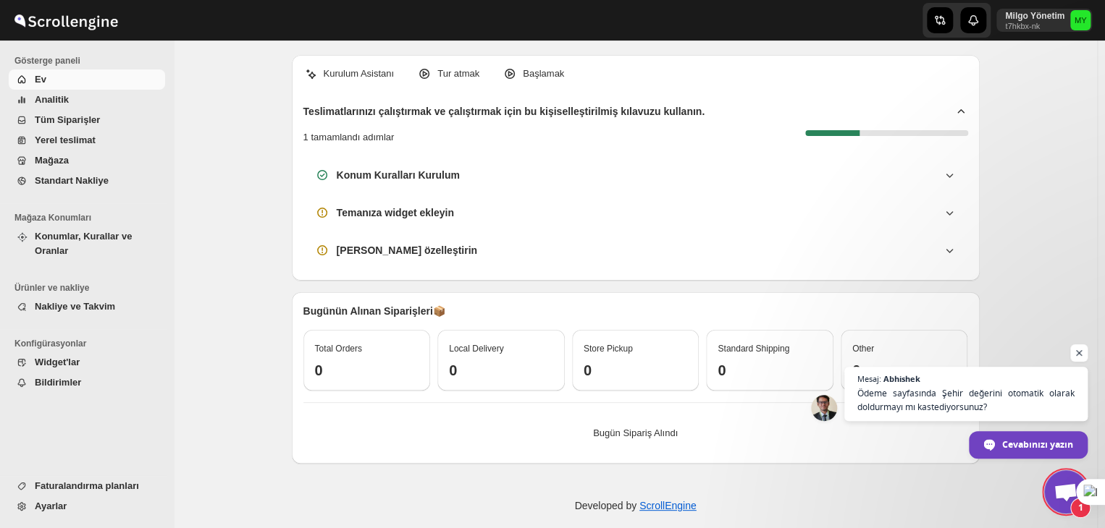
scroll to position [5326, 0]
click at [926, 395] on span "Ödeme sayfasında Şehir değerini otomatik olarak doldurmayı mı kastediyorsunuz?" at bounding box center [966, 401] width 221 height 28
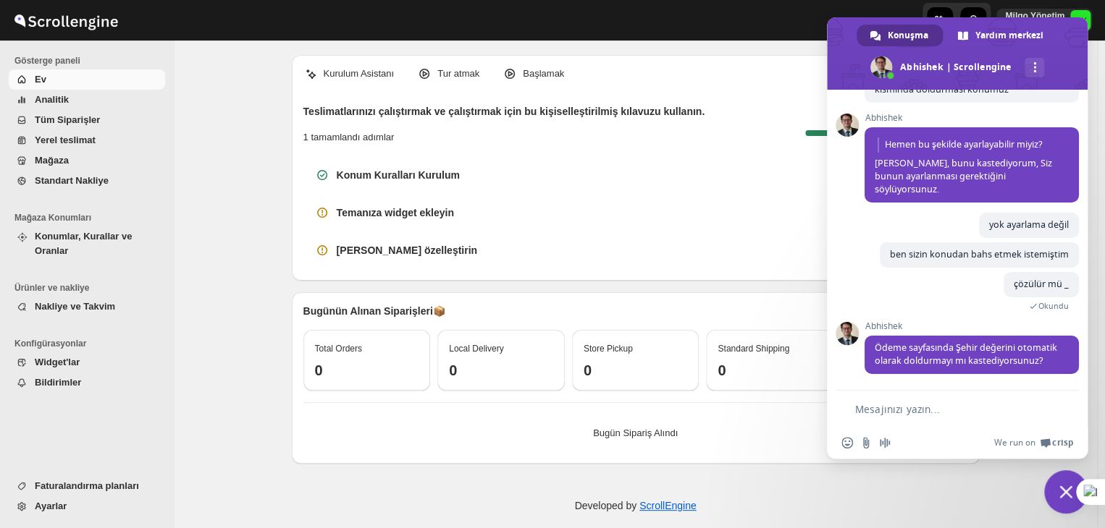
click at [898, 409] on textarea "Mesajınızı yazın..." at bounding box center [948, 409] width 186 height 13
click at [893, 416] on form at bounding box center [941, 410] width 200 height 39
click at [889, 408] on textarea "Mesajınızı yazın..." at bounding box center [948, 409] width 186 height 13
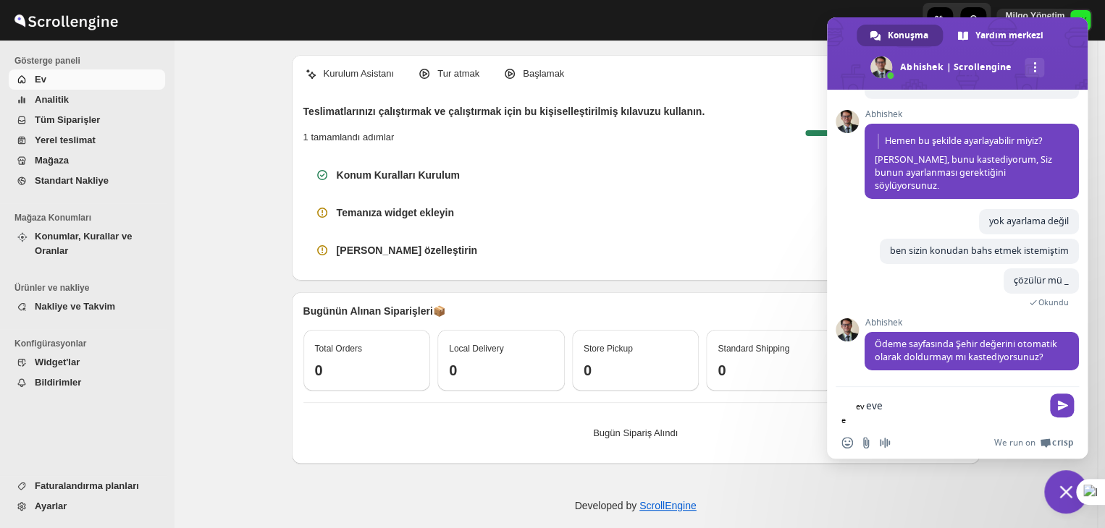
type textarea "evet"
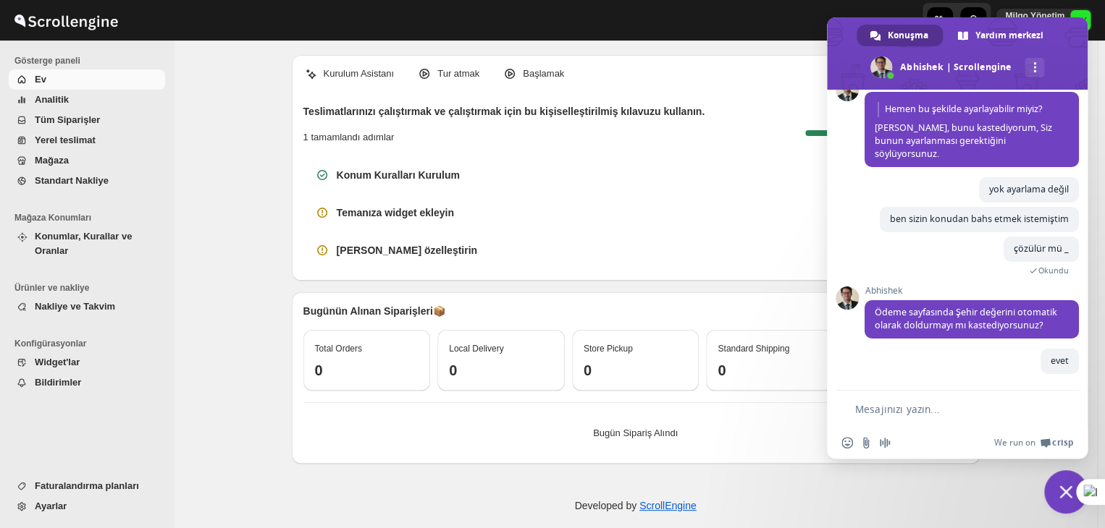
scroll to position [5363, 0]
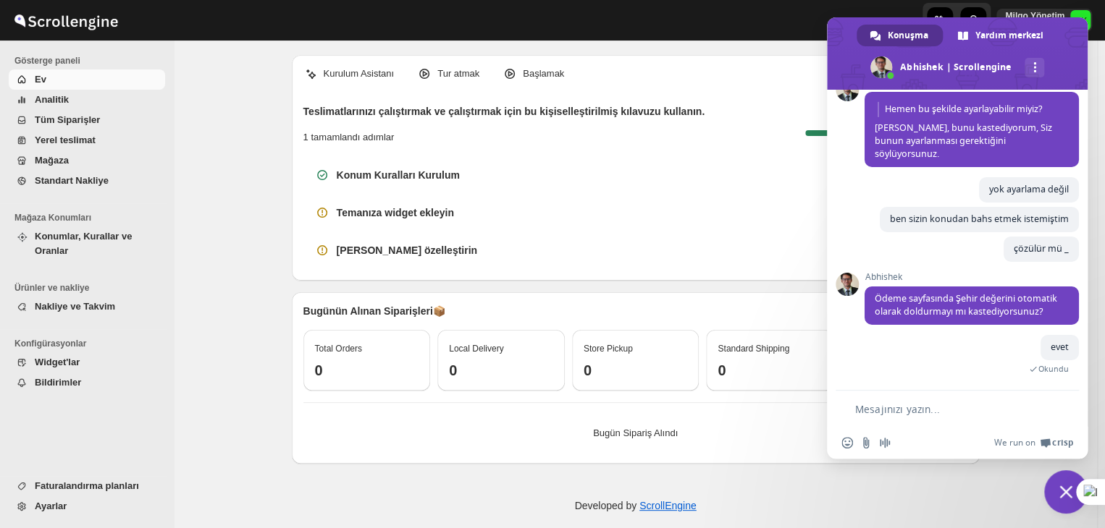
click at [1068, 489] on span "Sohbeti kapat" at bounding box center [1065, 492] width 13 height 13
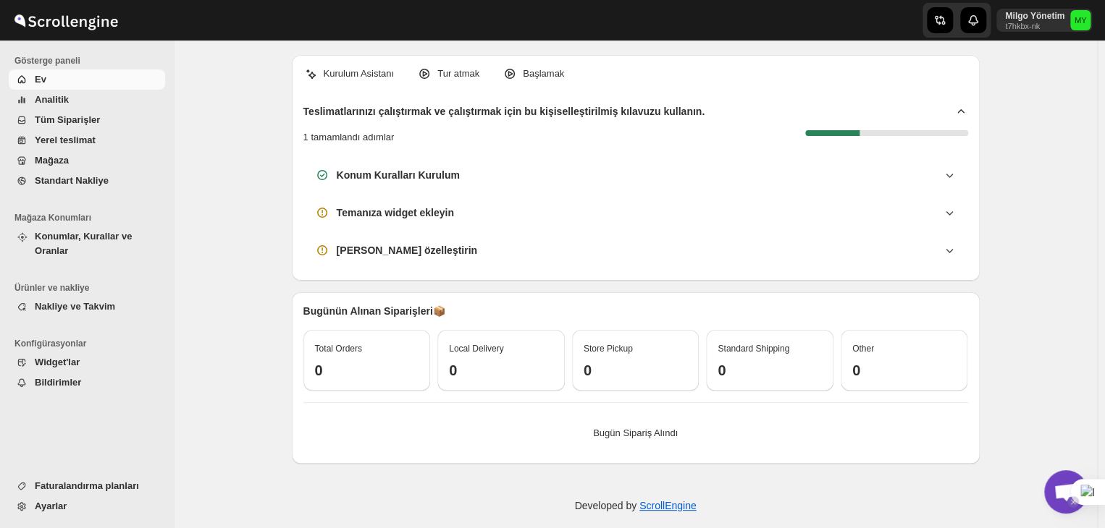
click at [1101, 528] on div at bounding box center [552, 528] width 1105 height 0
click at [1069, 492] on span "Açık sohbet" at bounding box center [1065, 494] width 24 height 20
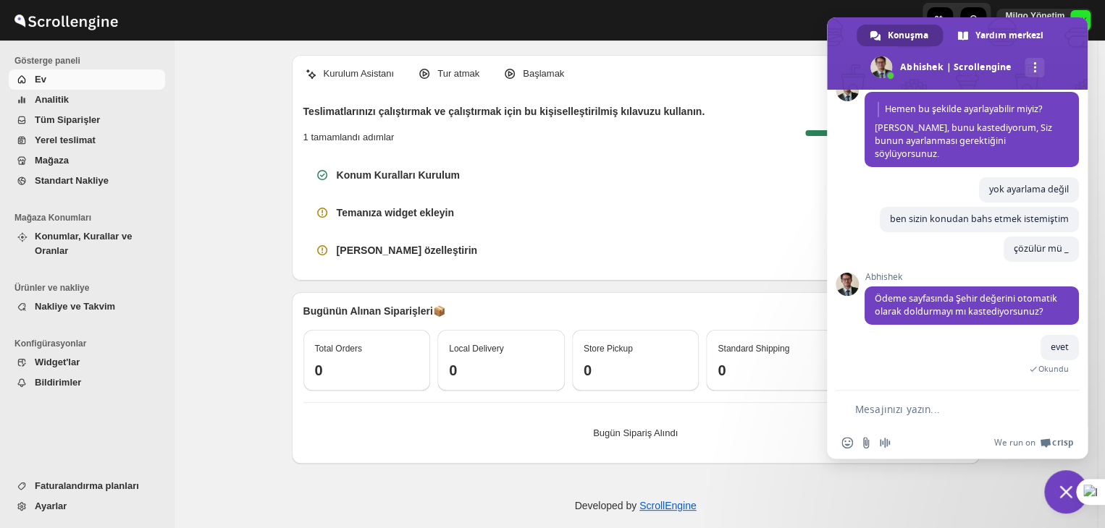
click at [915, 410] on textarea "Mesajınızı yazın..." at bounding box center [948, 409] width 186 height 13
type textarea "?"
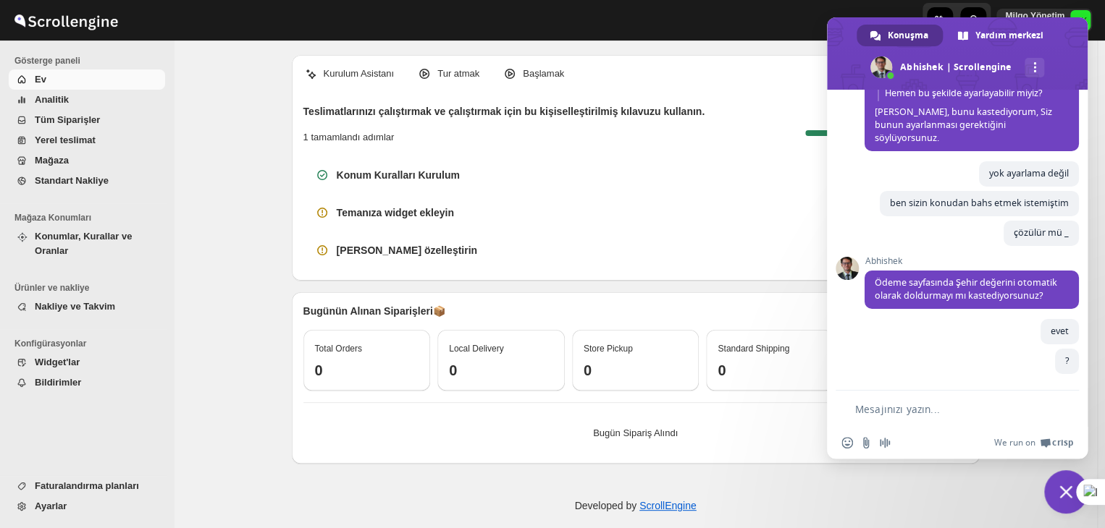
scroll to position [5392, 0]
